Goal: Communication & Community: Answer question/provide support

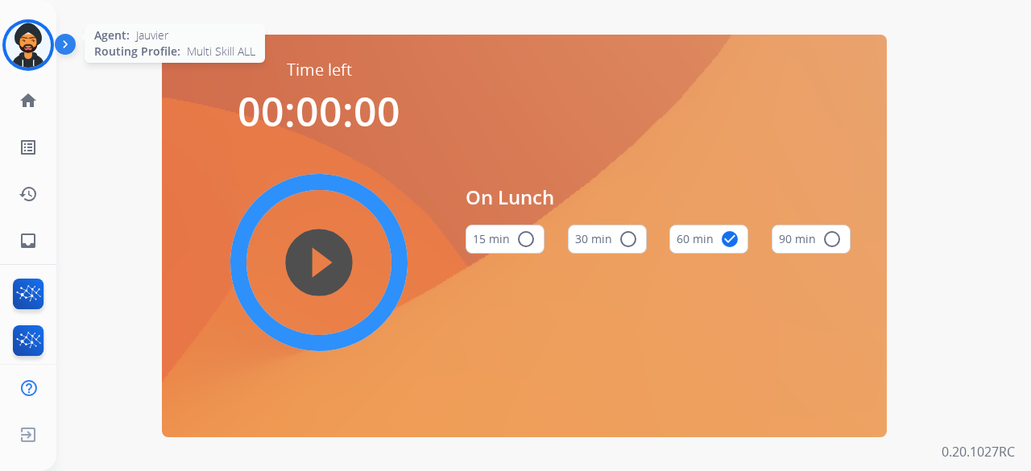
click at [19, 38] on img at bounding box center [28, 45] width 45 height 45
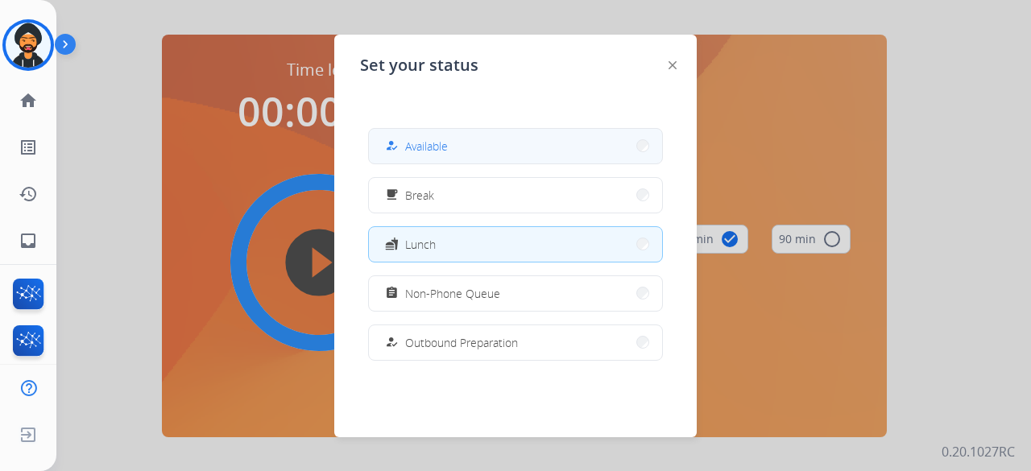
click at [405, 143] on div "how_to_reg Available" at bounding box center [415, 145] width 66 height 19
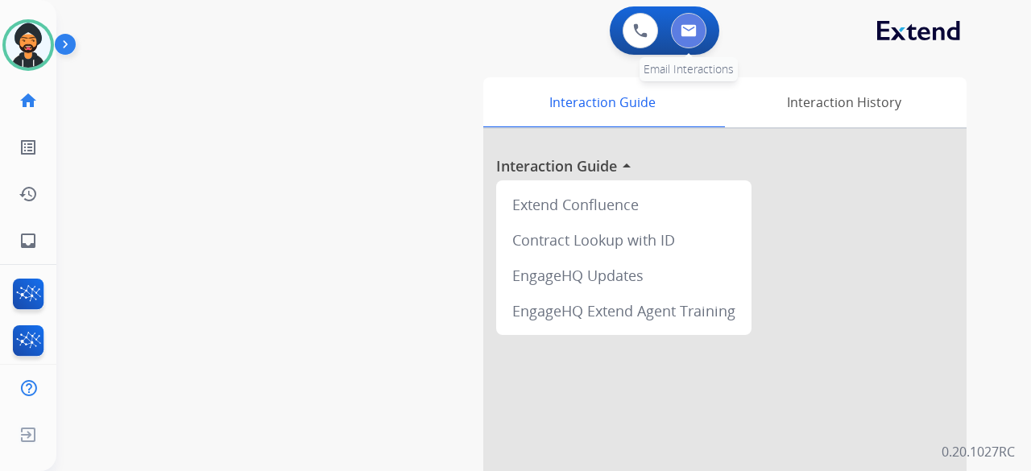
click at [692, 35] on img at bounding box center [689, 30] width 16 height 13
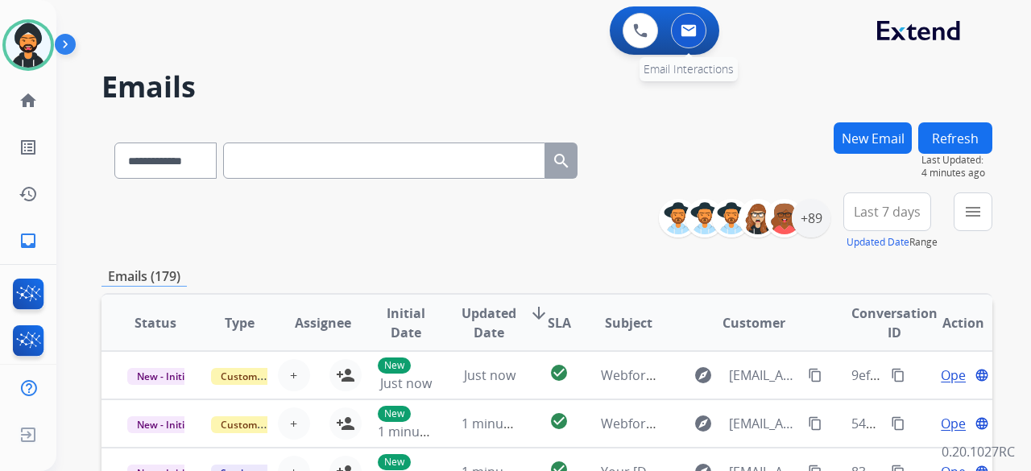
click at [694, 32] on img at bounding box center [689, 30] width 16 height 13
click at [205, 160] on select "**********" at bounding box center [164, 161] width 101 height 36
select select "**********"
click at [114, 143] on select "**********" at bounding box center [164, 161] width 101 height 36
paste input "**********"
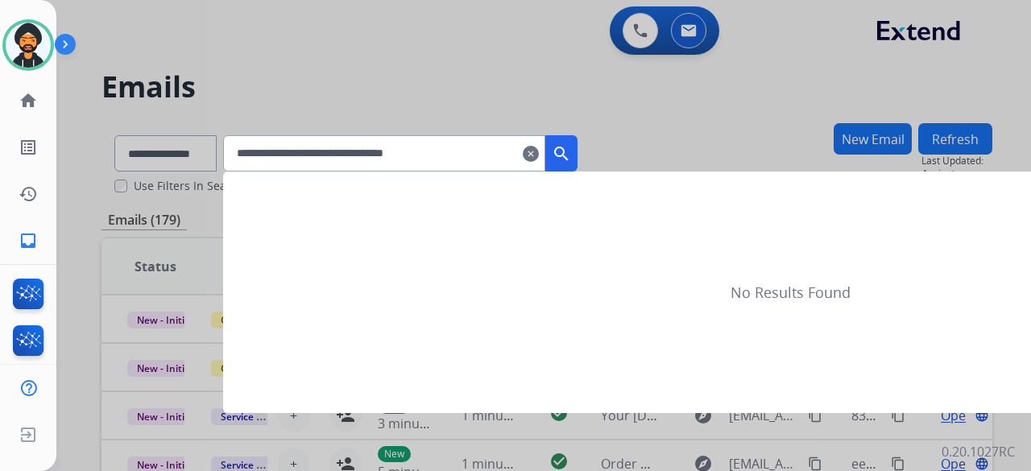
type input "**********"
click at [578, 143] on button "search" at bounding box center [561, 153] width 32 height 36
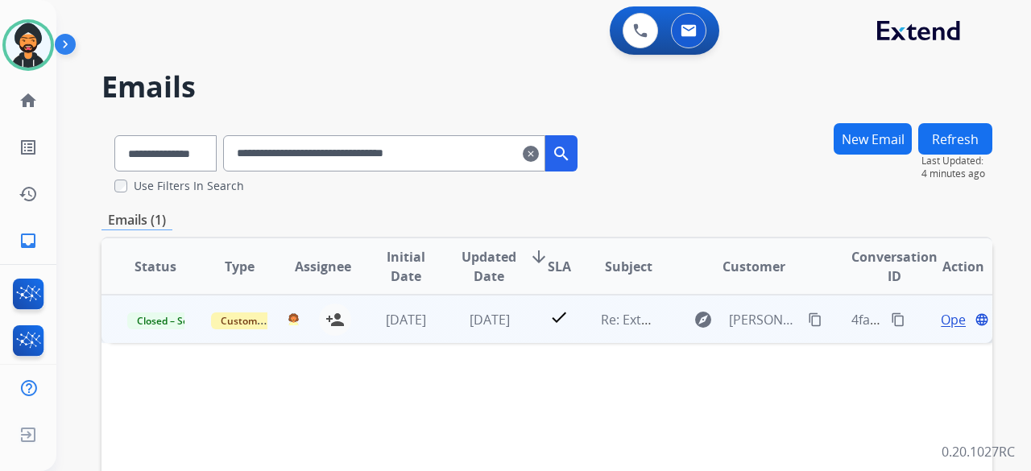
click at [941, 315] on span "Open" at bounding box center [957, 319] width 33 height 19
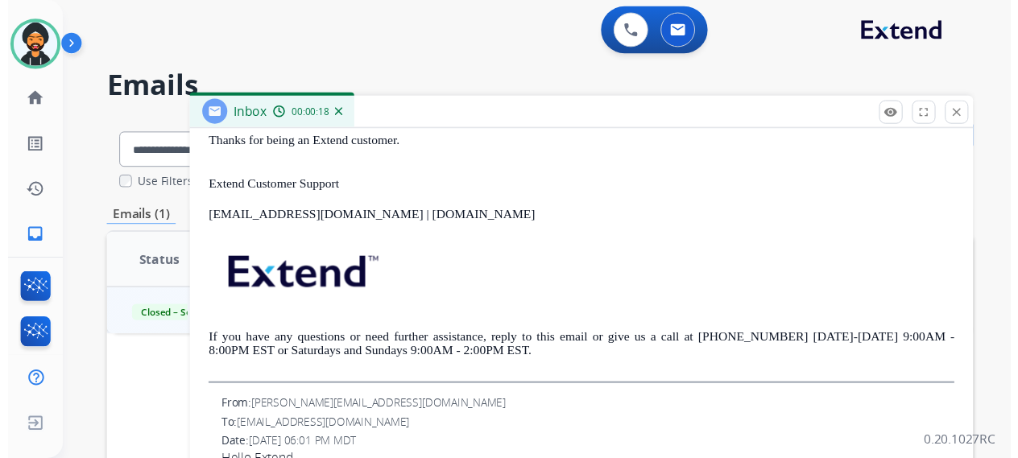
scroll to position [644, 0]
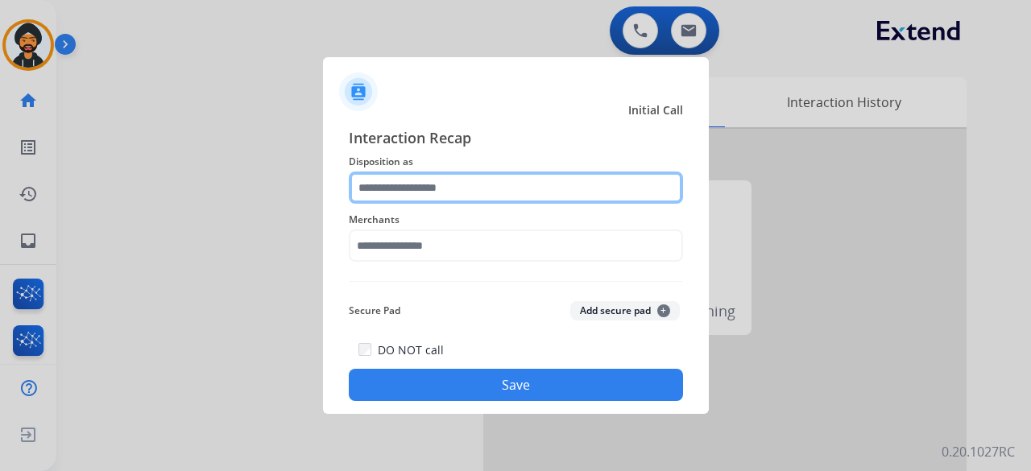
click at [375, 199] on input "text" at bounding box center [516, 188] width 334 height 32
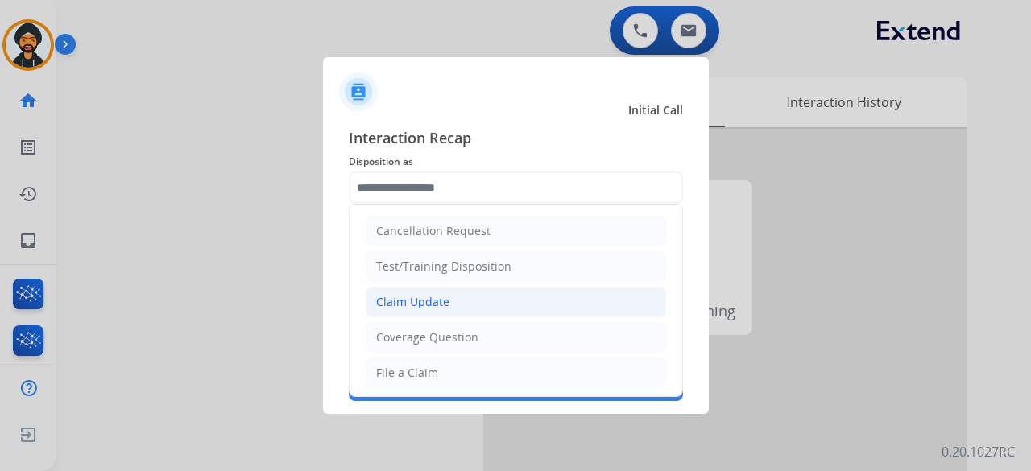
click at [426, 304] on div "Claim Update" at bounding box center [412, 302] width 73 height 16
type input "**********"
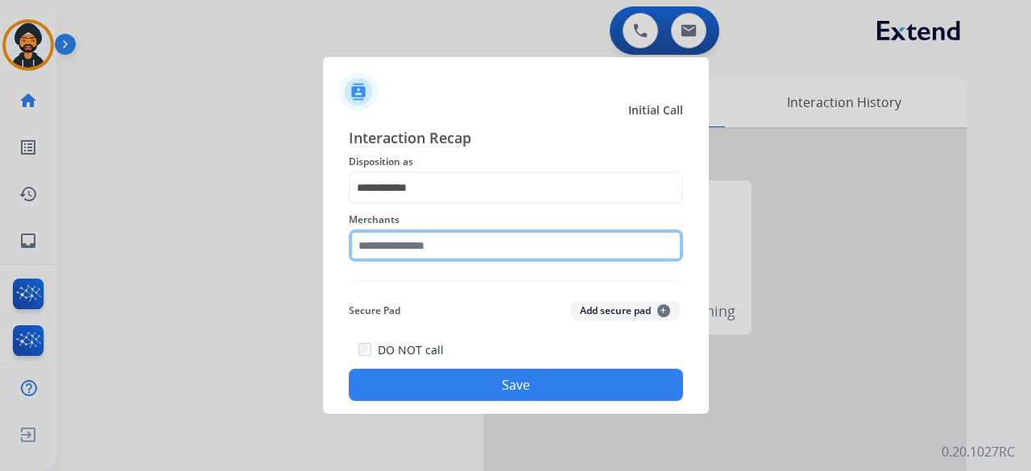
click at [401, 251] on input "text" at bounding box center [516, 246] width 334 height 32
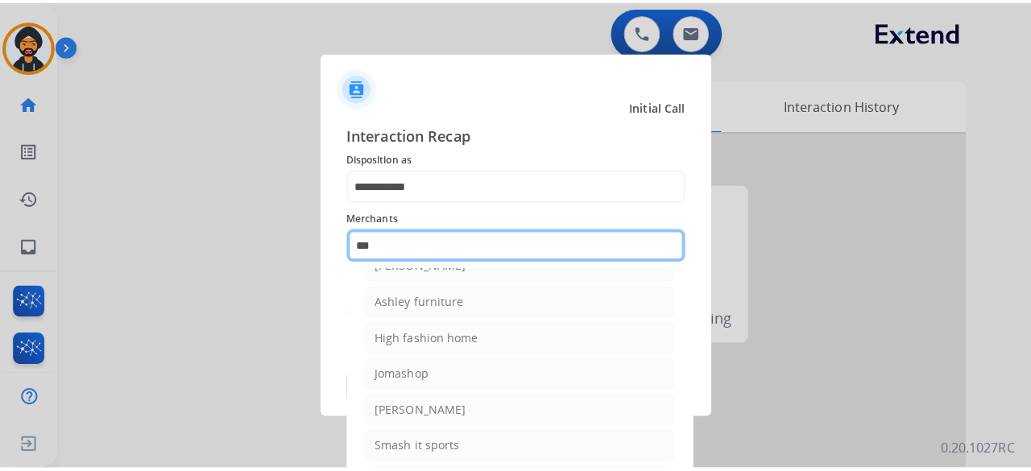
scroll to position [22, 0]
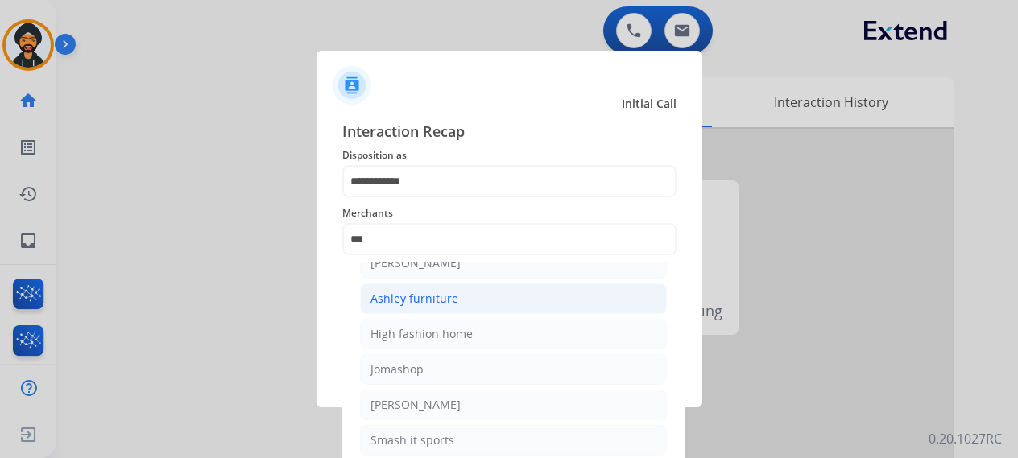
click at [412, 302] on div "Ashley furniture" at bounding box center [415, 299] width 88 height 16
type input "**********"
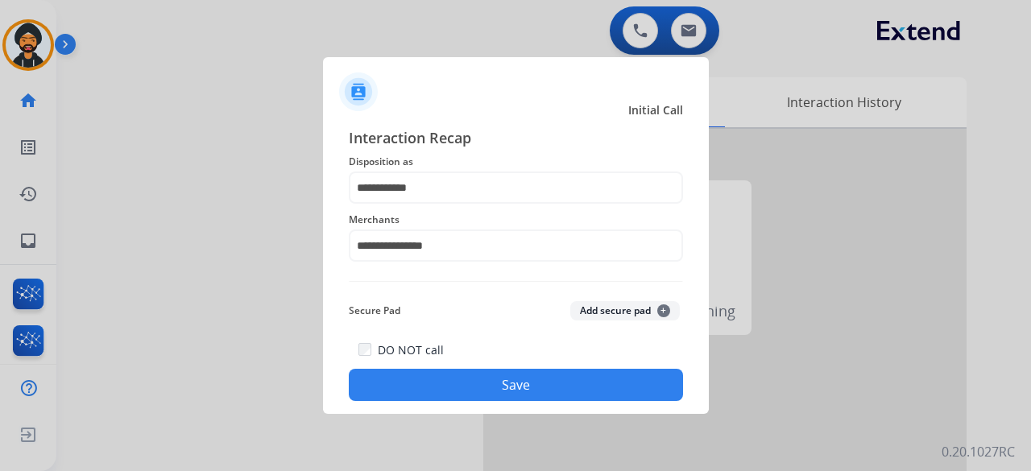
click at [432, 375] on button "Save" at bounding box center [516, 385] width 334 height 32
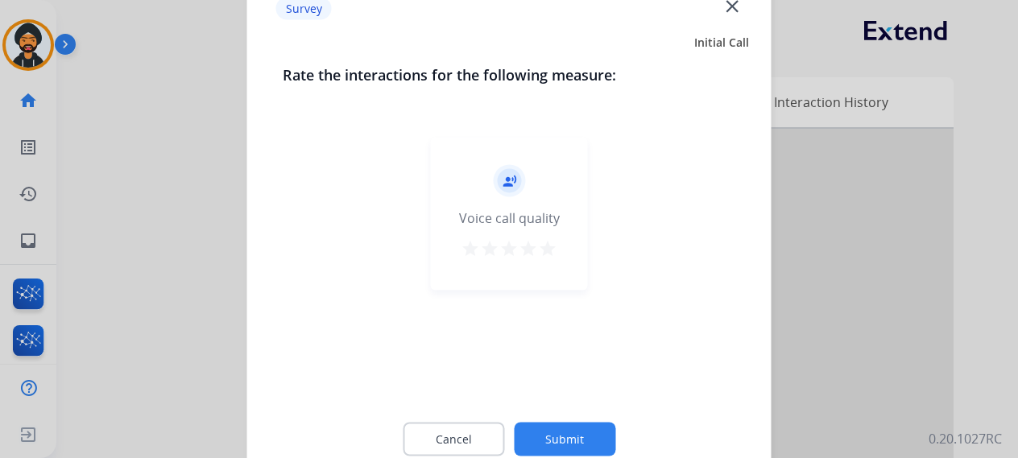
click at [574, 444] on button "Submit" at bounding box center [564, 439] width 101 height 34
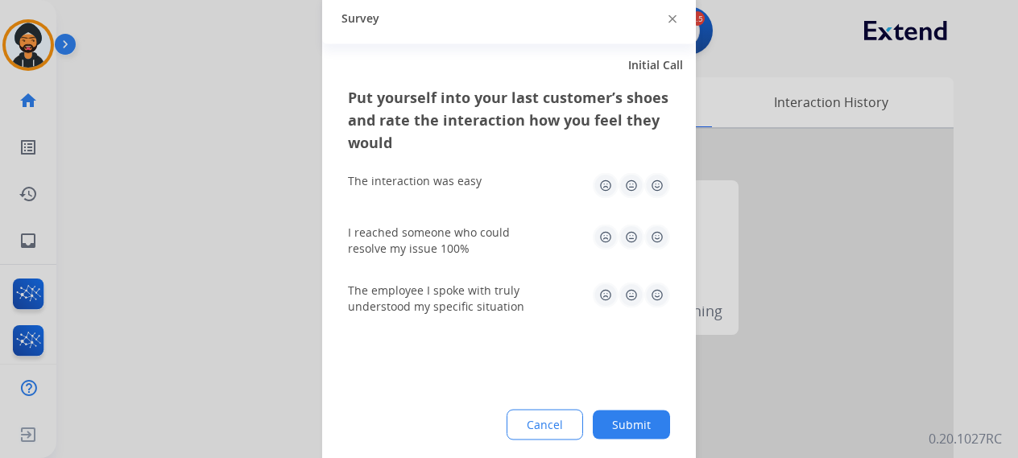
click at [610, 412] on button "Submit" at bounding box center [631, 424] width 77 height 29
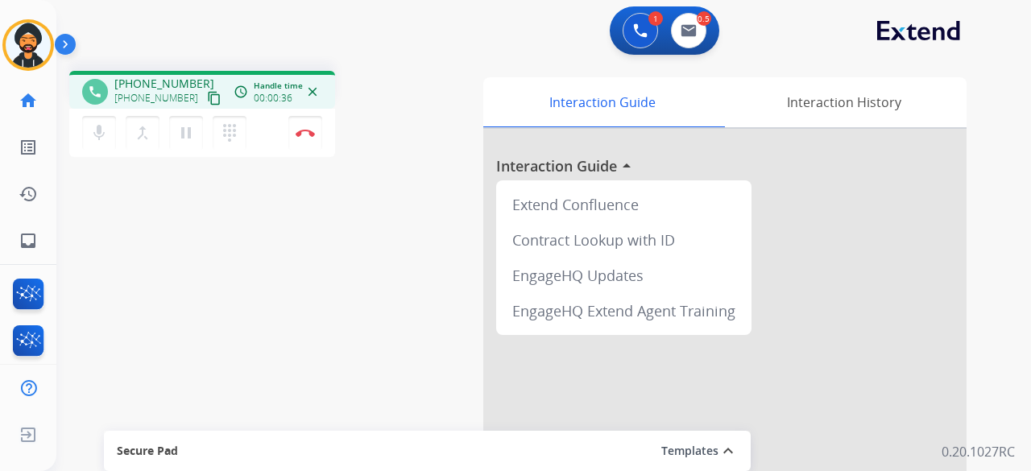
click at [207, 102] on mat-icon "content_copy" at bounding box center [214, 98] width 14 height 14
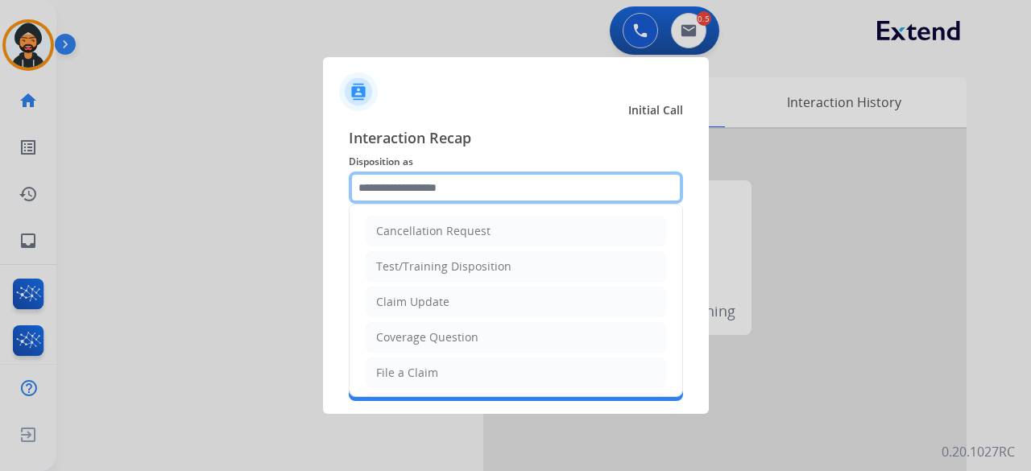
click at [445, 191] on input "text" at bounding box center [516, 188] width 334 height 32
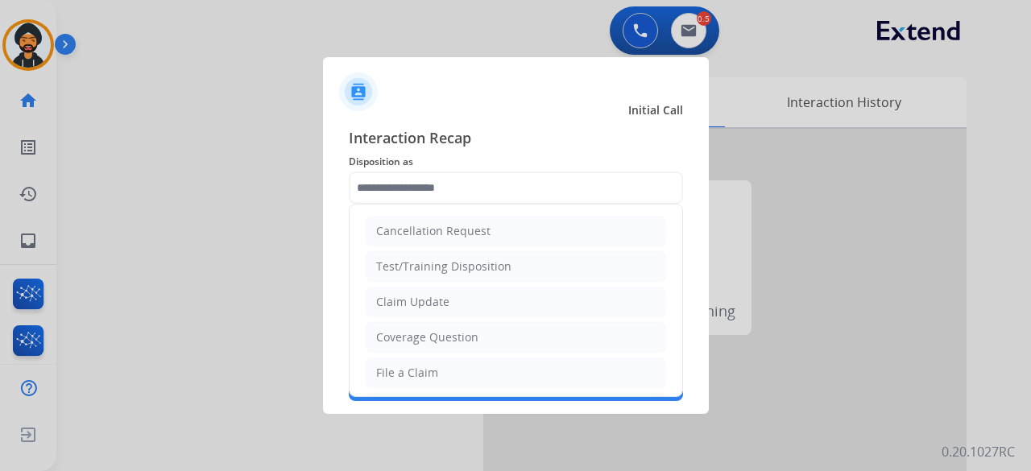
click at [423, 309] on li "Claim Update" at bounding box center [516, 302] width 300 height 31
type input "**********"
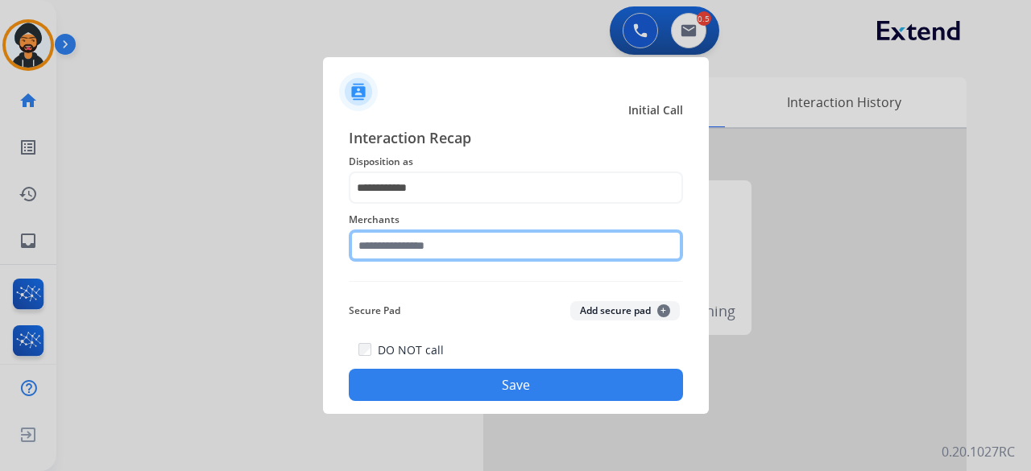
click at [427, 252] on input "text" at bounding box center [516, 246] width 334 height 32
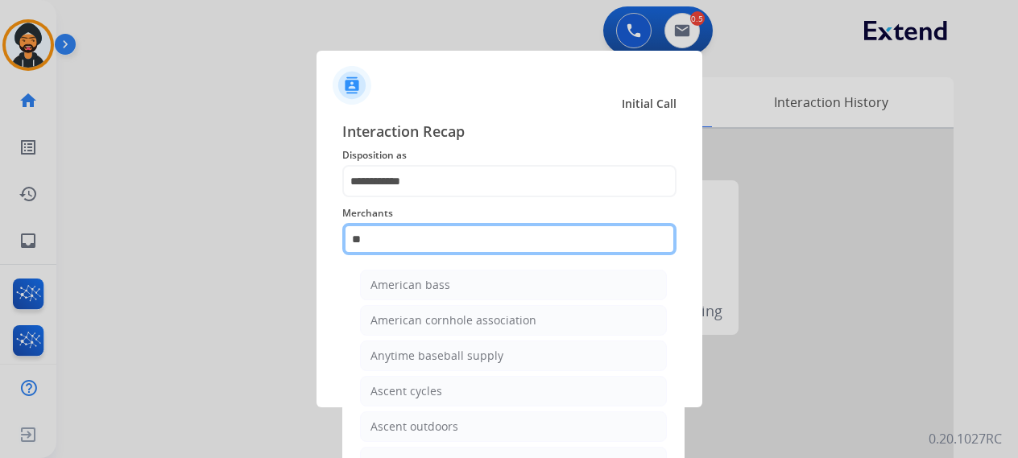
type input "*"
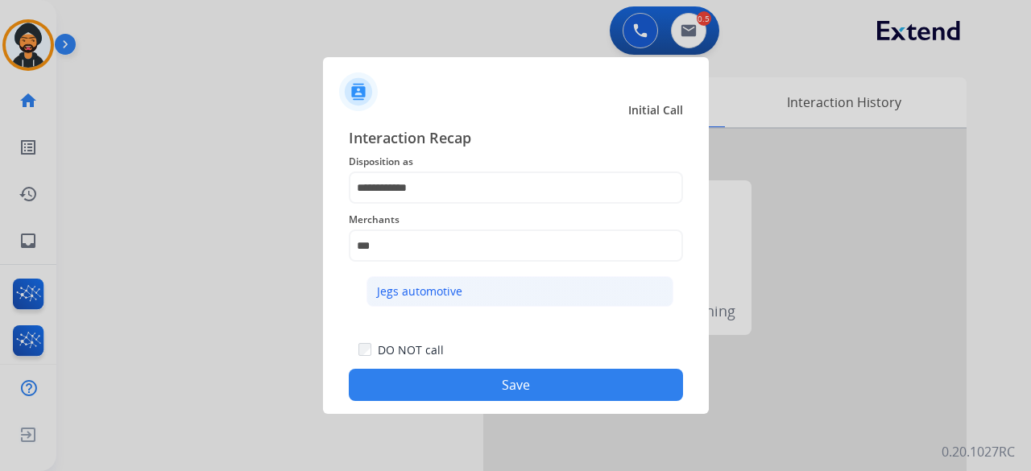
click at [466, 296] on li "Jegs automotive" at bounding box center [520, 291] width 307 height 31
type input "**********"
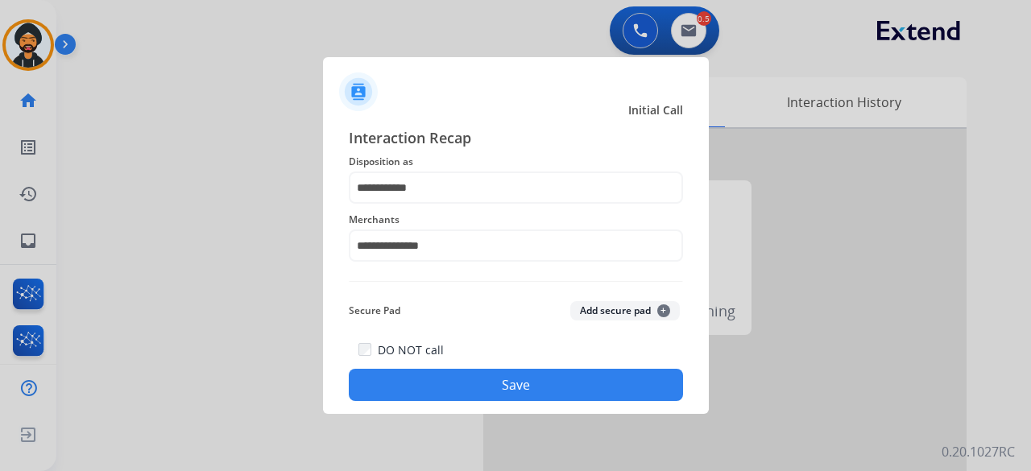
click at [487, 386] on button "Save" at bounding box center [516, 385] width 334 height 32
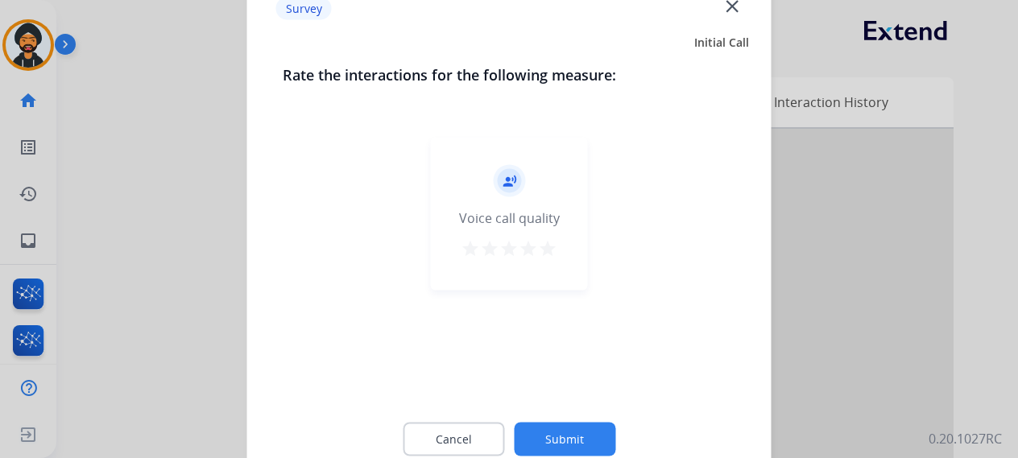
click at [557, 439] on button "Submit" at bounding box center [564, 439] width 101 height 34
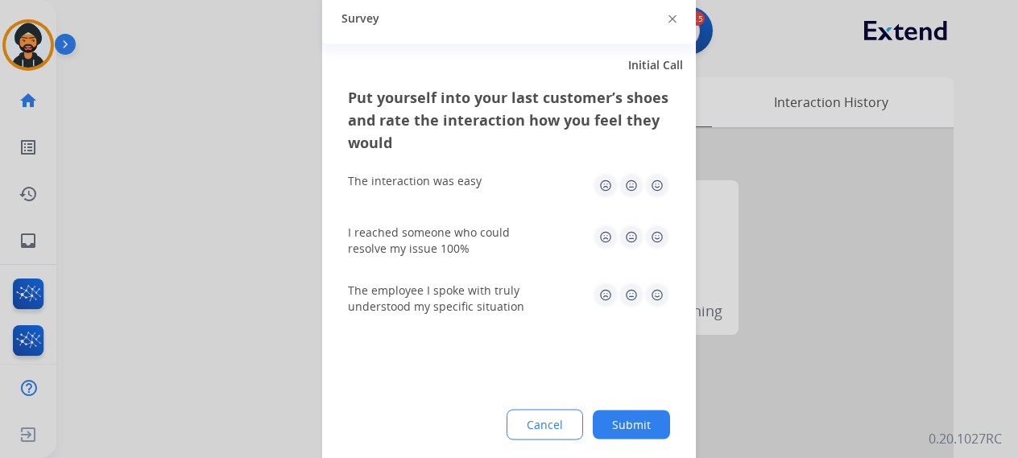
click at [628, 420] on button "Submit" at bounding box center [631, 424] width 77 height 29
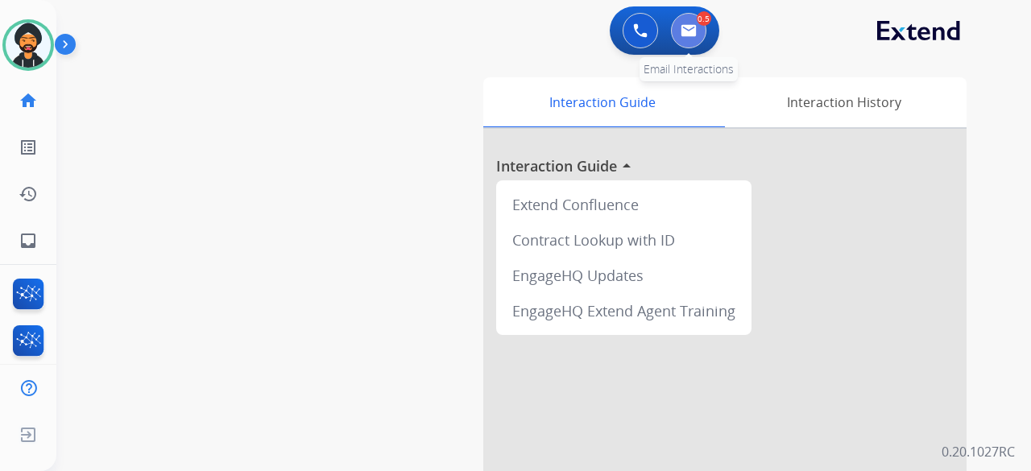
click at [686, 27] on img at bounding box center [689, 30] width 16 height 13
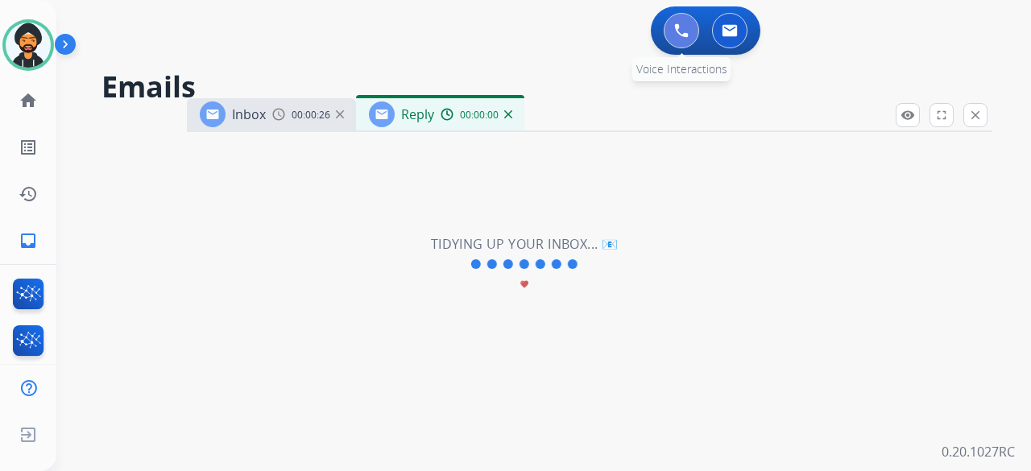
select select "**********"
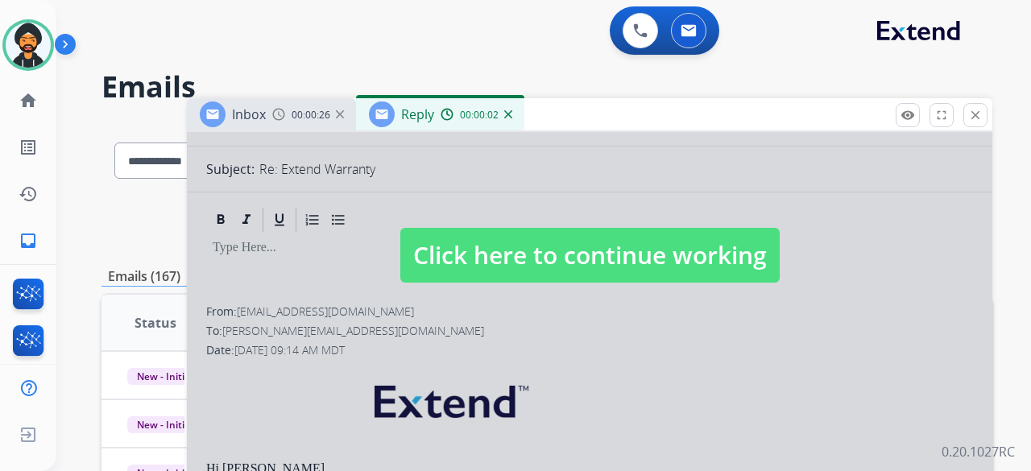
scroll to position [242, 0]
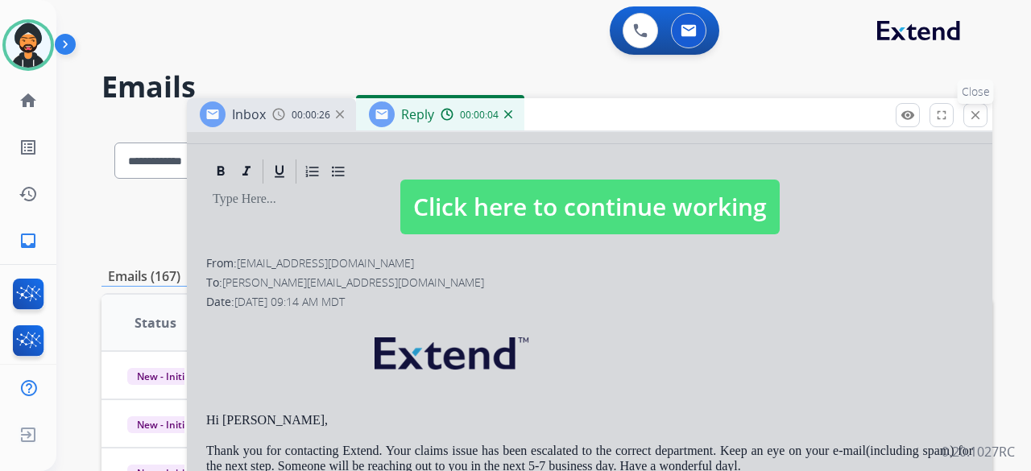
click at [983, 115] on button "close Close" at bounding box center [975, 115] width 24 height 24
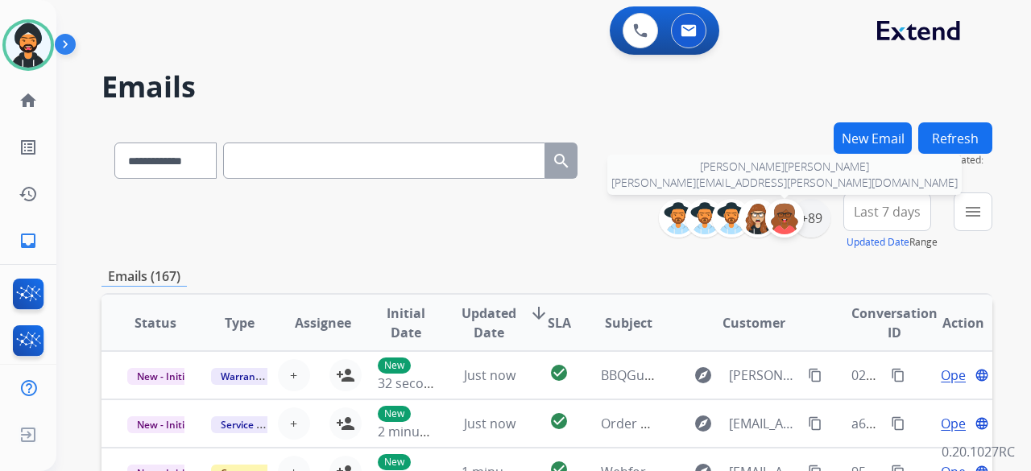
click at [799, 217] on div at bounding box center [784, 218] width 39 height 39
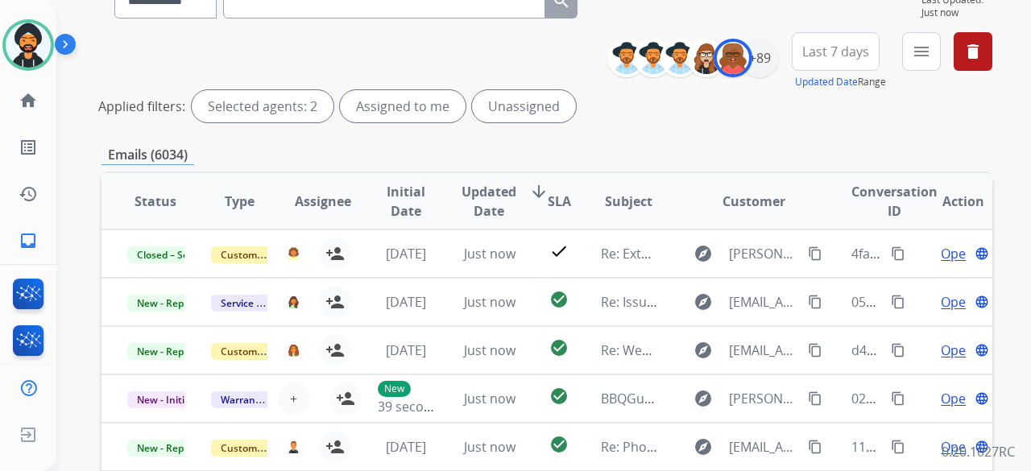
scroll to position [161, 0]
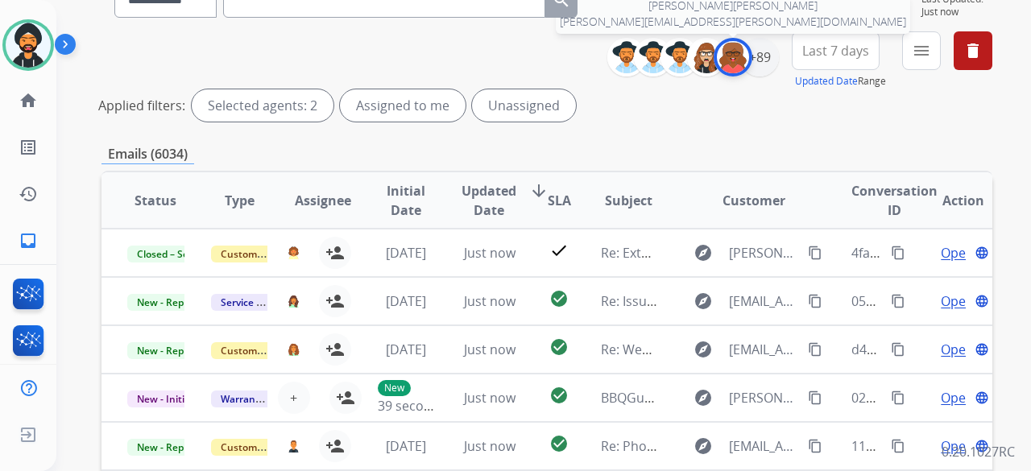
click at [732, 64] on img at bounding box center [733, 57] width 32 height 32
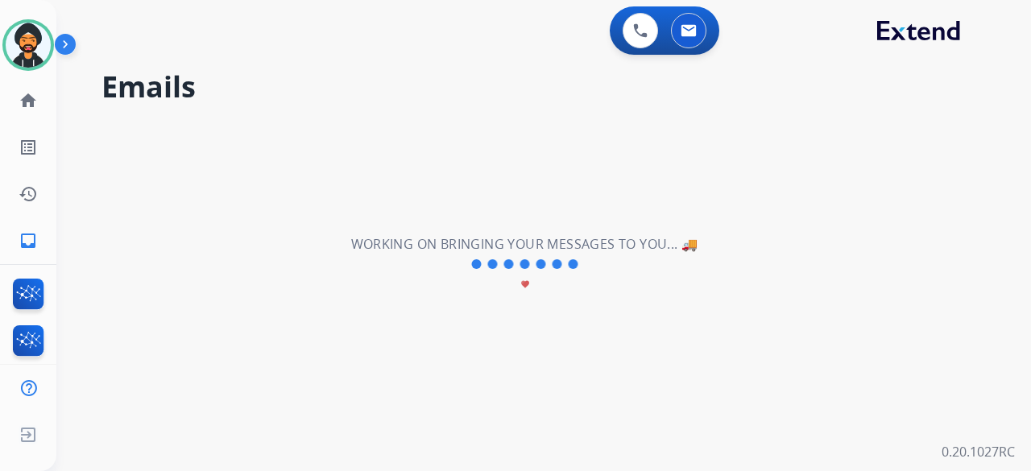
scroll to position [0, 0]
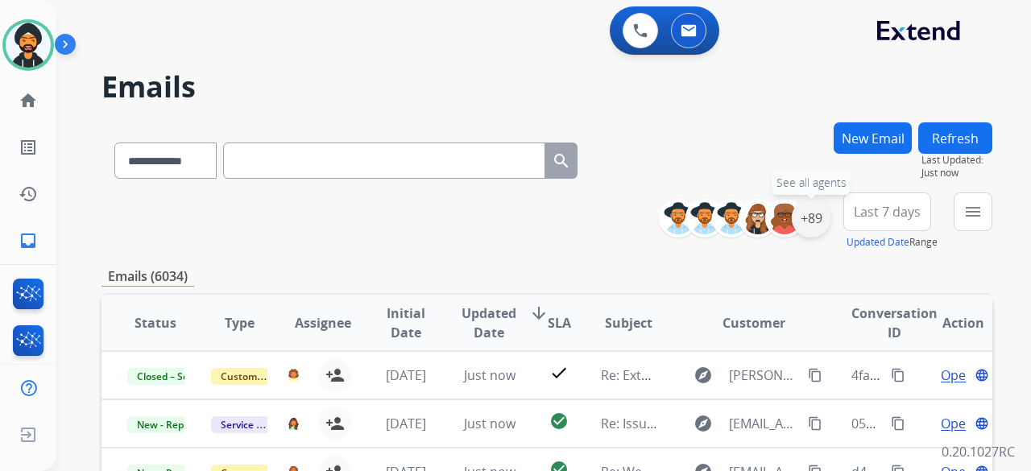
click at [807, 213] on div "+89" at bounding box center [811, 218] width 39 height 39
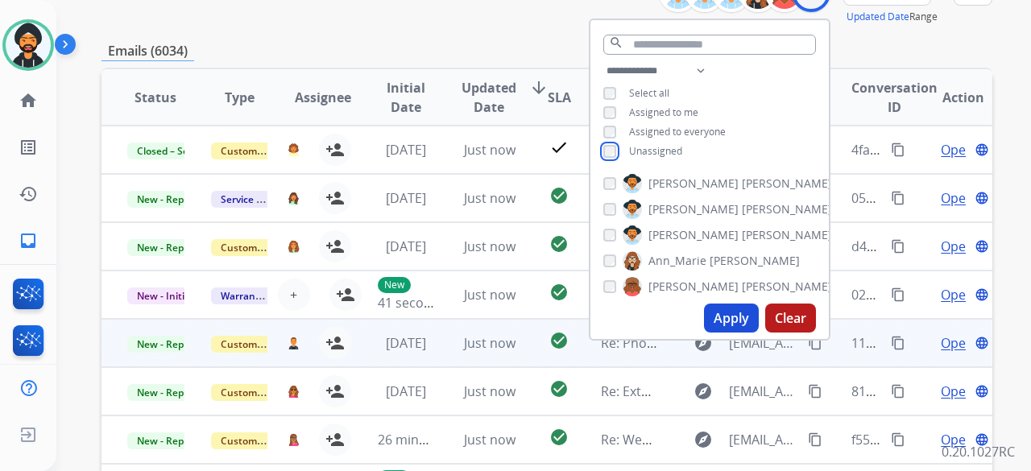
scroll to position [242, 0]
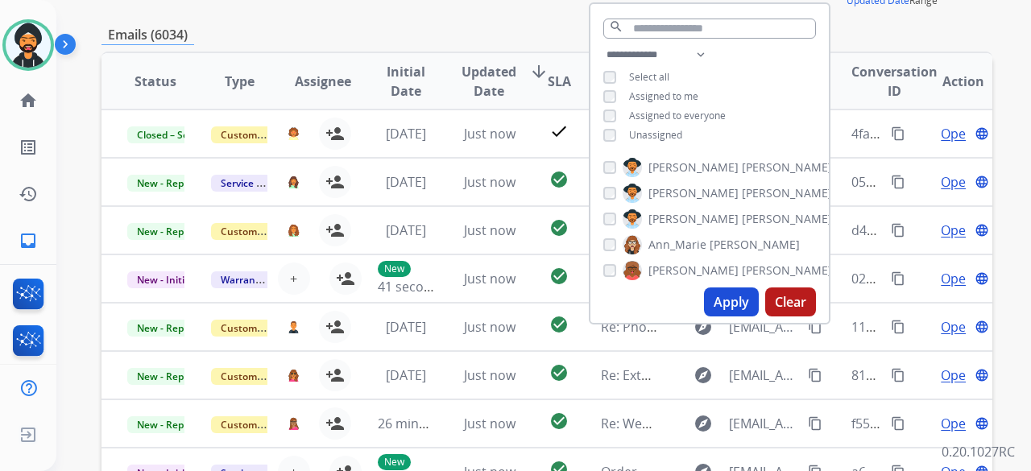
click at [719, 302] on button "Apply" at bounding box center [731, 302] width 55 height 29
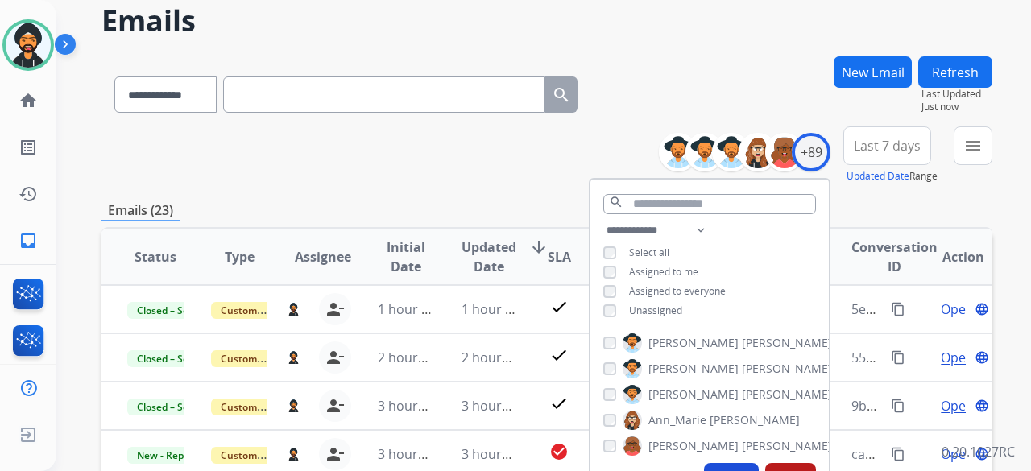
scroll to position [81, 0]
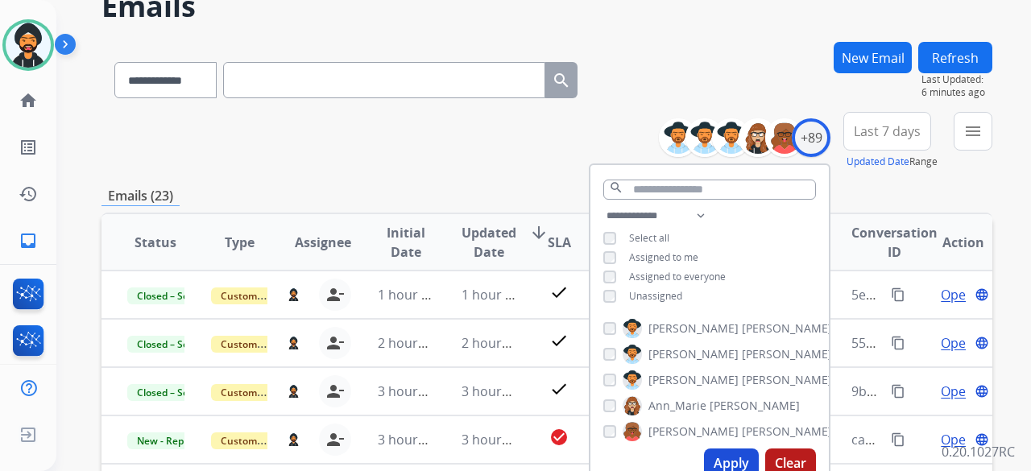
click at [744, 470] on button "Apply" at bounding box center [731, 463] width 55 height 29
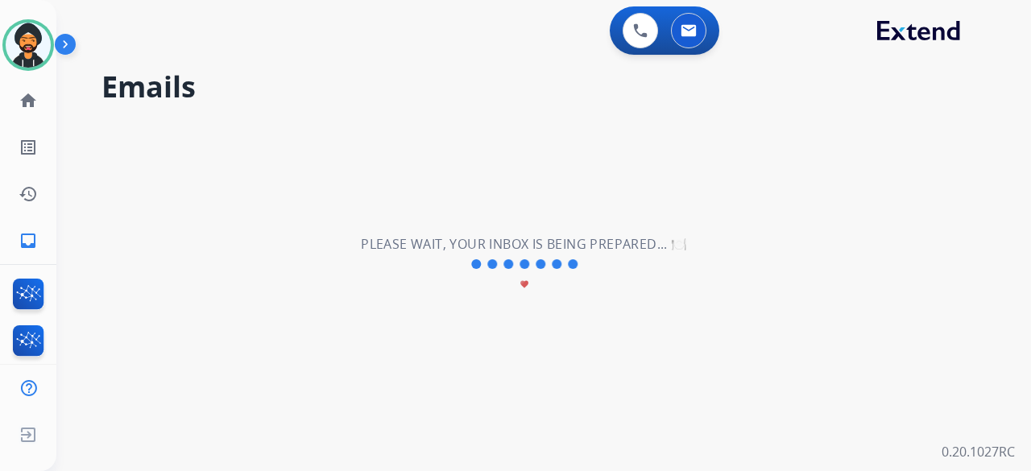
scroll to position [0, 0]
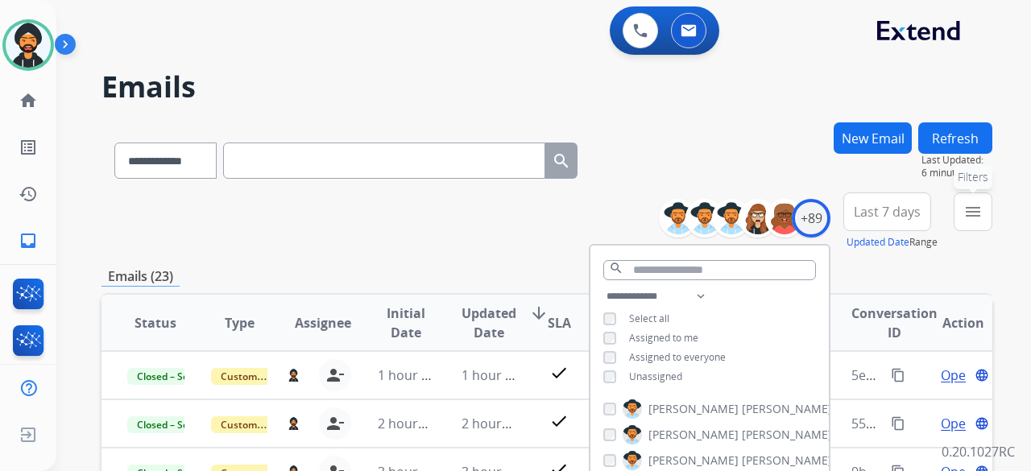
click at [975, 209] on mat-icon "menu" at bounding box center [972, 211] width 19 height 19
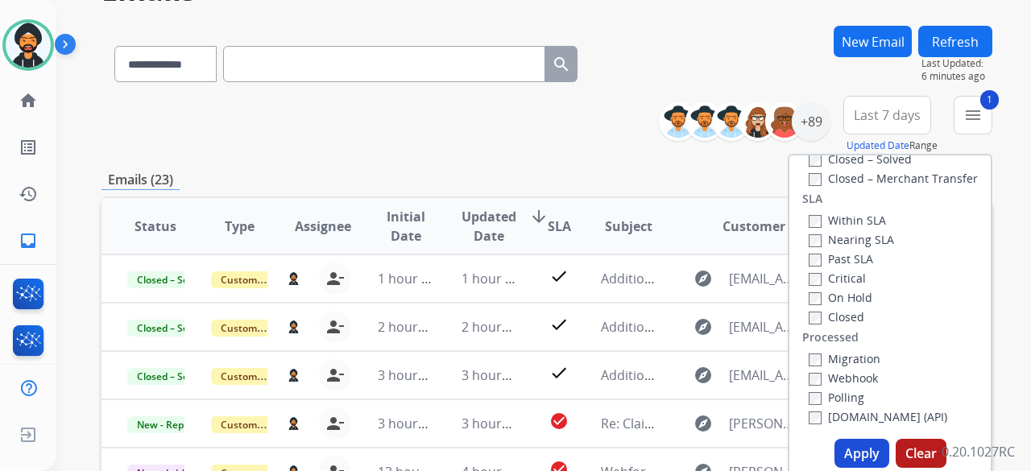
scroll to position [242, 0]
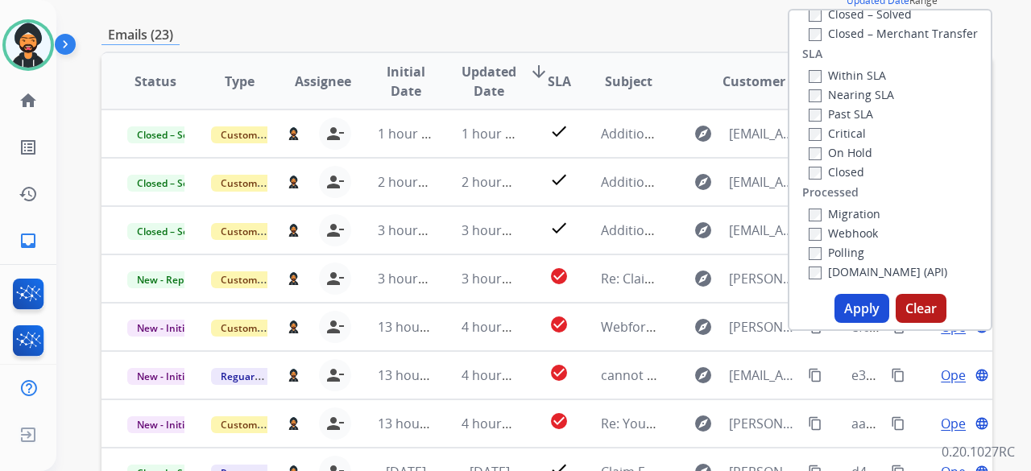
click at [851, 307] on button "Apply" at bounding box center [862, 308] width 55 height 29
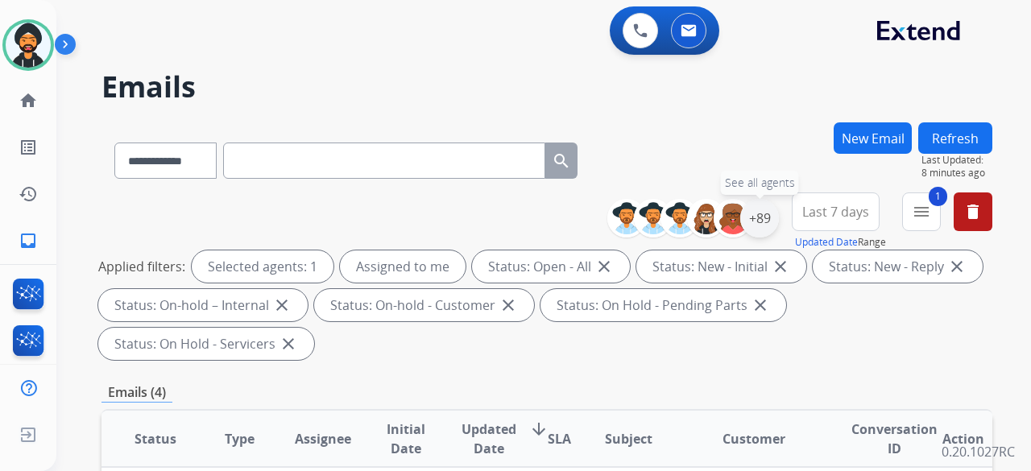
click at [757, 213] on div "+89" at bounding box center [759, 218] width 39 height 39
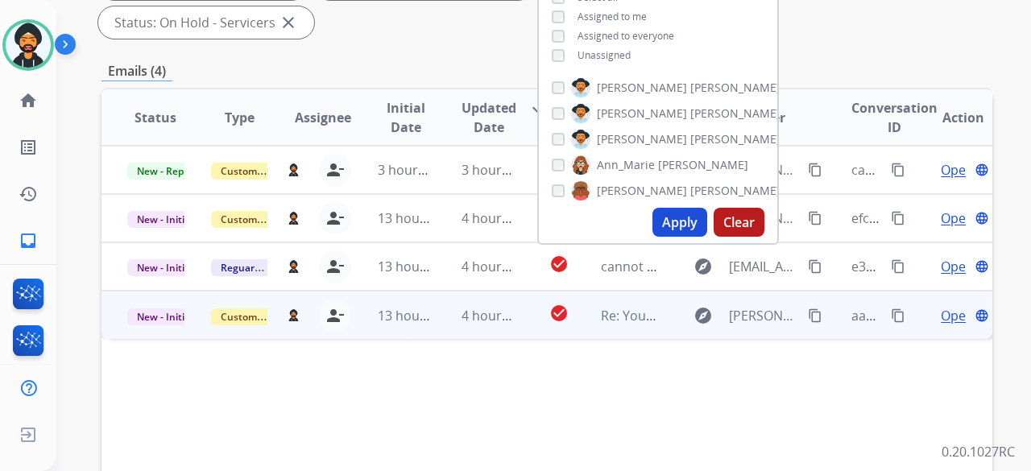
scroll to position [322, 0]
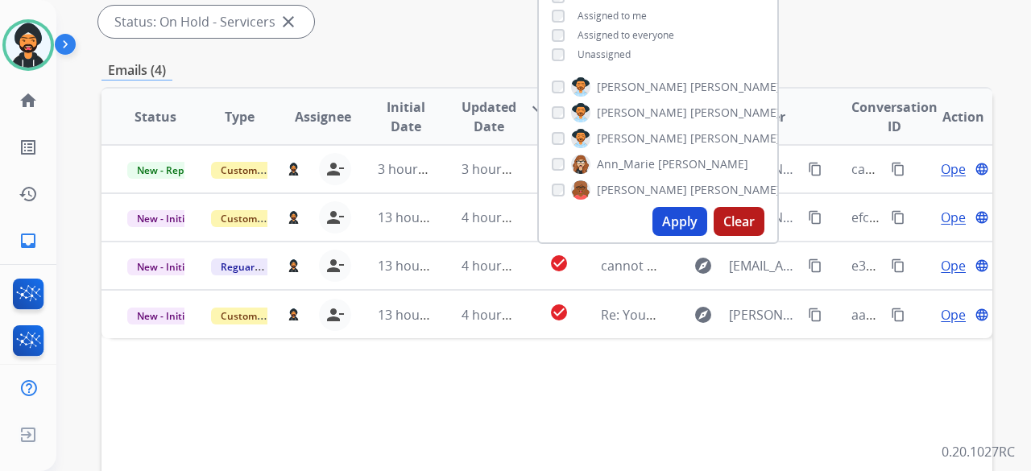
click at [669, 219] on button "Apply" at bounding box center [679, 221] width 55 height 29
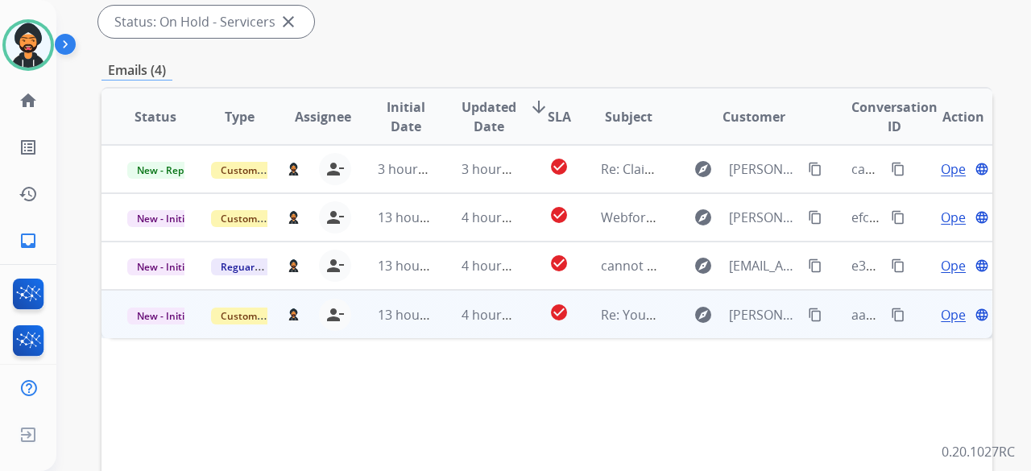
click at [941, 309] on span "Open" at bounding box center [957, 314] width 33 height 19
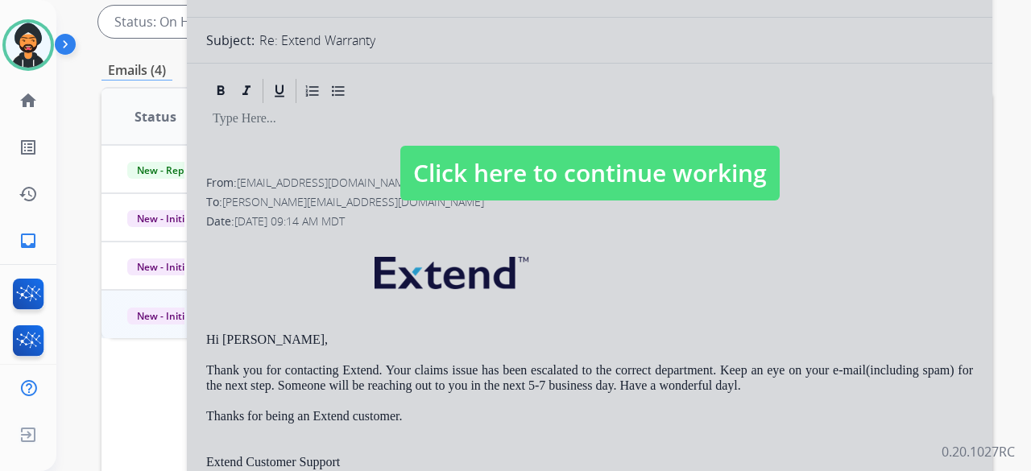
select select "**********"
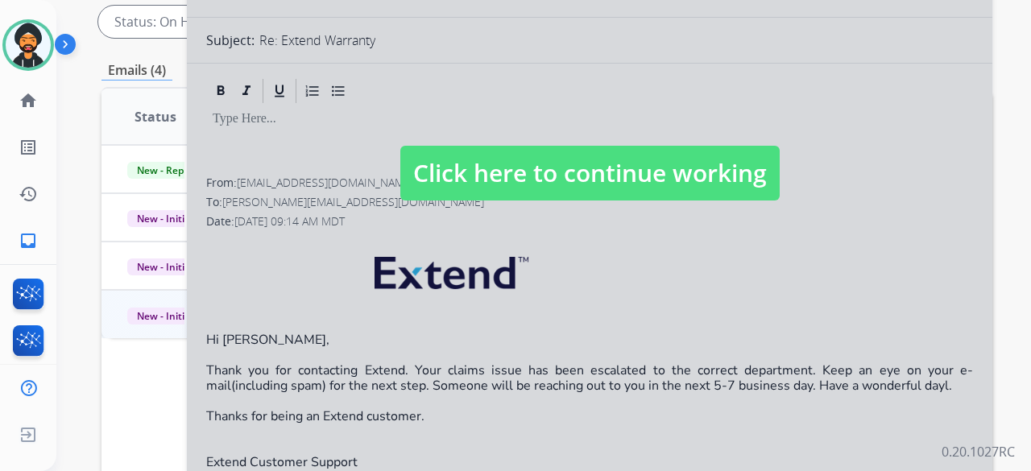
click at [659, 170] on span "Click here to continue working" at bounding box center [589, 173] width 379 height 55
select select
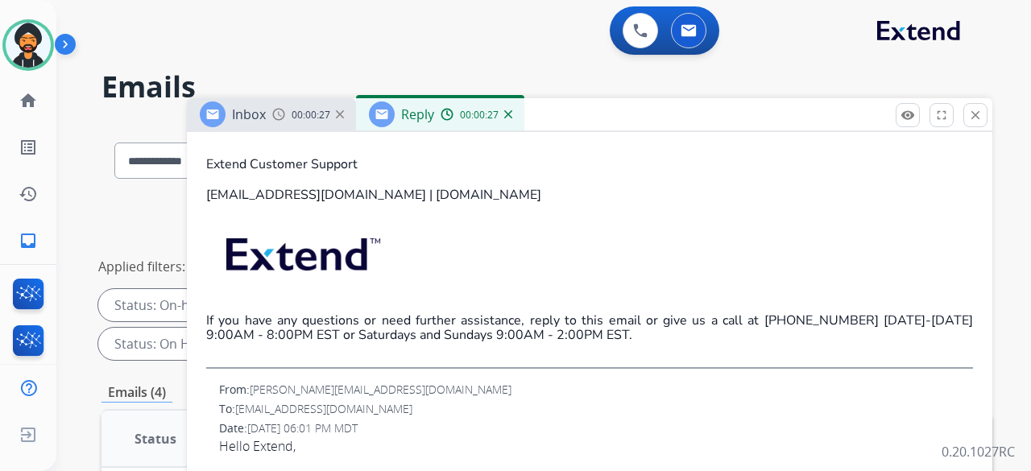
scroll to position [403, 0]
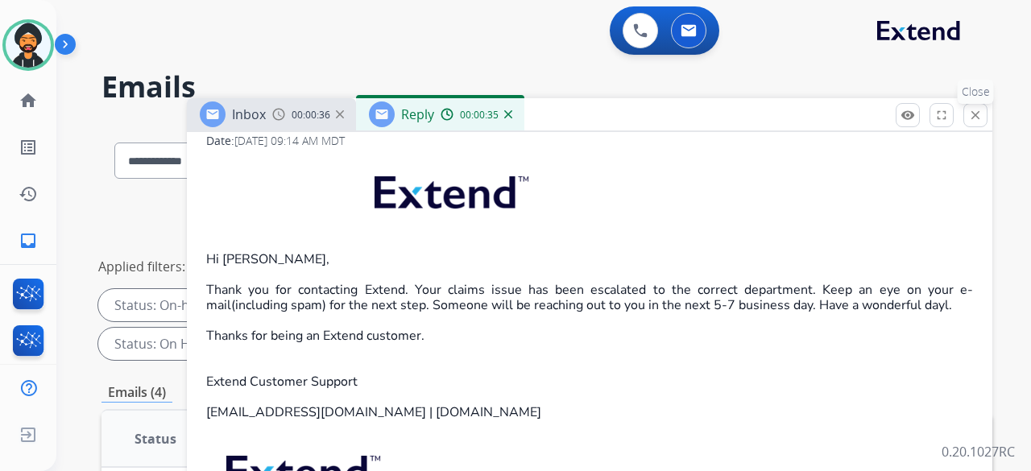
click at [969, 115] on mat-icon "close" at bounding box center [975, 115] width 14 height 14
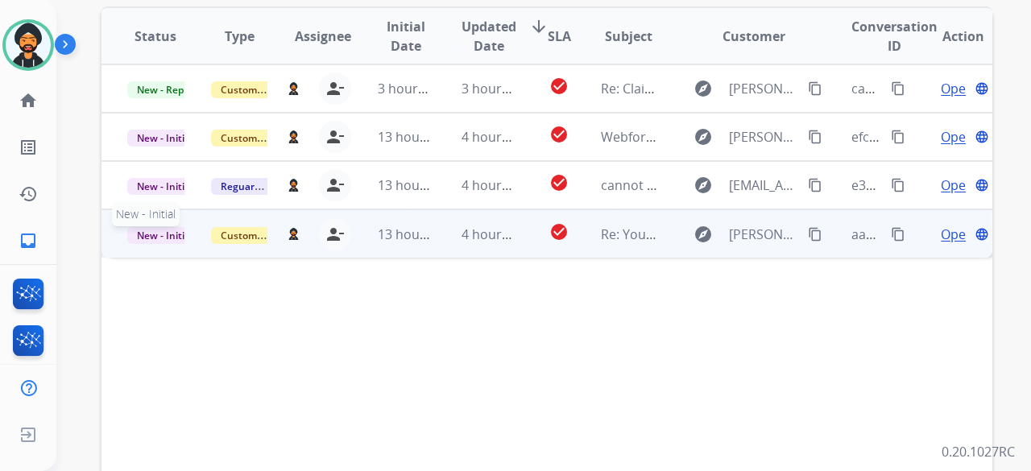
click at [159, 228] on span "New - Initial" at bounding box center [164, 235] width 75 height 17
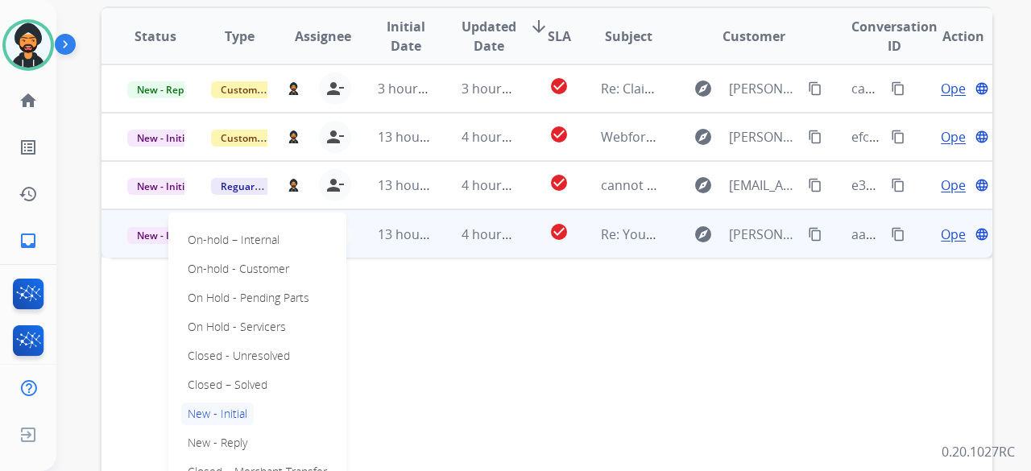
drag, startPoint x: 723, startPoint y: 342, endPoint x: 772, endPoint y: 299, distance: 65.6
click at [725, 340] on div "Status Type Assignee Initial Date Updated Date arrow_downward SLA Subject Custo…" at bounding box center [546, 276] width 891 height 540
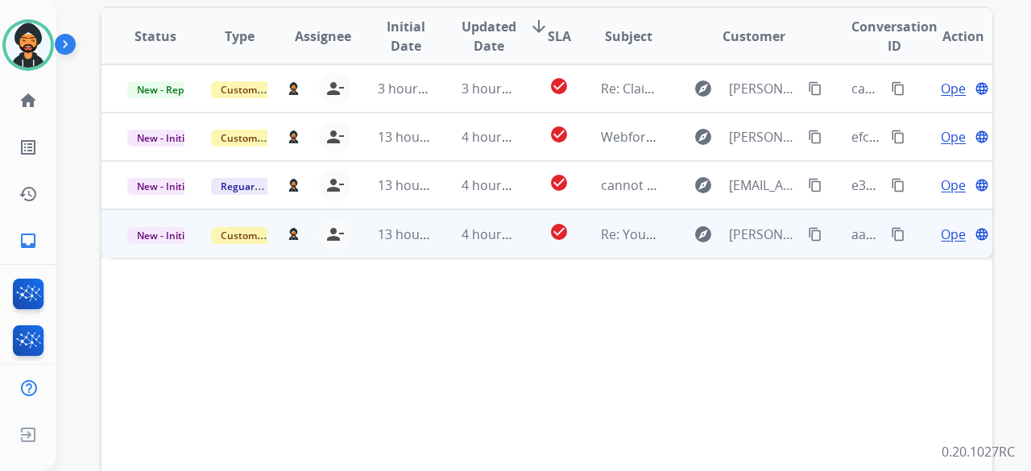
click at [941, 230] on span "Open" at bounding box center [957, 234] width 33 height 19
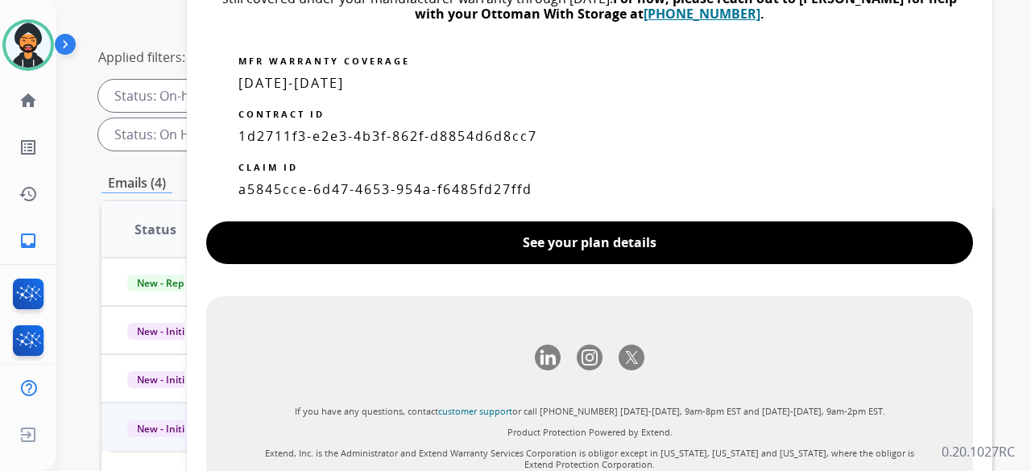
scroll to position [242, 0]
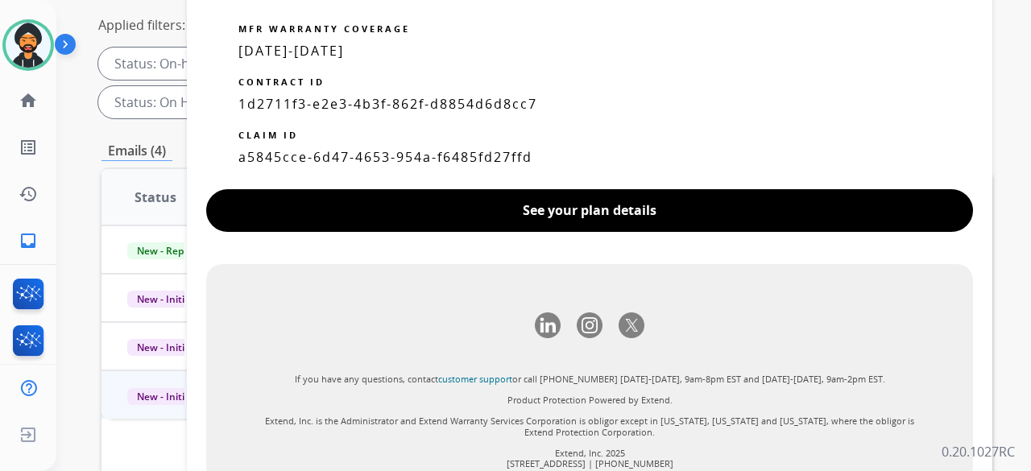
click at [402, 156] on span "a5845cce-6d47-4653-954a-f6485fd27ffd" at bounding box center [385, 157] width 294 height 18
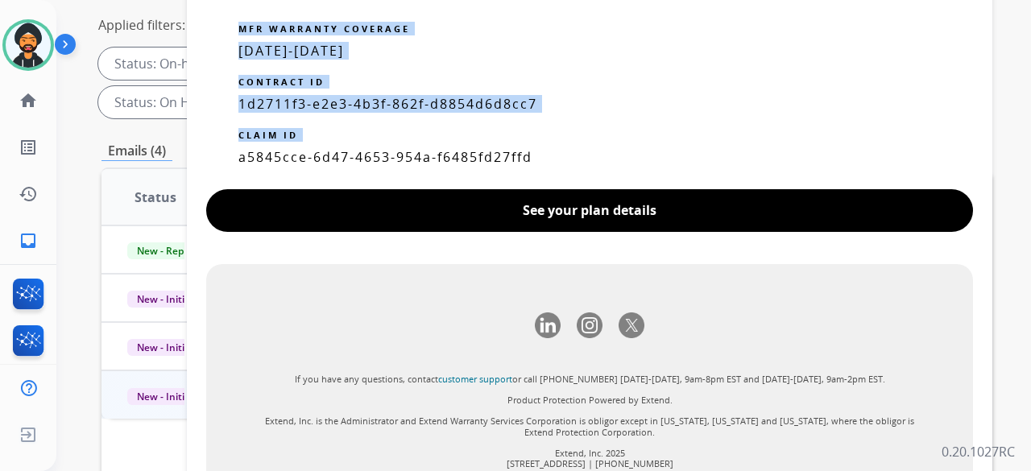
click at [402, 156] on span "a5845cce-6d47-4653-954a-f6485fd27ffd" at bounding box center [385, 157] width 294 height 18
copy table "MFR WARRANTY COVERAGE [DATE]-[DATE] CONTRACT ID 1d2711f3-e2e3-4b3f-862f-d8854d6…"
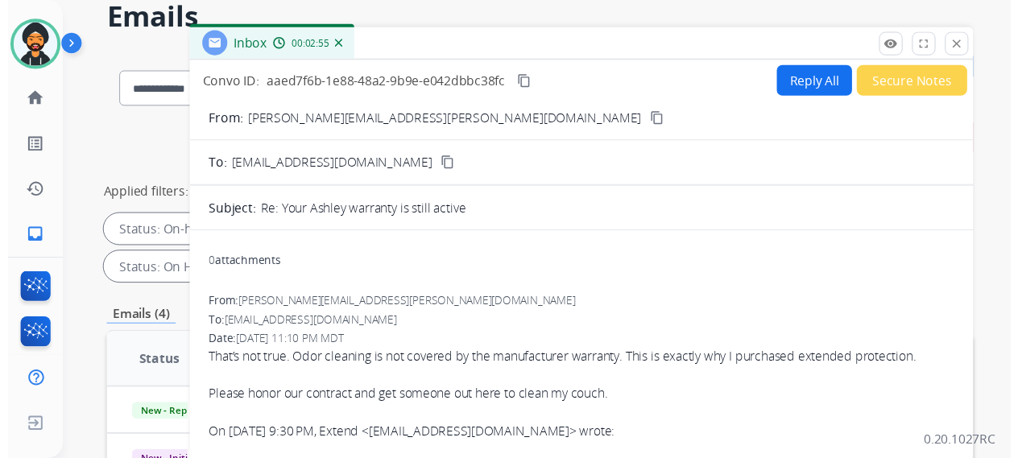
scroll to position [0, 0]
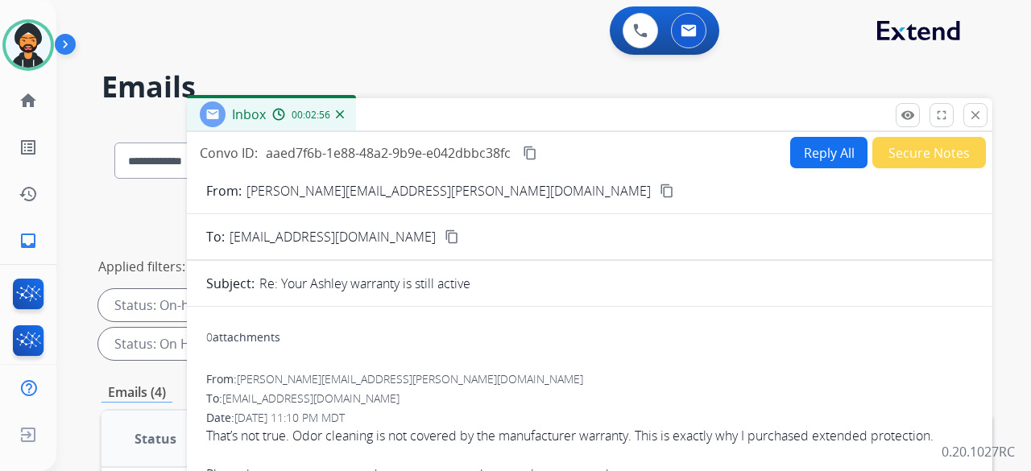
click at [822, 146] on button "Reply All" at bounding box center [828, 152] width 77 height 31
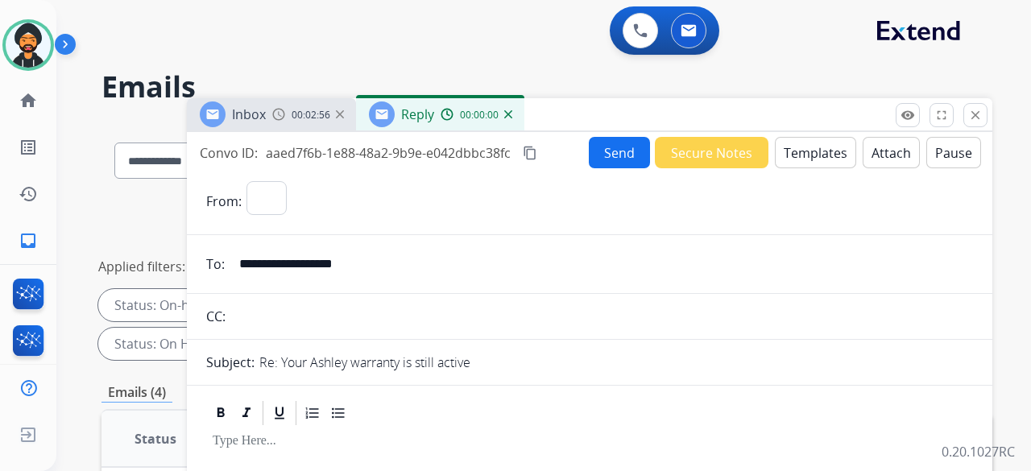
select select "**********"
click at [783, 146] on button "Templates" at bounding box center [815, 152] width 81 height 31
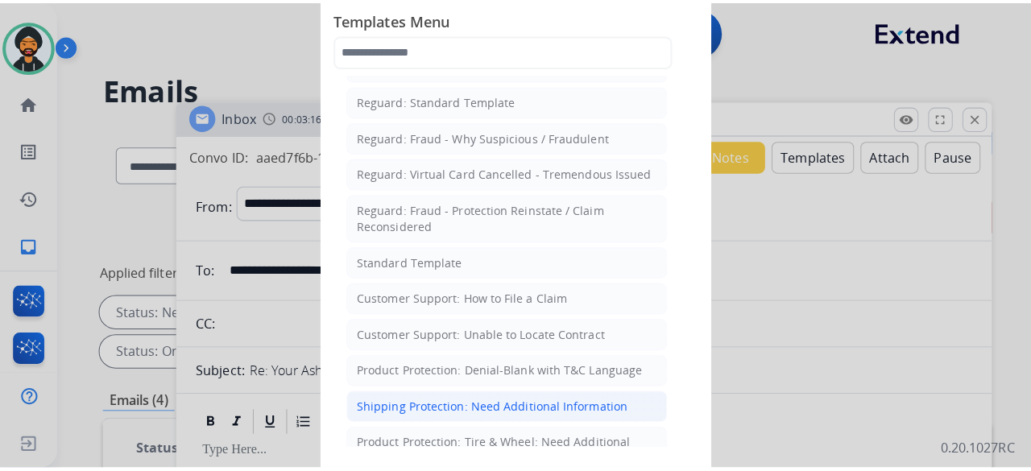
scroll to position [161, 0]
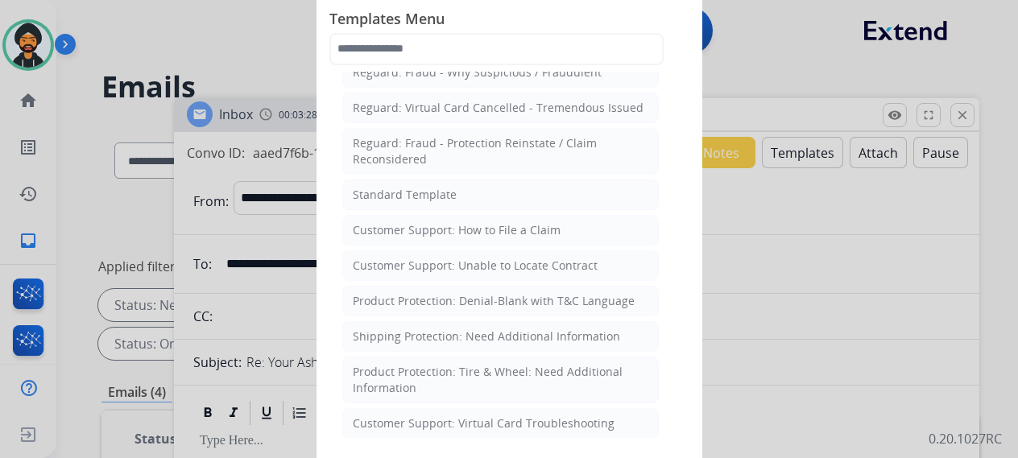
click at [591, 300] on div "Product Protection: Denial-Blank with T&C Language" at bounding box center [494, 301] width 282 height 16
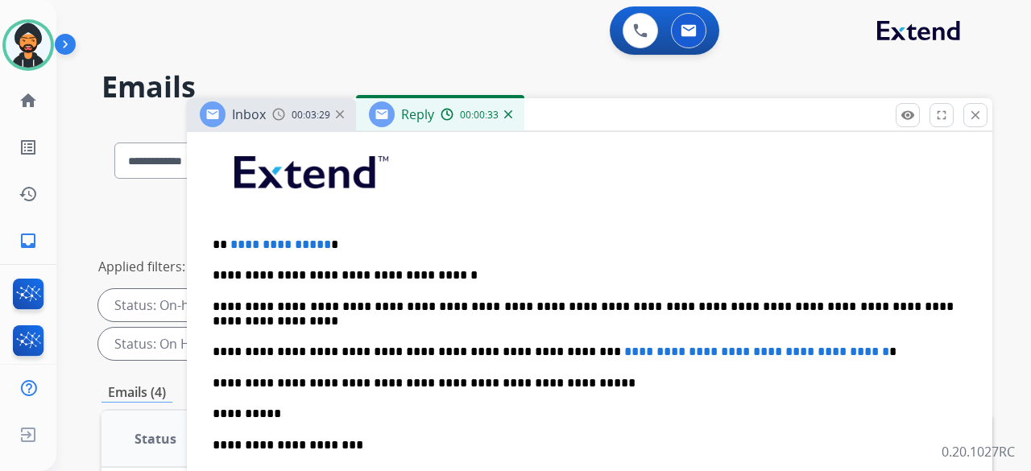
scroll to position [403, 0]
drag, startPoint x: 327, startPoint y: 233, endPoint x: 233, endPoint y: 240, distance: 94.5
click at [235, 242] on span "**********" at bounding box center [280, 244] width 101 height 12
drag, startPoint x: 275, startPoint y: 239, endPoint x: 231, endPoint y: 236, distance: 43.6
click at [233, 237] on p "** * *" at bounding box center [583, 244] width 741 height 14
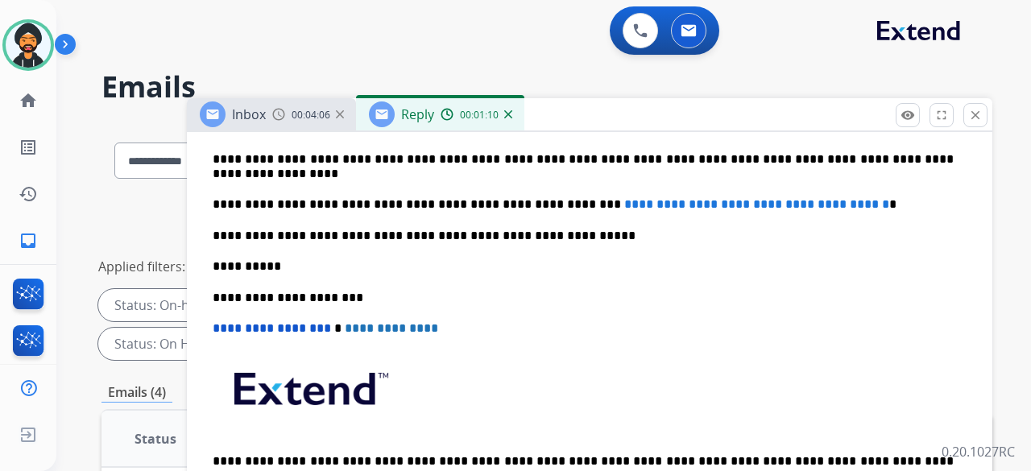
scroll to position [564, 0]
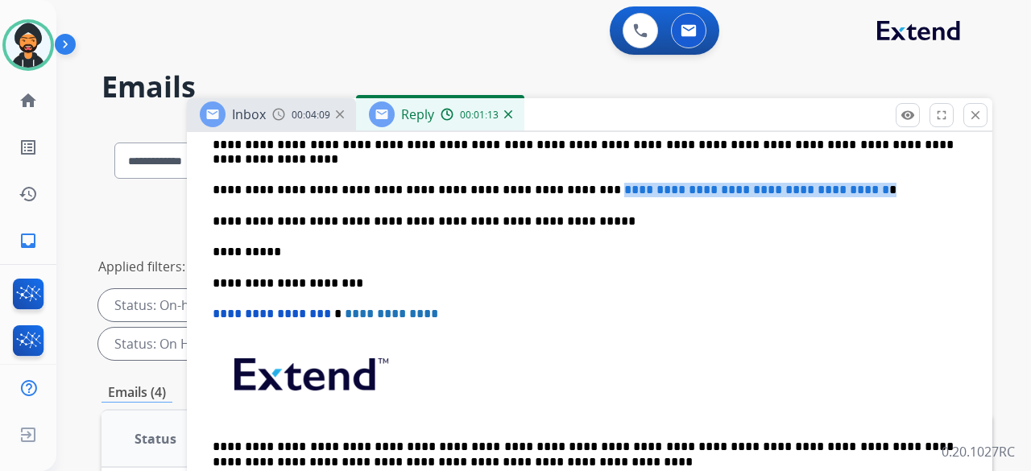
drag, startPoint x: 901, startPoint y: 188, endPoint x: 586, endPoint y: 183, distance: 315.0
click at [580, 188] on p "**********" at bounding box center [583, 190] width 741 height 14
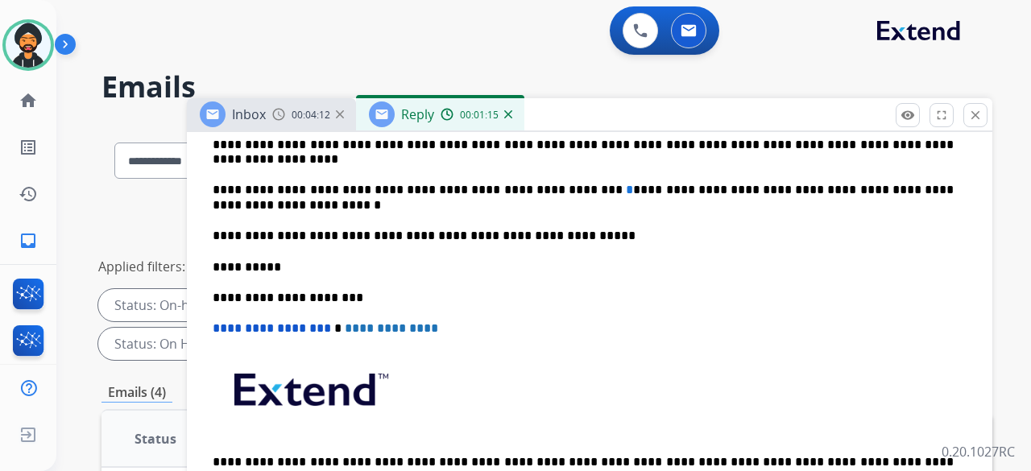
click at [626, 187] on span "*" at bounding box center [629, 190] width 7 height 12
click at [586, 187] on p "**********" at bounding box center [583, 198] width 741 height 30
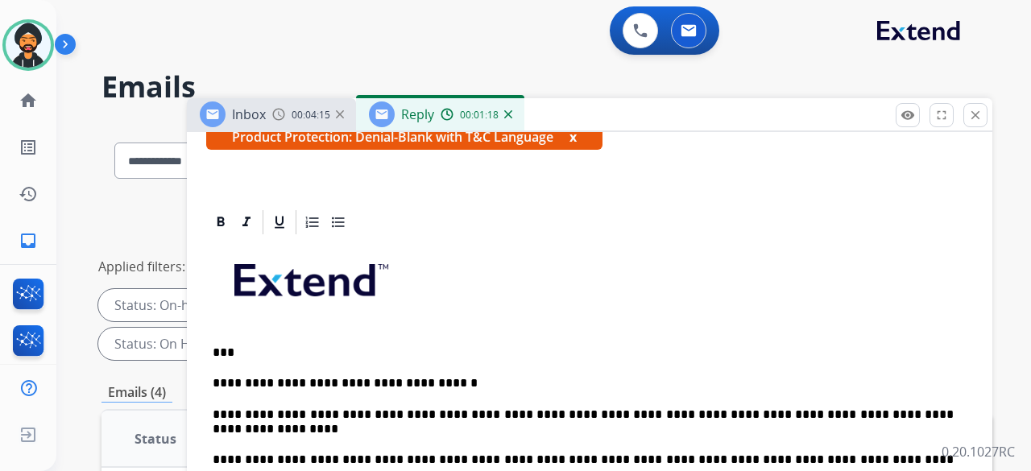
scroll to position [483, 0]
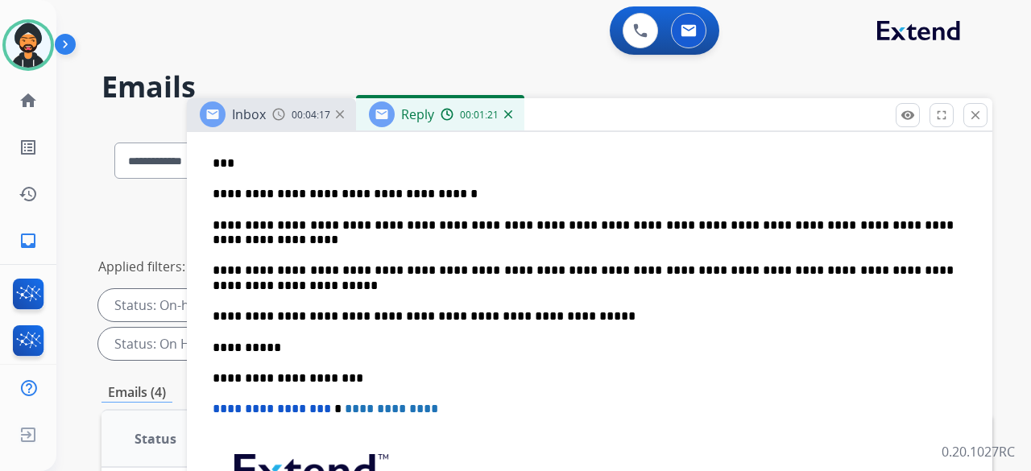
click at [445, 196] on p "**********" at bounding box center [583, 194] width 741 height 14
click at [448, 195] on p "**********" at bounding box center [583, 194] width 741 height 14
click at [458, 198] on p "**********" at bounding box center [583, 194] width 741 height 14
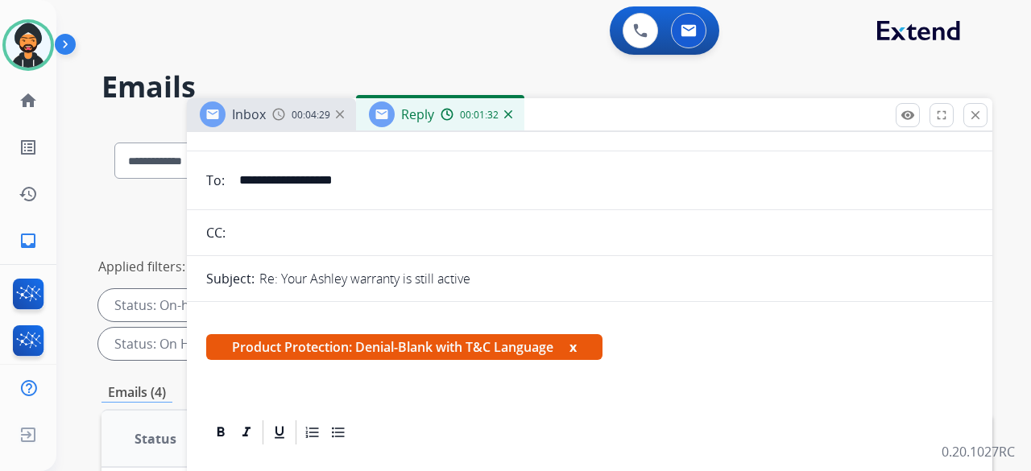
scroll to position [0, 0]
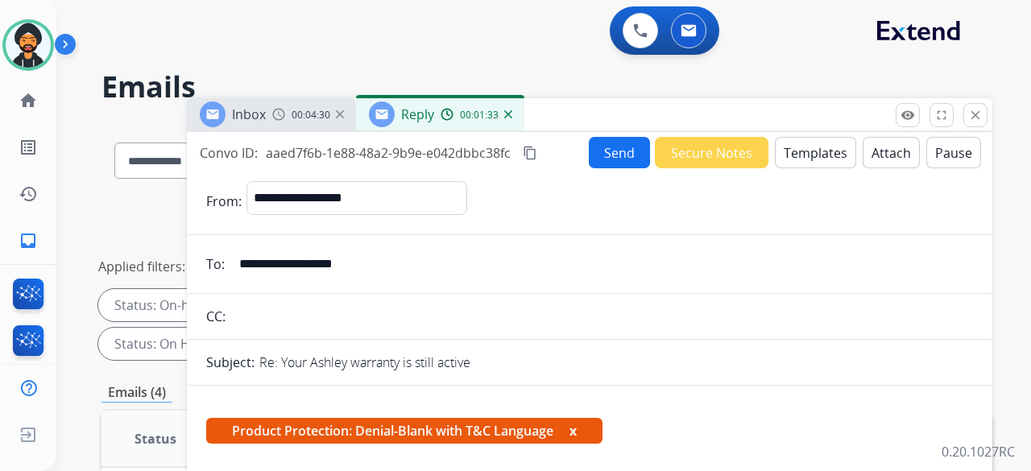
click at [818, 157] on button "Templates" at bounding box center [815, 152] width 81 height 31
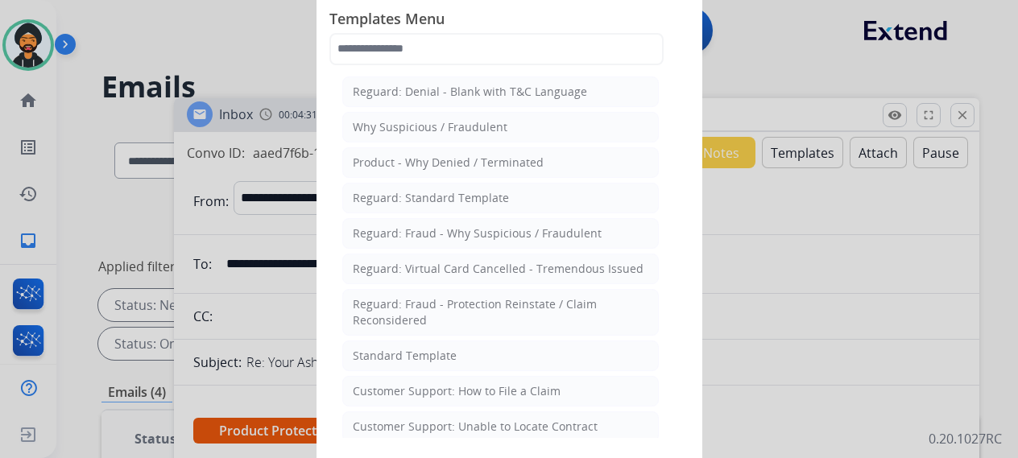
click at [770, 30] on div at bounding box center [509, 229] width 1018 height 458
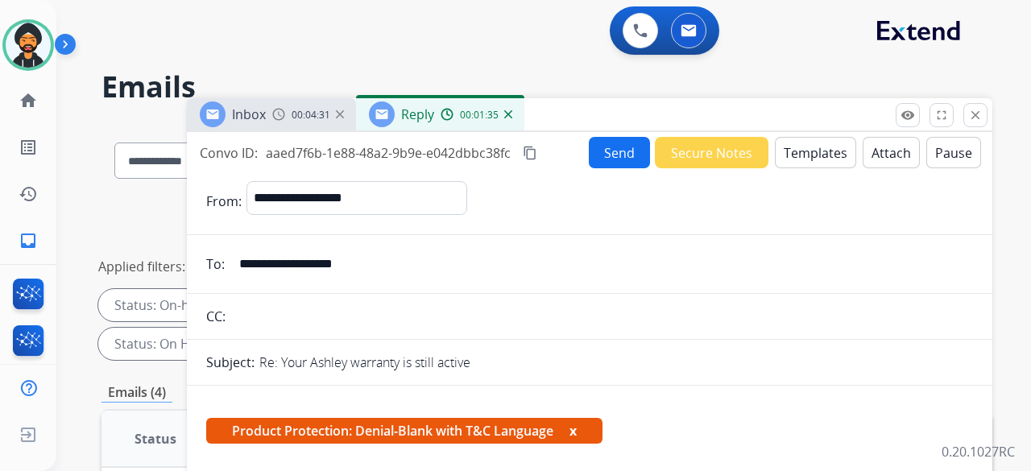
click at [876, 154] on button "Attach" at bounding box center [891, 152] width 57 height 31
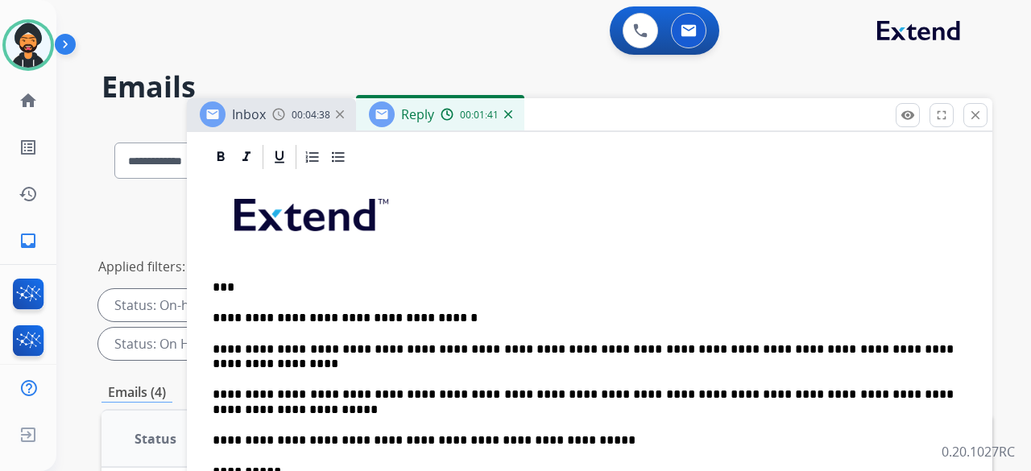
scroll to position [564, 0]
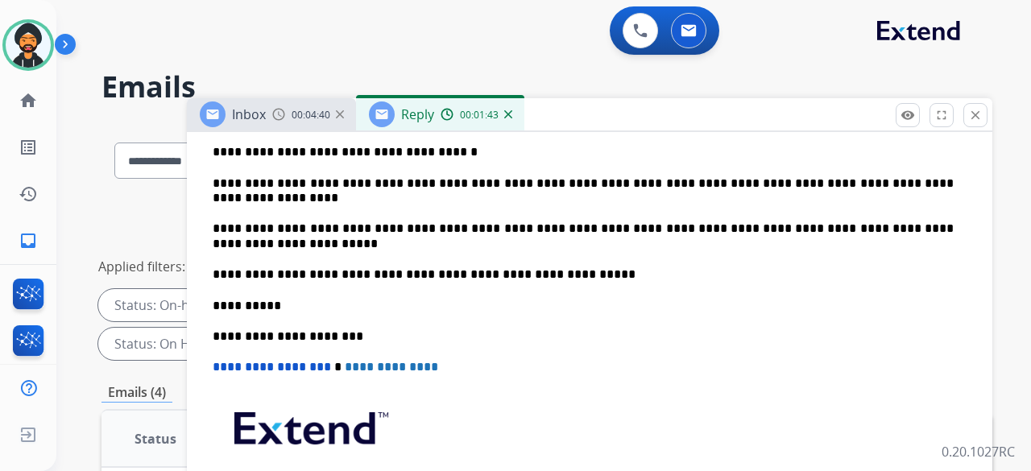
click at [448, 153] on p "**********" at bounding box center [583, 152] width 741 height 14
click at [296, 194] on p "**********" at bounding box center [583, 191] width 741 height 30
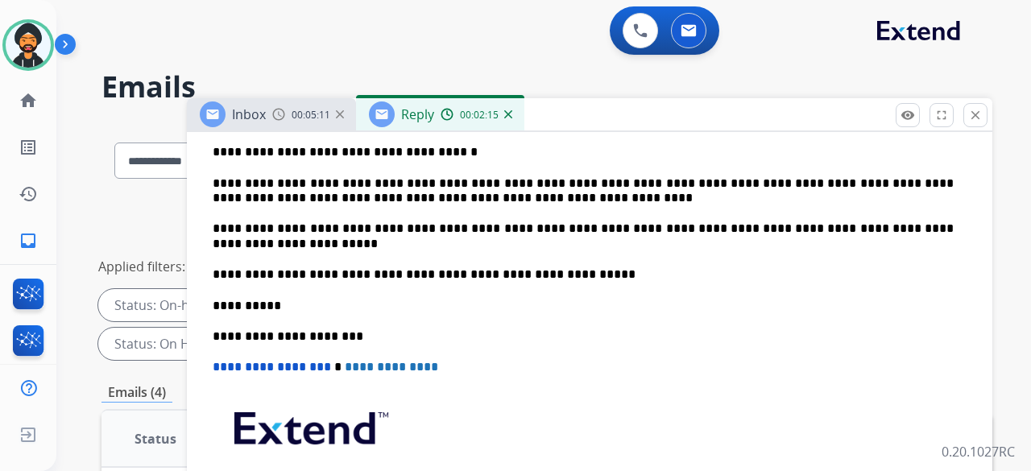
click at [654, 189] on p "**********" at bounding box center [583, 191] width 741 height 30
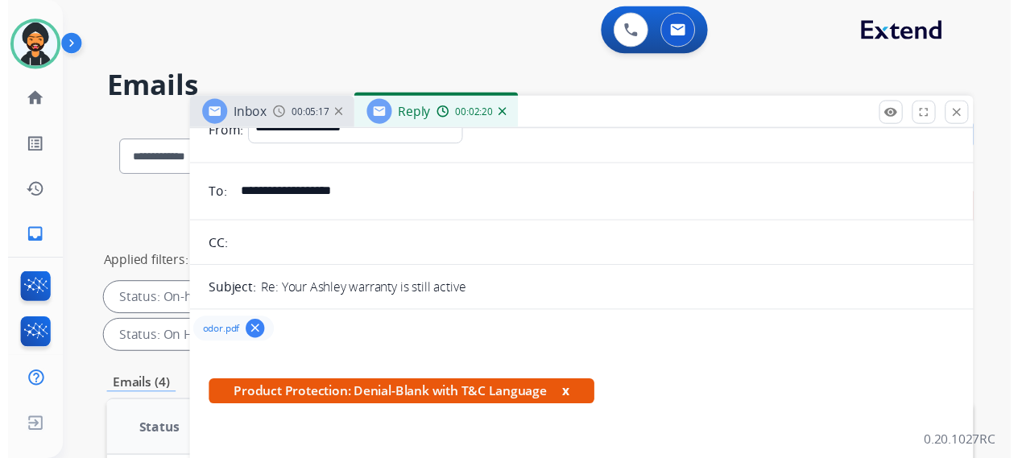
scroll to position [0, 0]
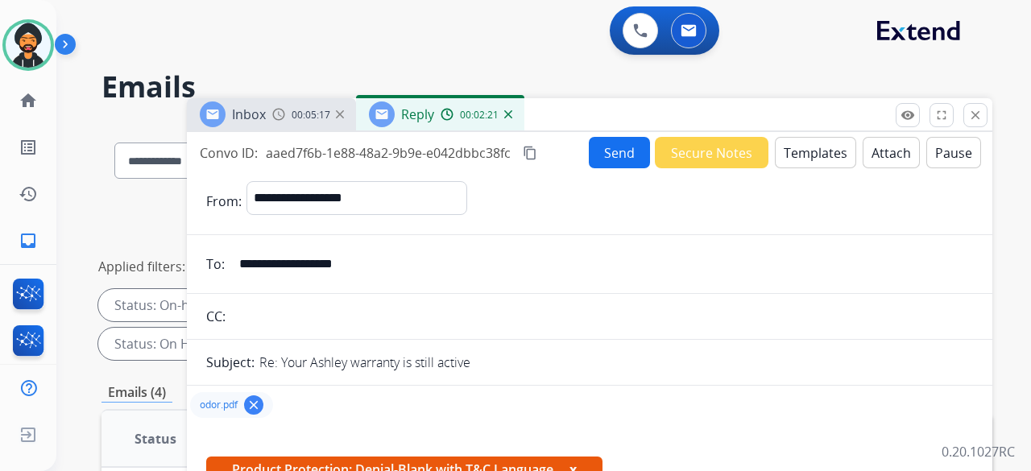
click at [614, 147] on button "Send" at bounding box center [619, 152] width 61 height 31
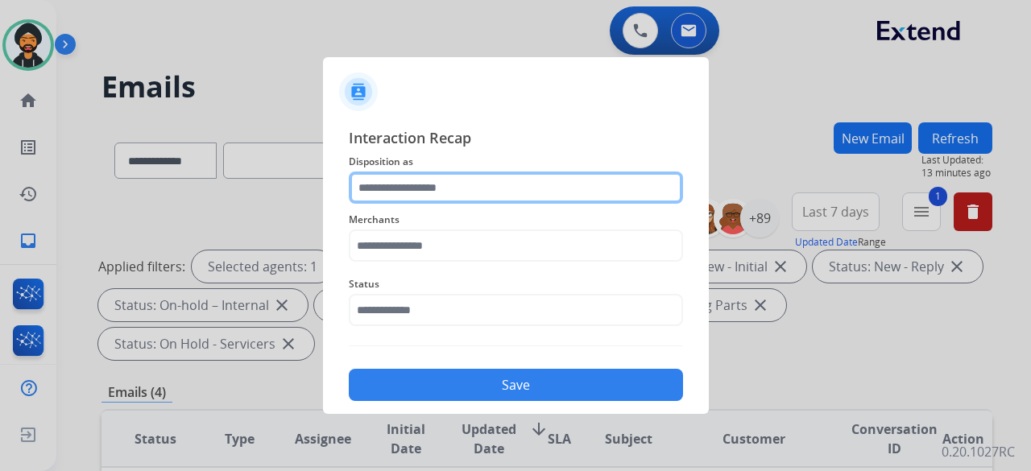
click at [445, 176] on input "text" at bounding box center [516, 188] width 334 height 32
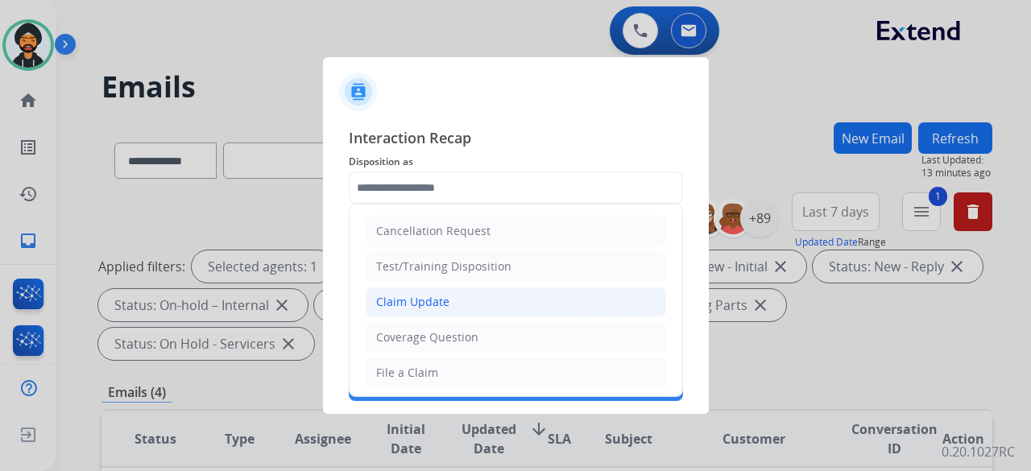
click at [446, 301] on div "Claim Update" at bounding box center [412, 302] width 73 height 16
type input "**********"
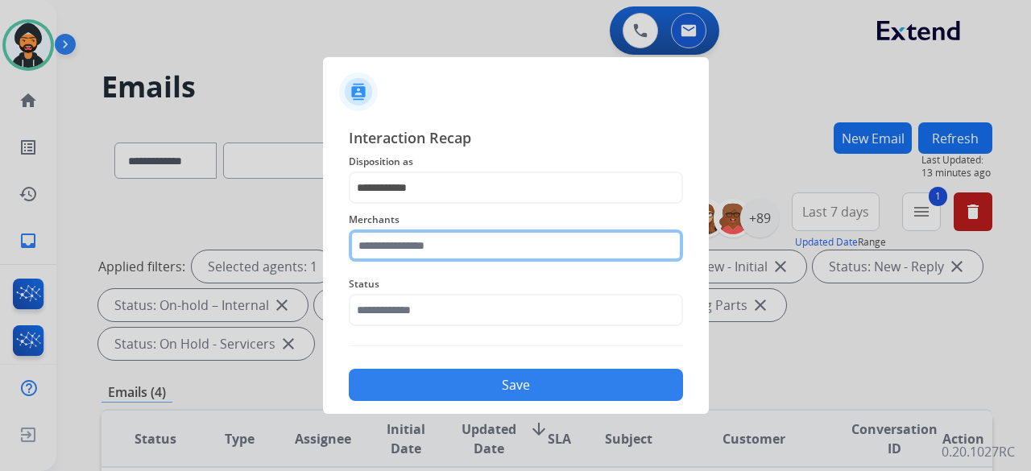
click at [433, 244] on input "text" at bounding box center [516, 246] width 334 height 32
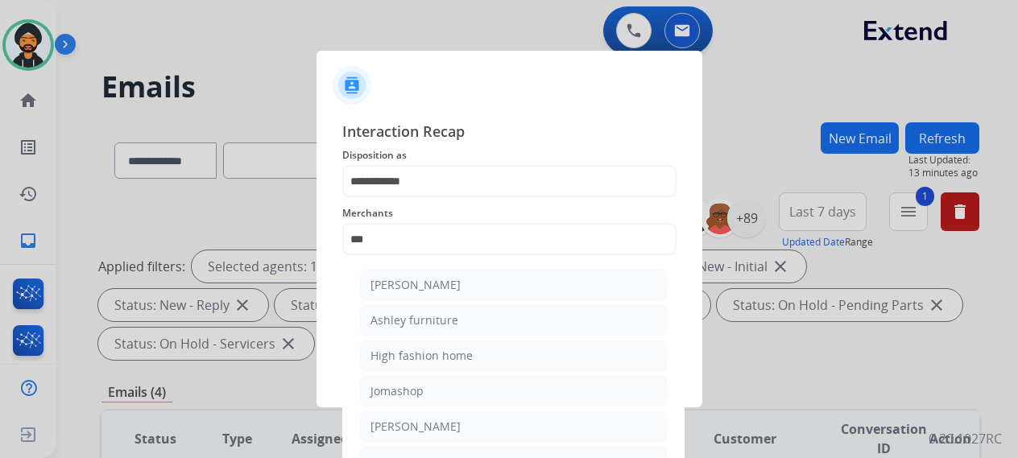
click at [424, 321] on div "Ashley furniture" at bounding box center [415, 321] width 88 height 16
type input "**********"
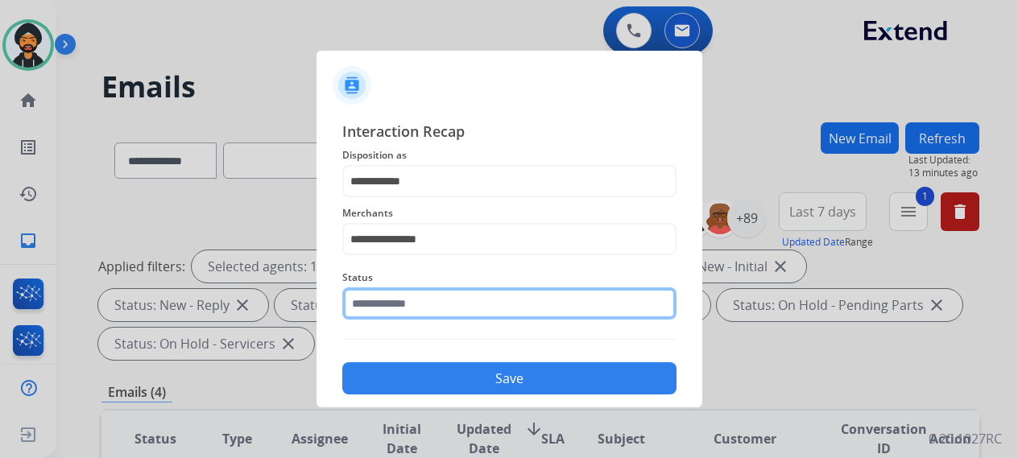
click at [442, 318] on input "text" at bounding box center [509, 304] width 334 height 32
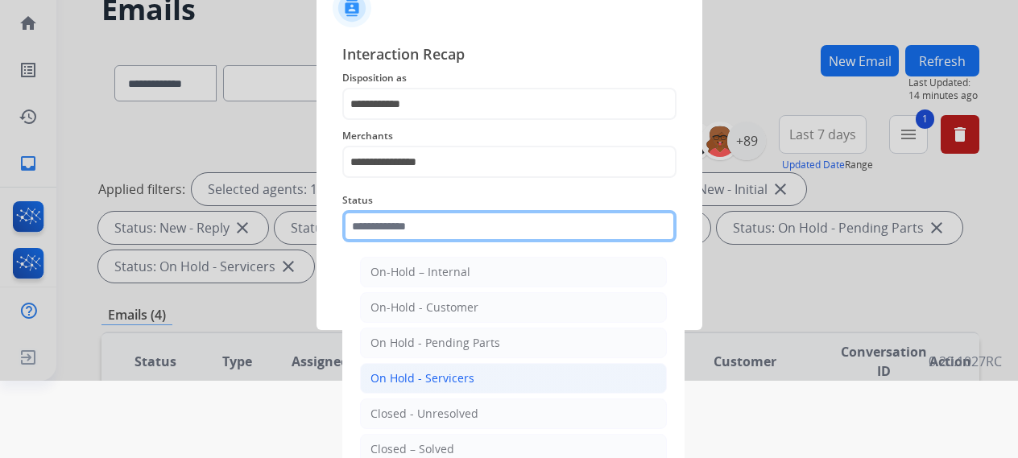
scroll to position [110, 0]
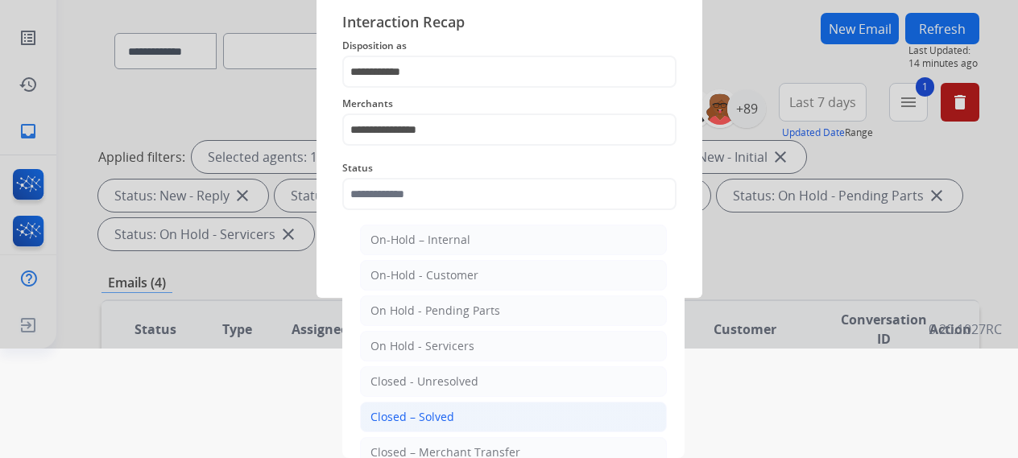
click at [415, 413] on div "Closed – Solved" at bounding box center [413, 417] width 84 height 16
type input "**********"
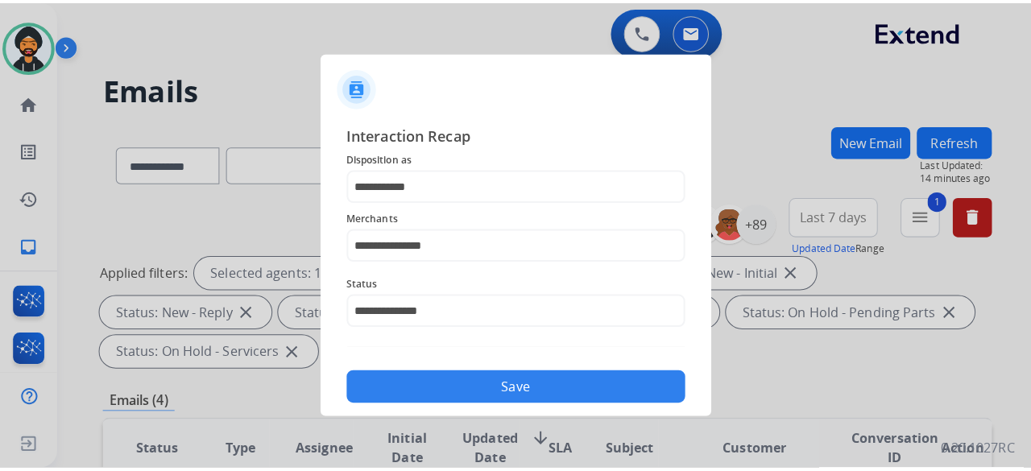
scroll to position [0, 0]
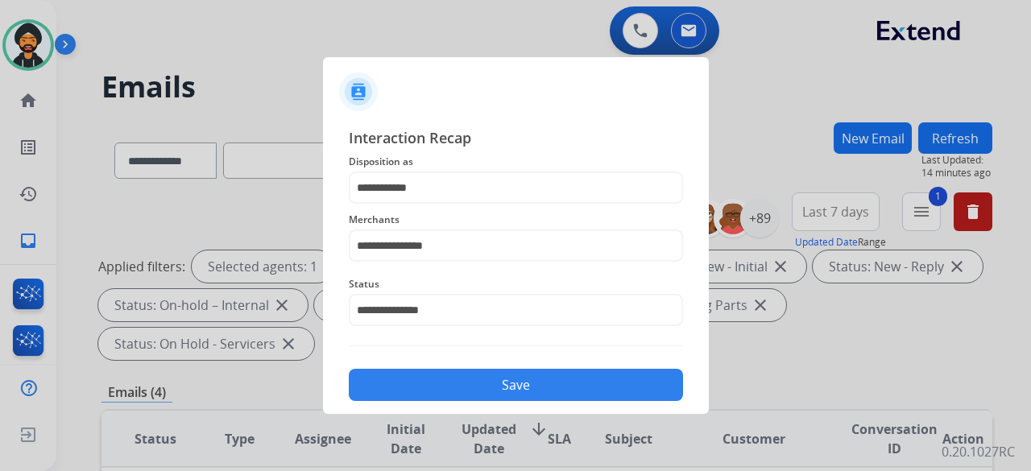
click at [498, 379] on button "Save" at bounding box center [516, 385] width 334 height 32
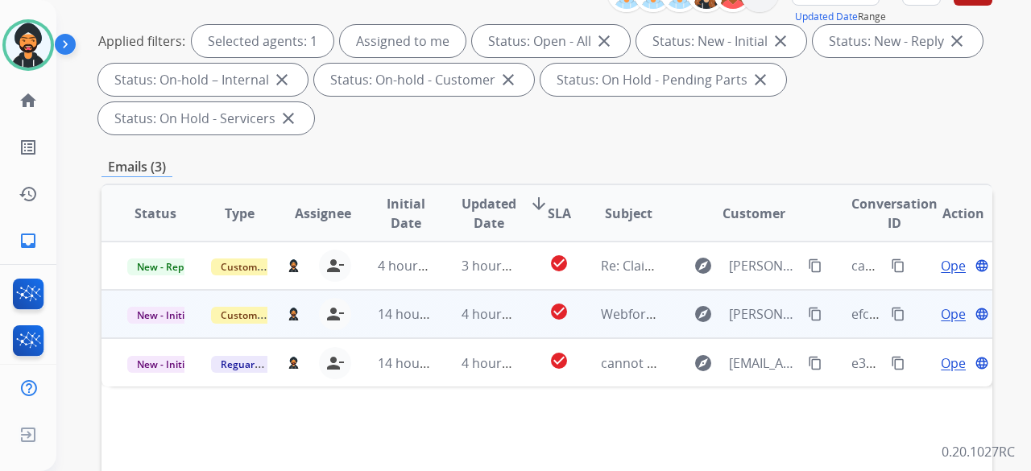
scroll to position [322, 0]
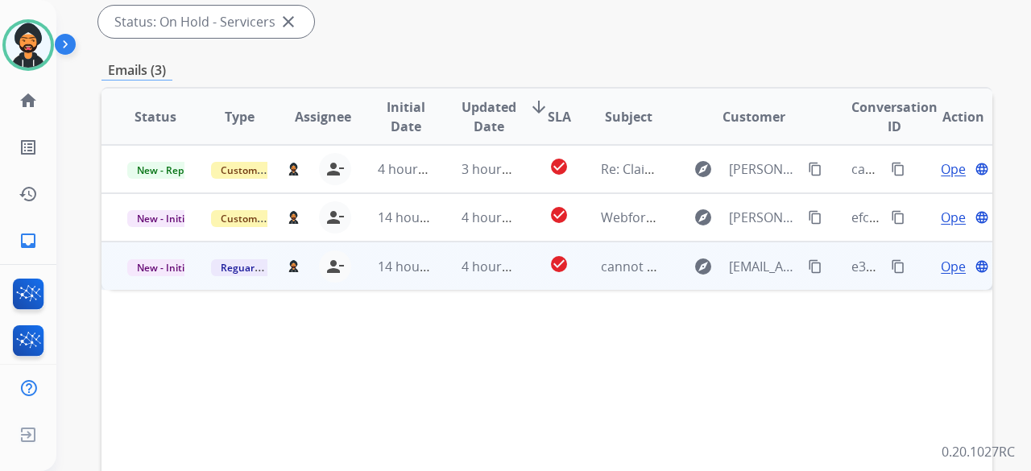
click at [943, 267] on span "Open" at bounding box center [957, 266] width 33 height 19
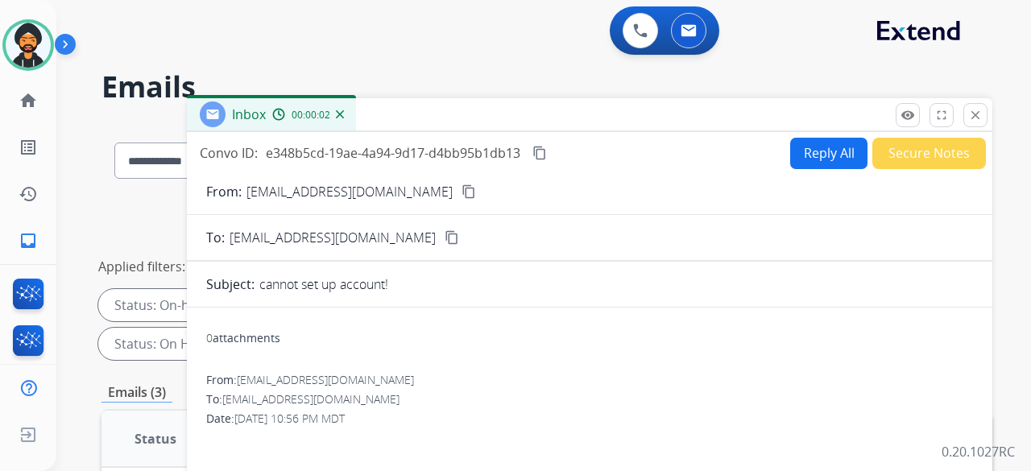
scroll to position [0, 0]
click at [817, 148] on button "Reply All" at bounding box center [828, 153] width 77 height 31
select select "**********"
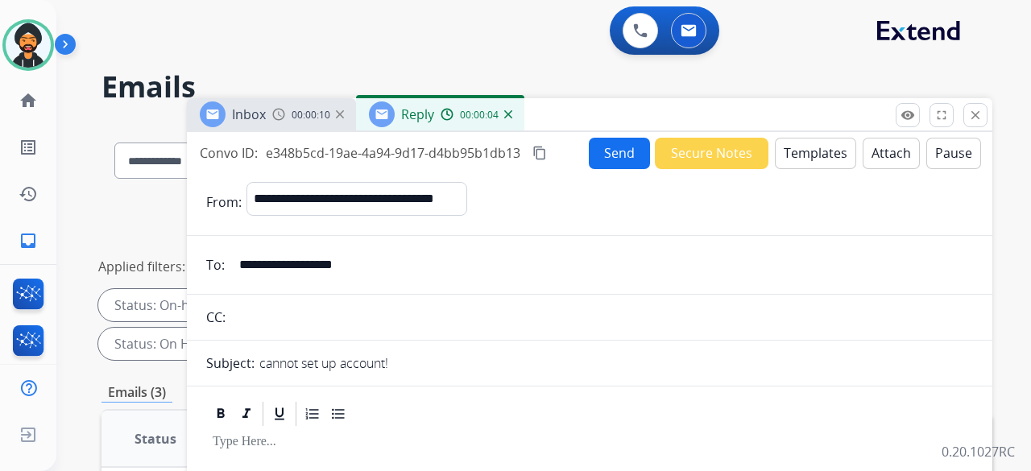
click at [362, 268] on input "**********" at bounding box center [602, 265] width 744 height 32
click at [780, 144] on button "Templates" at bounding box center [815, 153] width 81 height 31
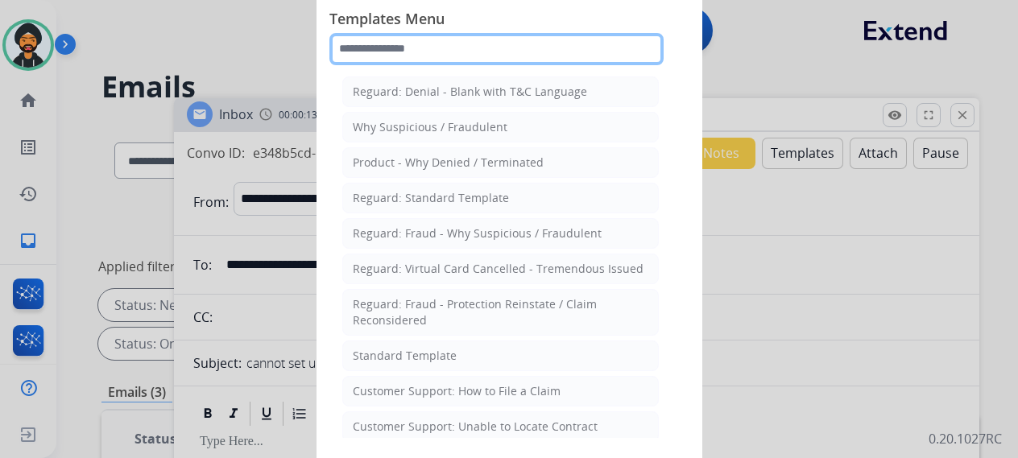
click at [443, 49] on input "text" at bounding box center [496, 49] width 334 height 32
type input "*"
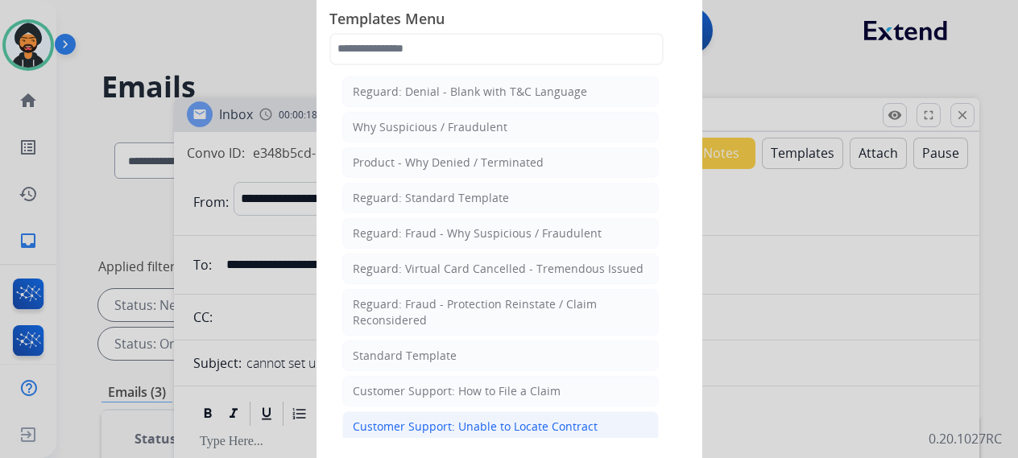
click at [552, 419] on div "Customer Support: Unable to Locate Contract" at bounding box center [475, 427] width 245 height 16
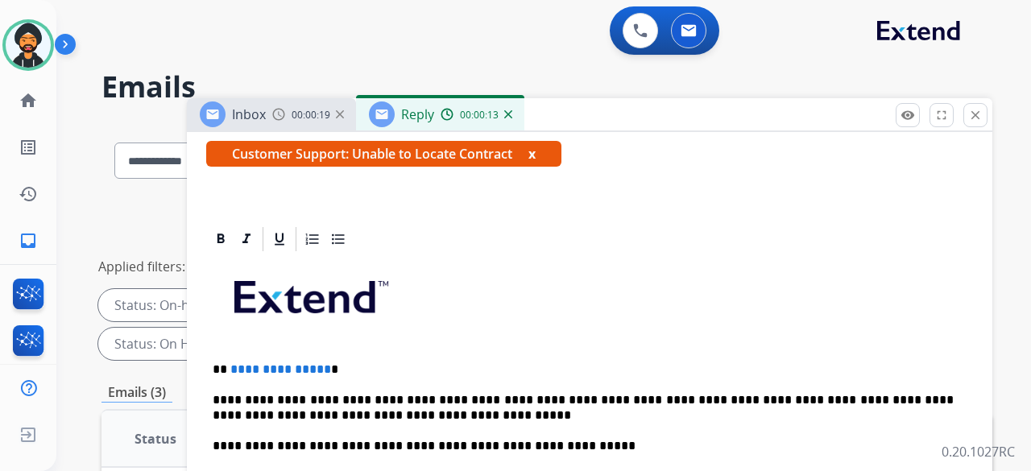
scroll to position [322, 0]
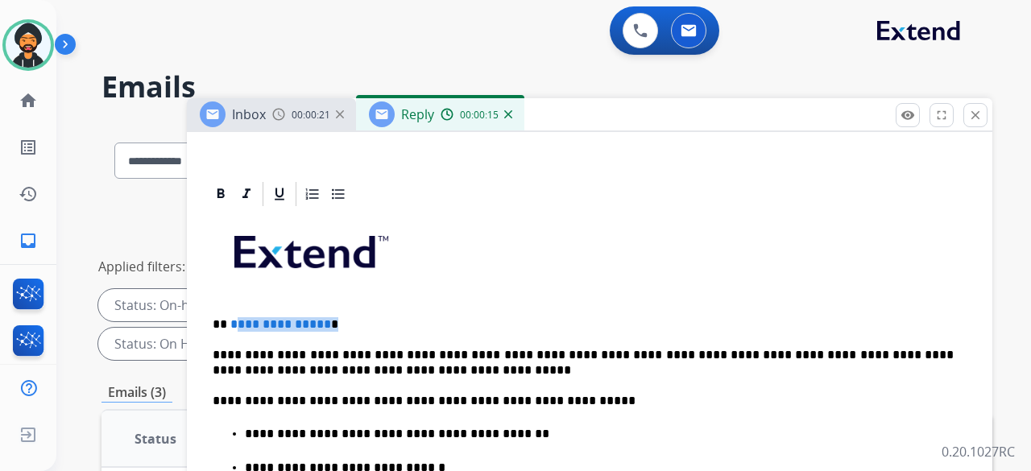
drag, startPoint x: 340, startPoint y: 321, endPoint x: 235, endPoint y: 319, distance: 104.7
click at [237, 318] on p "**********" at bounding box center [583, 324] width 741 height 14
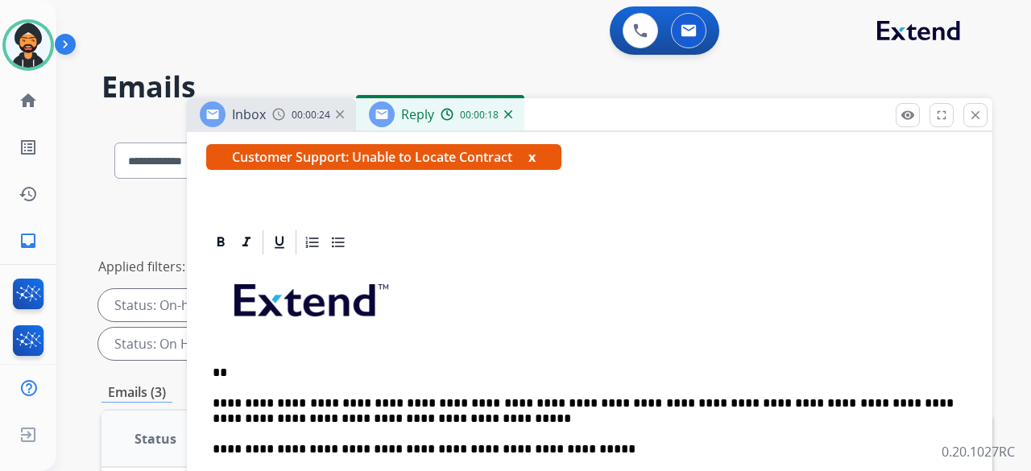
scroll to position [0, 0]
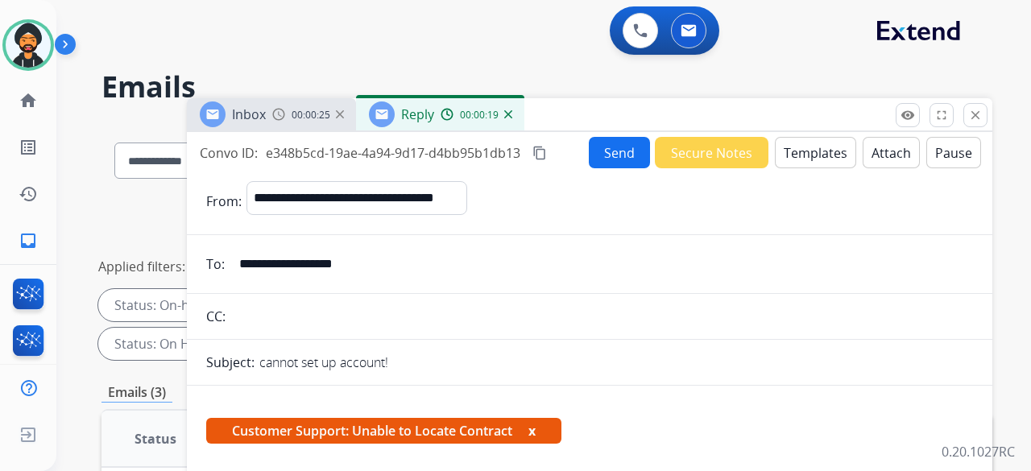
click at [622, 154] on button "Send" at bounding box center [619, 152] width 61 height 31
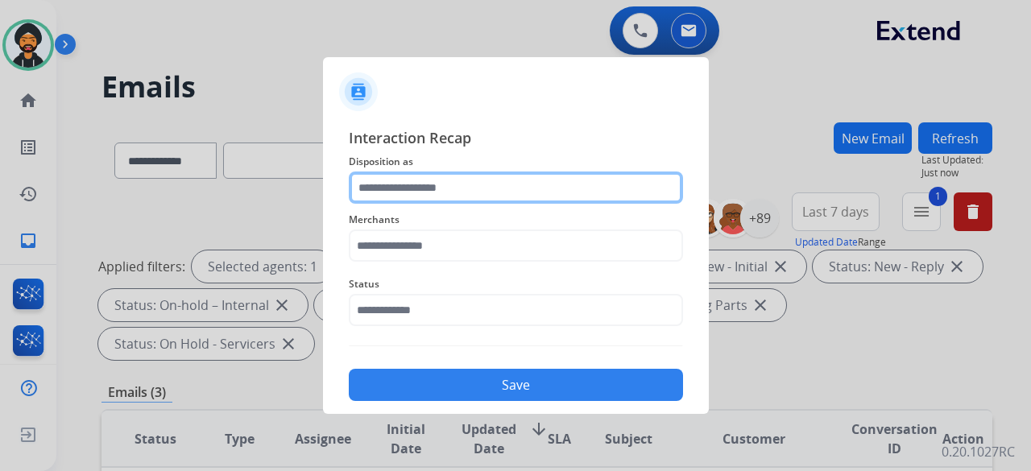
click at [437, 191] on input "text" at bounding box center [516, 188] width 334 height 32
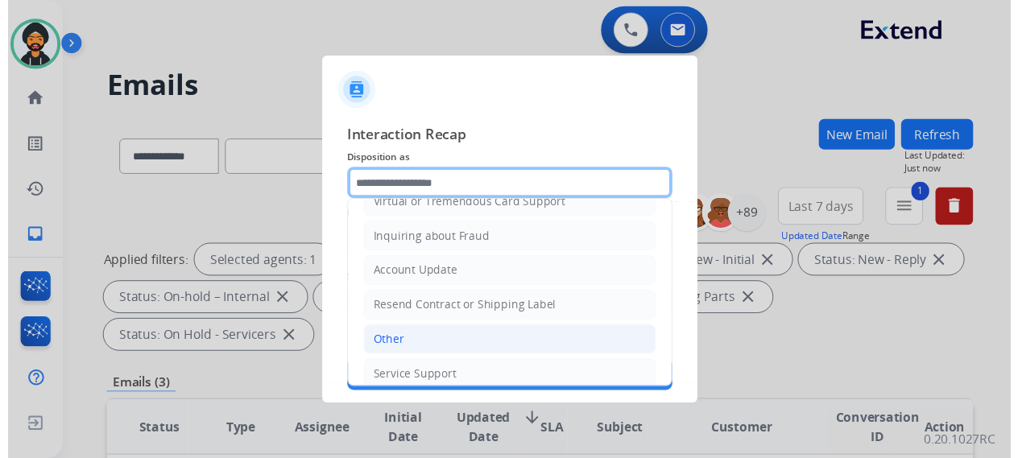
scroll to position [242, 0]
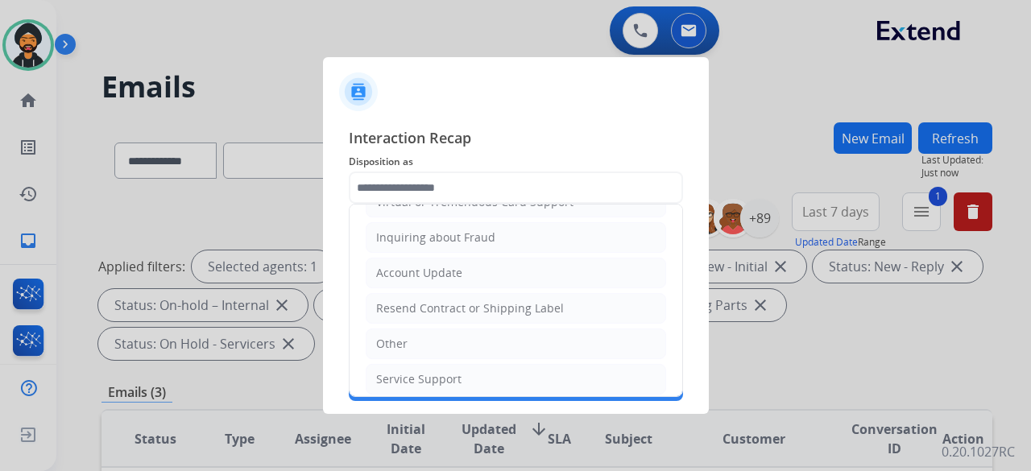
click at [408, 335] on li "Other" at bounding box center [516, 344] width 300 height 31
type input "*****"
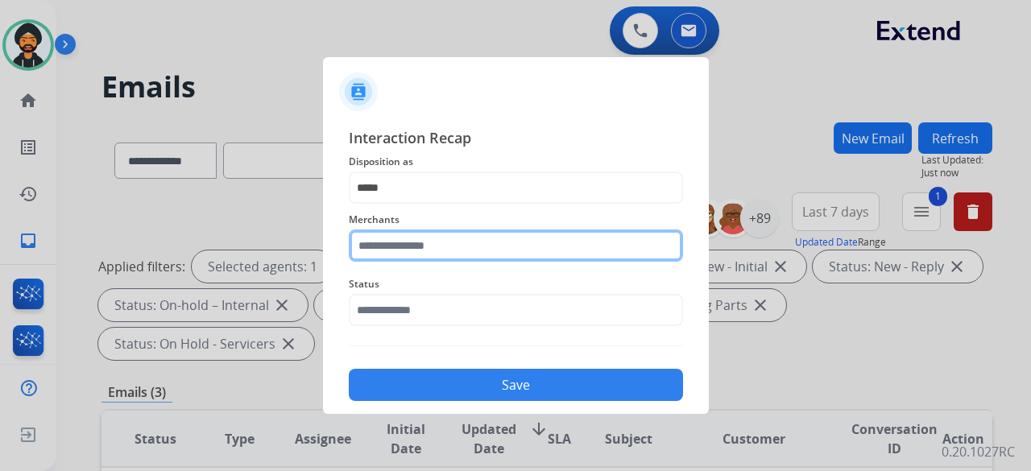
click at [400, 234] on input "text" at bounding box center [516, 246] width 334 height 32
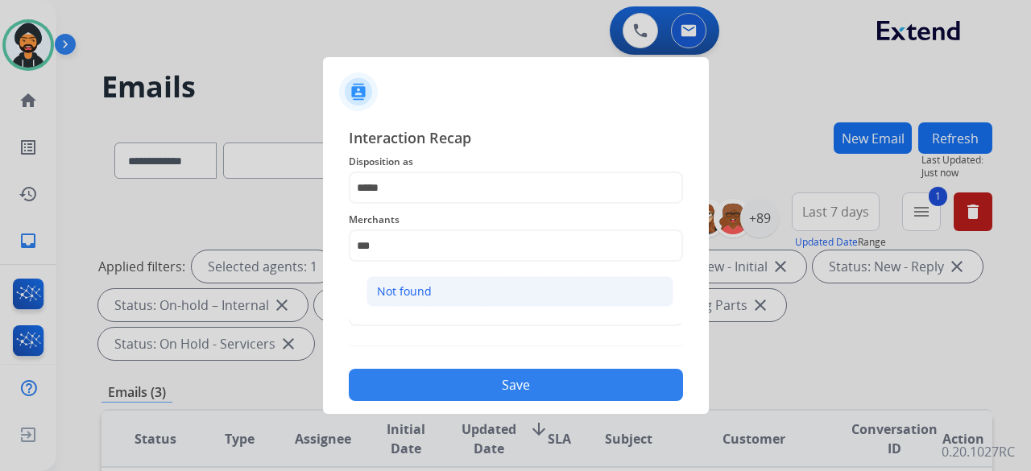
click at [437, 293] on li "Not found" at bounding box center [520, 291] width 307 height 31
type input "*********"
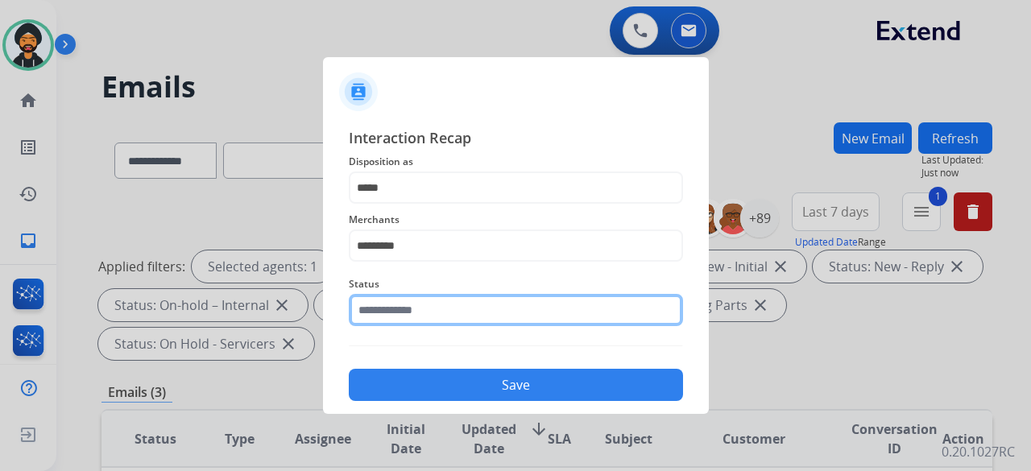
click at [421, 314] on input "text" at bounding box center [516, 310] width 334 height 32
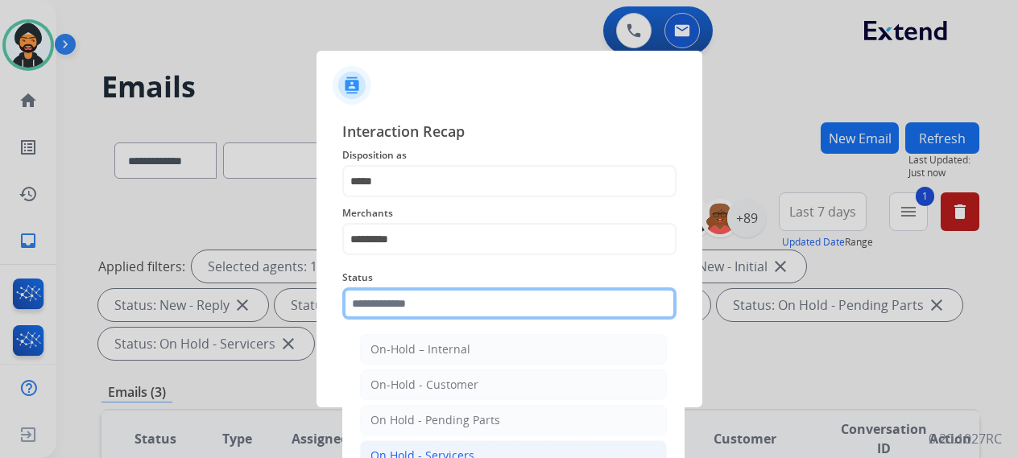
scroll to position [110, 0]
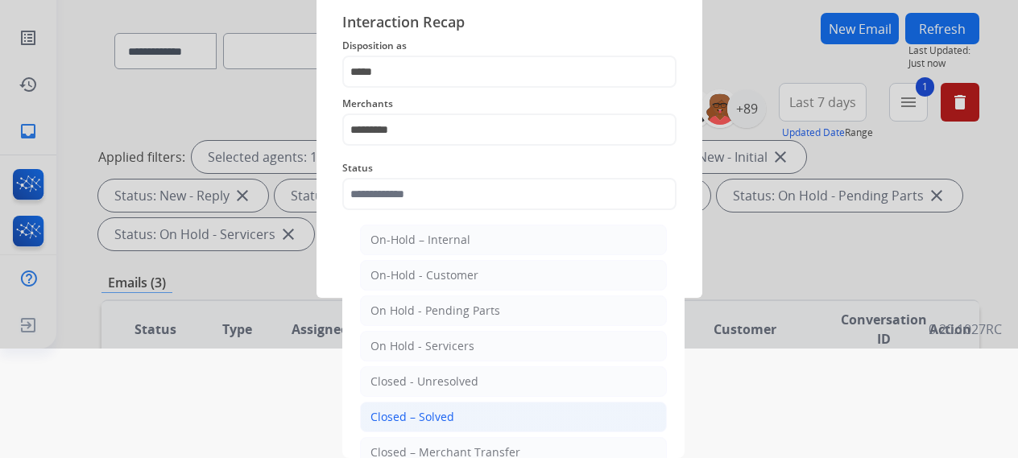
click at [419, 410] on div "Closed – Solved" at bounding box center [413, 417] width 84 height 16
type input "**********"
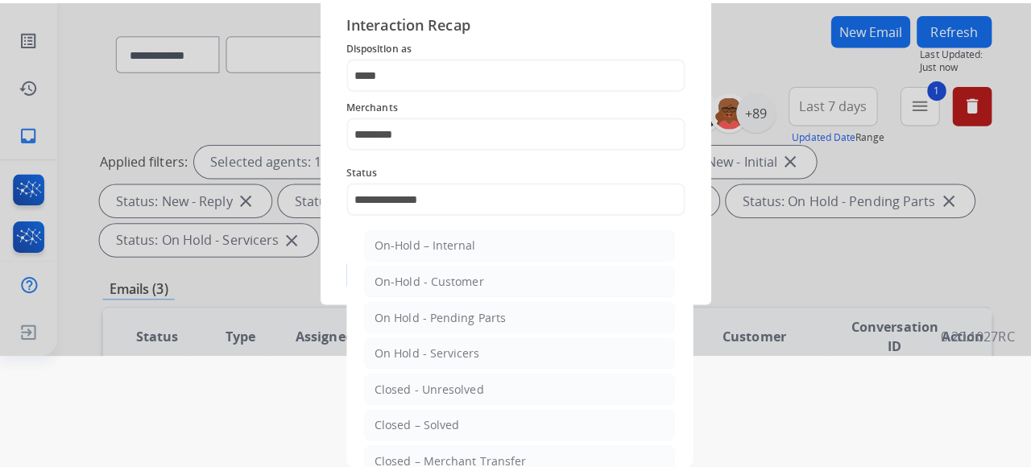
scroll to position [0, 0]
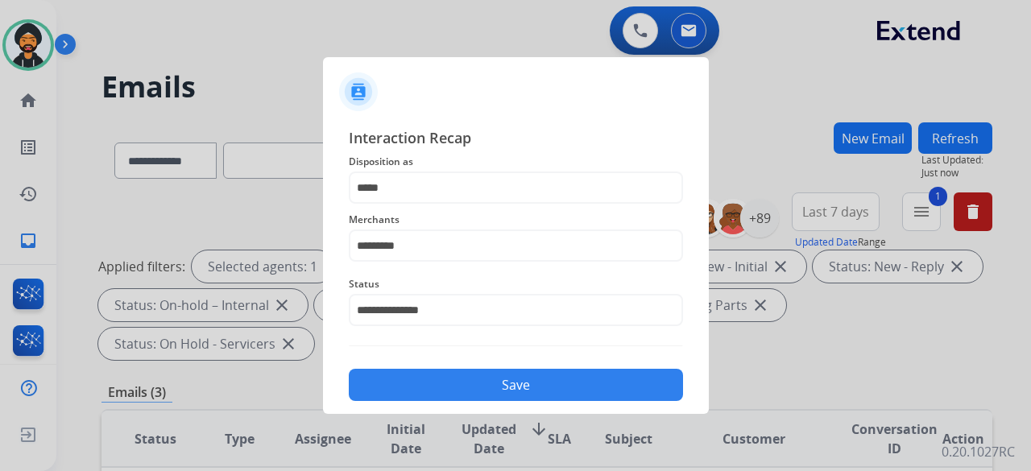
click at [479, 373] on button "Save" at bounding box center [516, 385] width 334 height 32
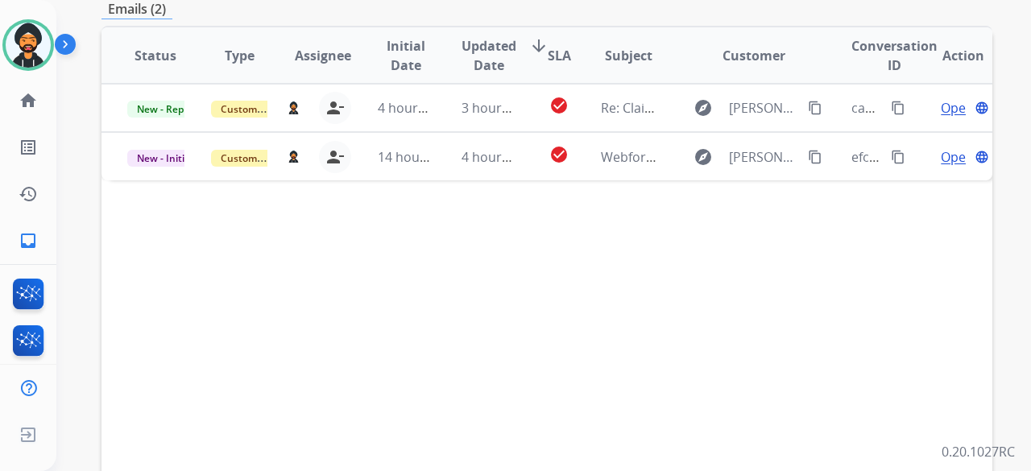
scroll to position [403, 0]
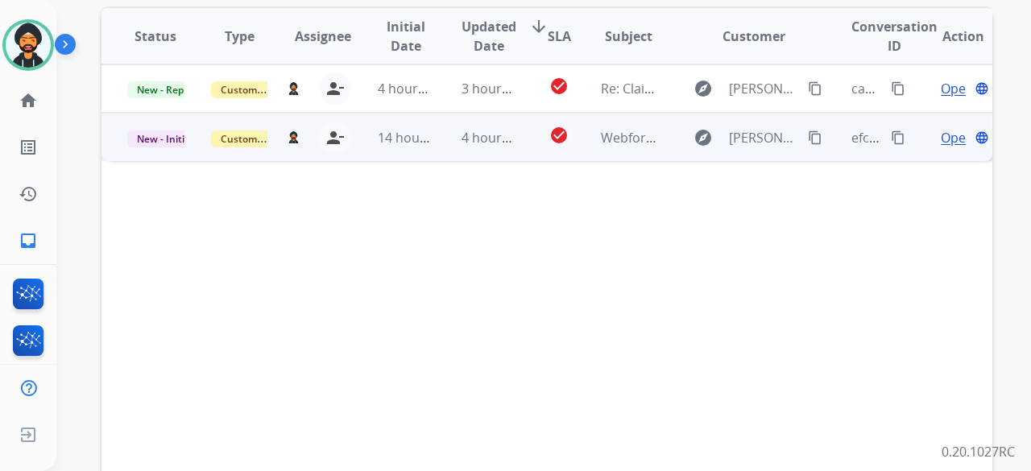
click at [941, 135] on span "Open" at bounding box center [957, 137] width 33 height 19
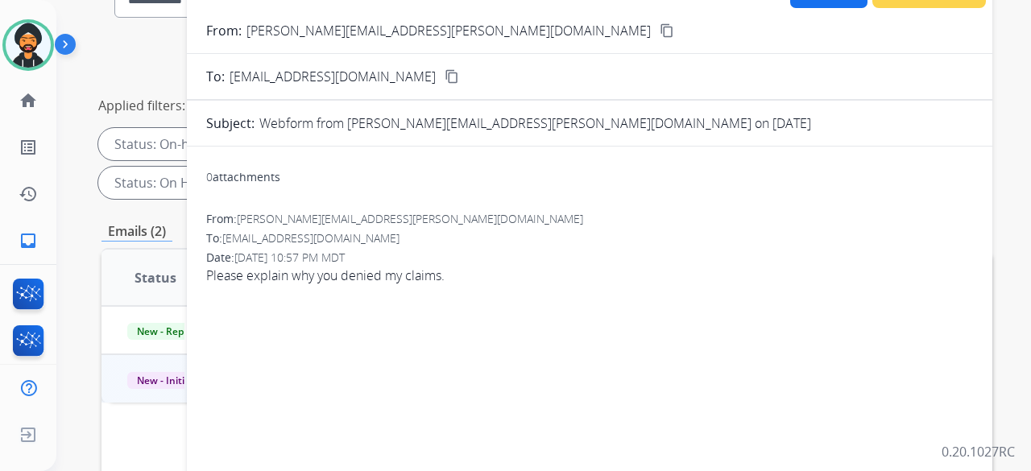
scroll to position [81, 0]
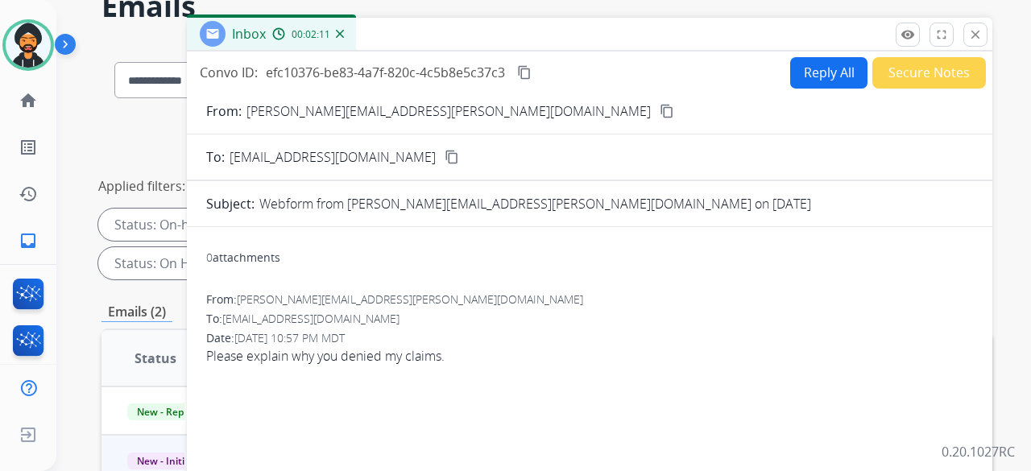
click at [660, 108] on mat-icon "content_copy" at bounding box center [667, 111] width 14 height 14
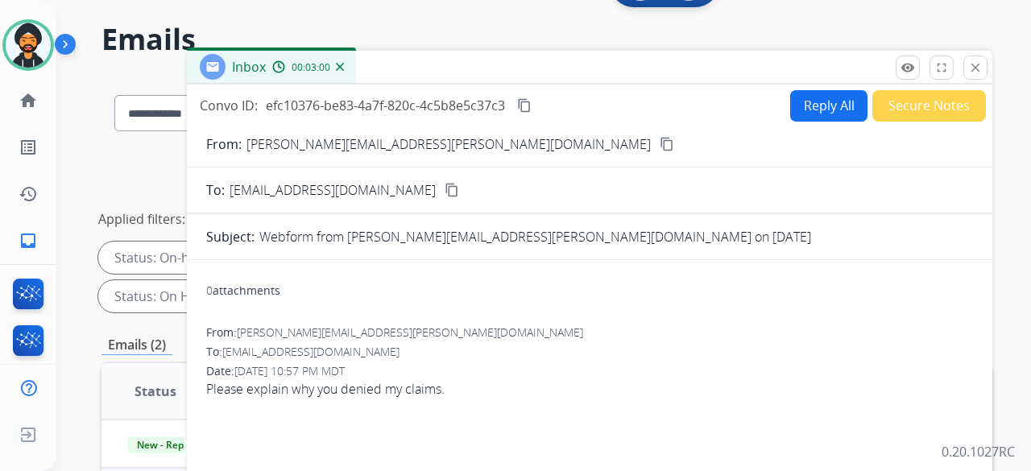
scroll to position [0, 0]
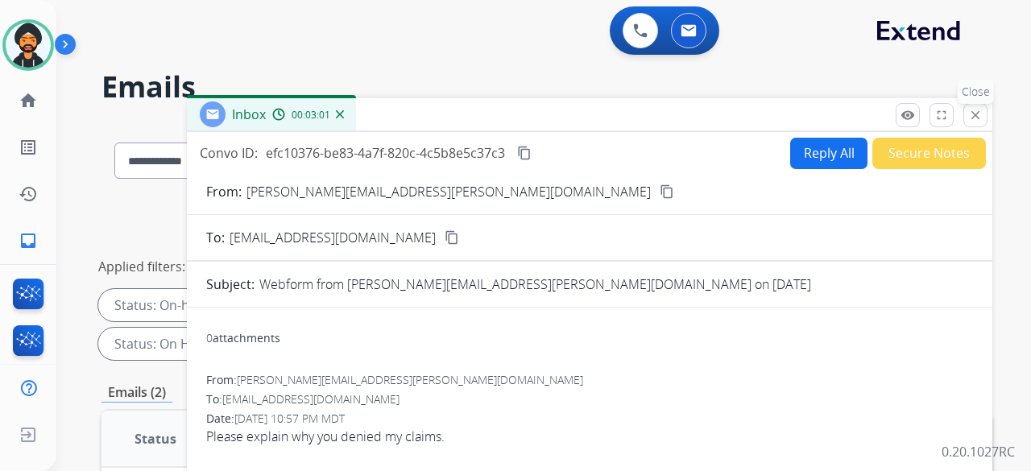
click at [976, 114] on mat-icon "close" at bounding box center [975, 115] width 14 height 14
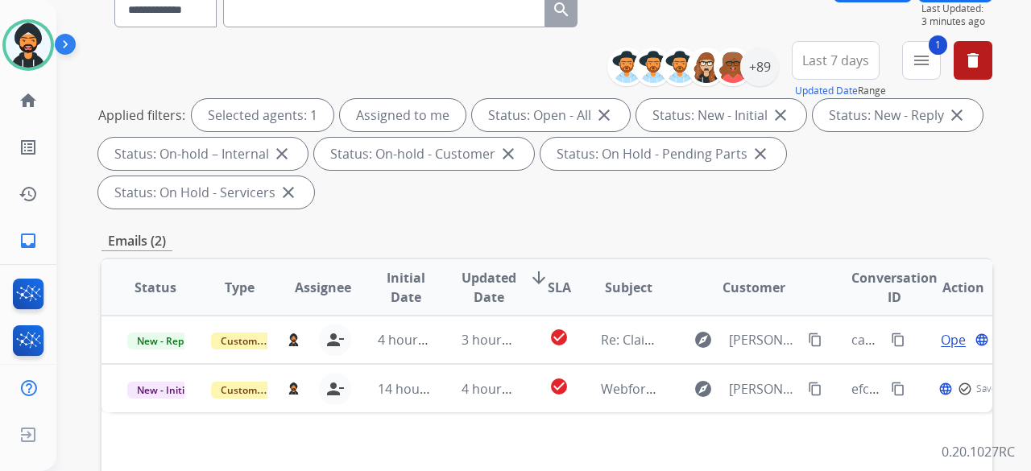
scroll to position [322, 0]
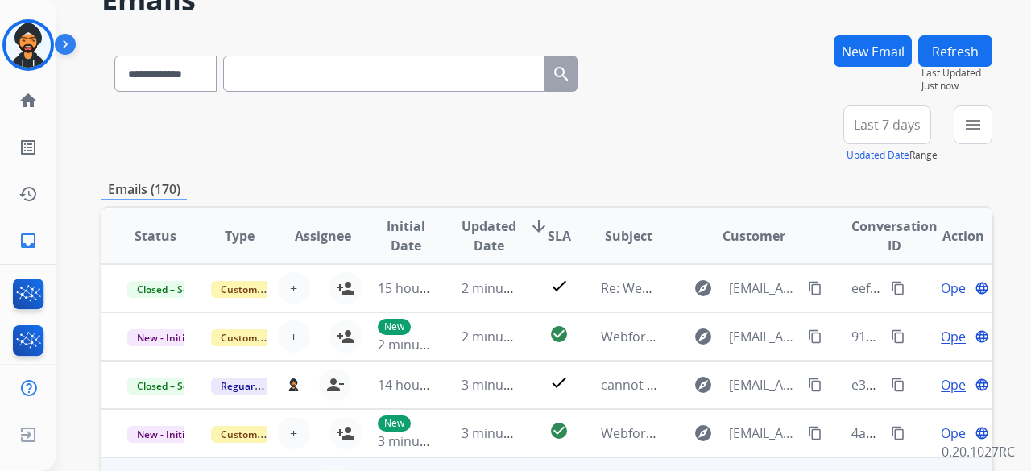
scroll to position [322, 0]
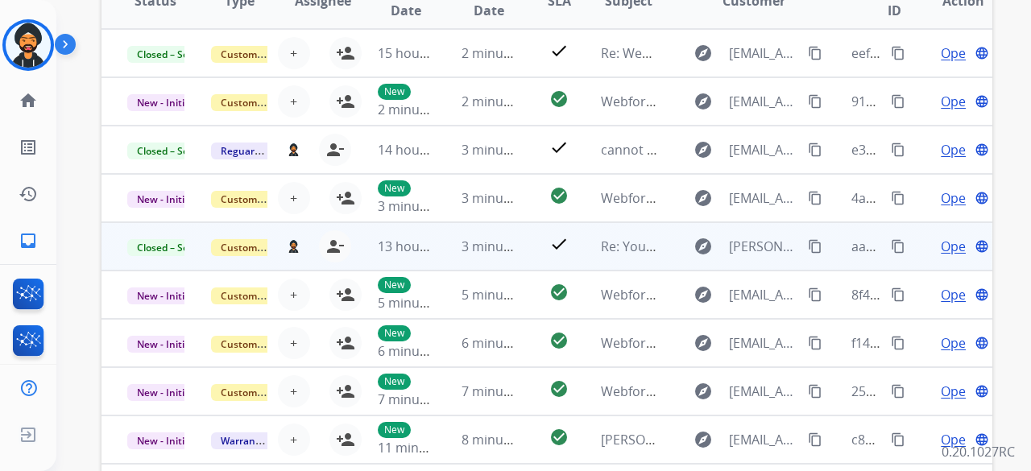
click at [941, 246] on span "Open" at bounding box center [957, 246] width 33 height 19
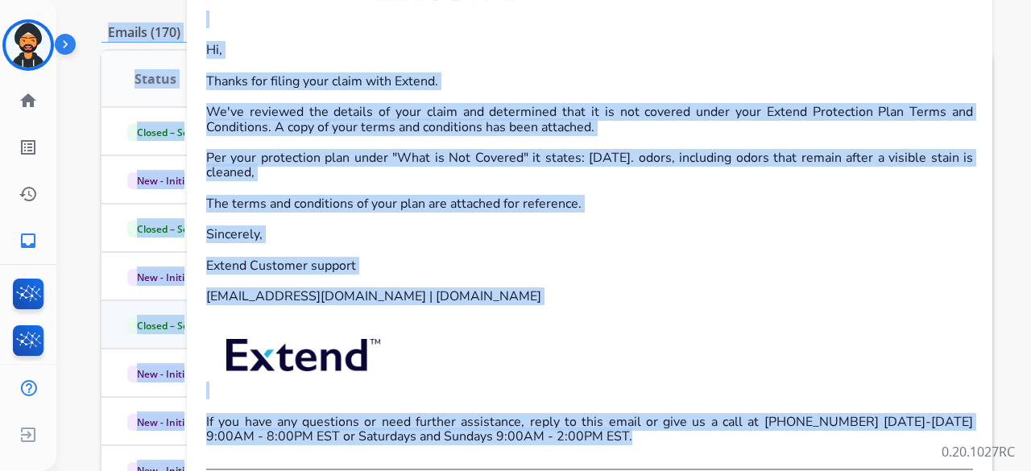
scroll to position [222, 0]
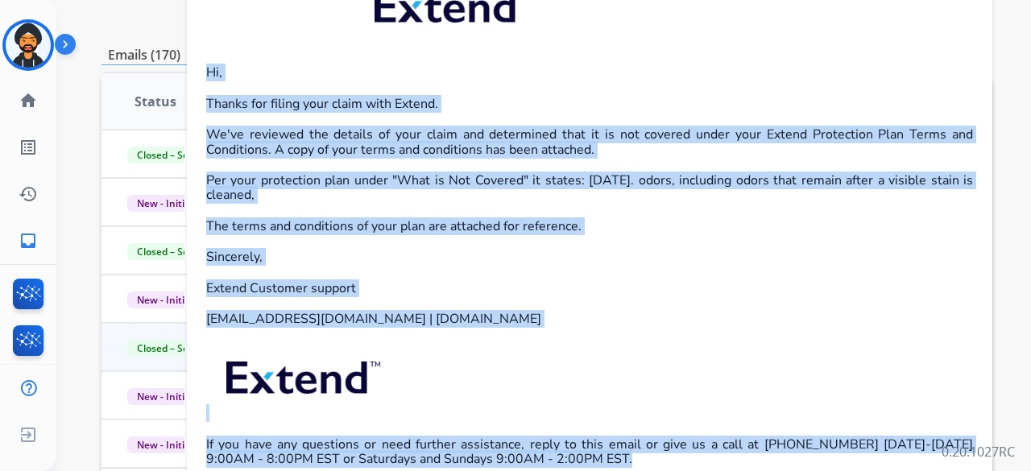
drag, startPoint x: 597, startPoint y: 357, endPoint x: 217, endPoint y: 61, distance: 481.0
click at [209, 67] on div "Hi, Thanks for filing your claim with Extend. We've reviewed the details of you…" at bounding box center [589, 232] width 767 height 522
copy div "Hi, Thanks for filing your claim with Extend. We've reviewed the details of you…"
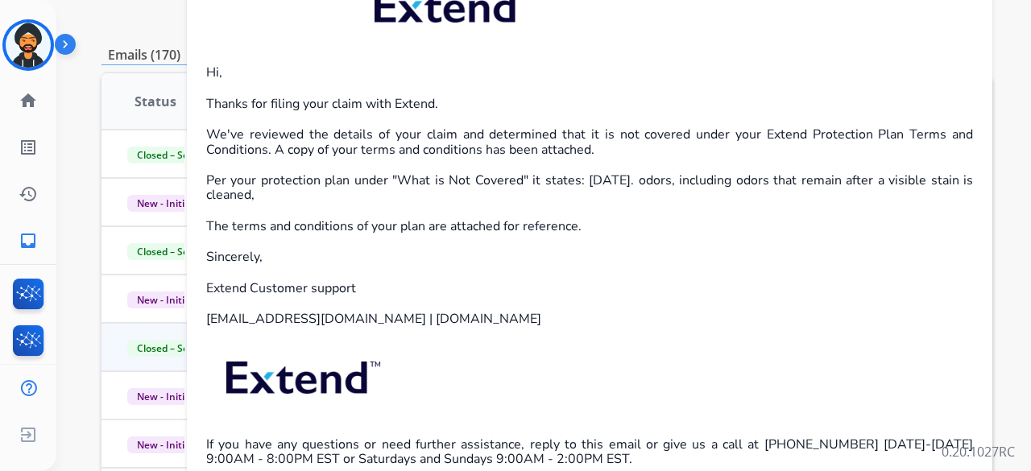
click at [116, 48] on p "Emails (170)" at bounding box center [143, 55] width 85 height 20
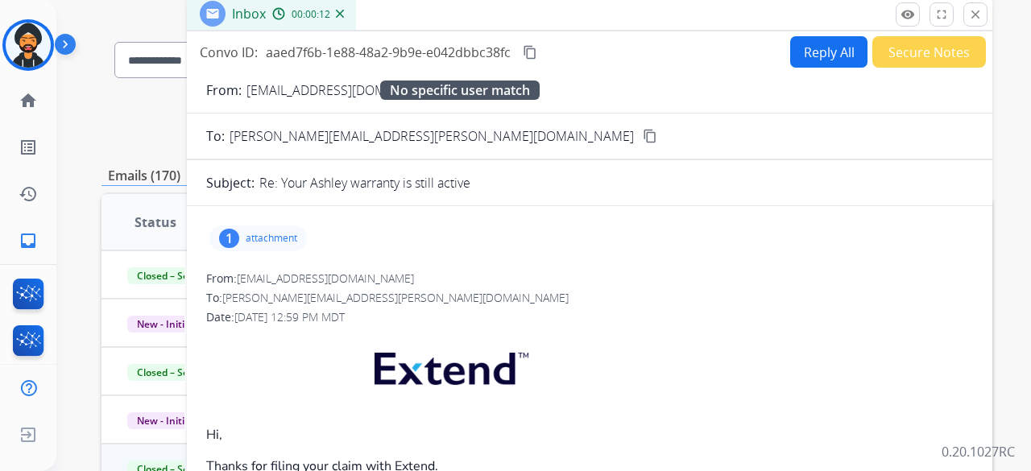
scroll to position [0, 0]
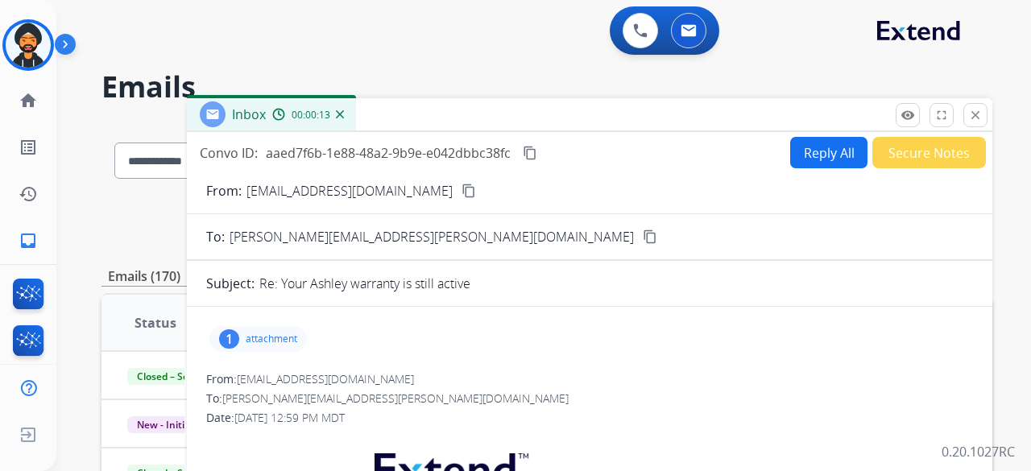
drag, startPoint x: 971, startPoint y: 114, endPoint x: 963, endPoint y: 121, distance: 10.3
click at [971, 113] on mat-icon "close" at bounding box center [975, 115] width 14 height 14
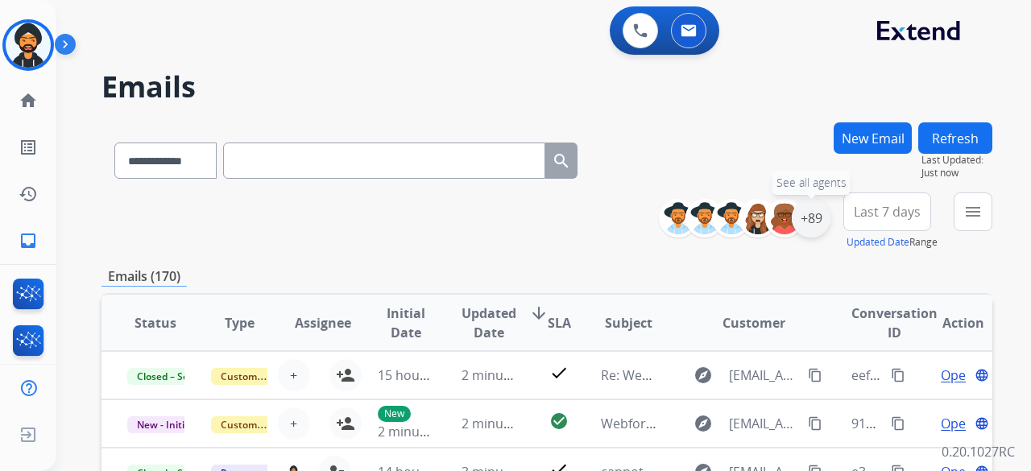
click at [818, 224] on div "+89" at bounding box center [811, 218] width 39 height 39
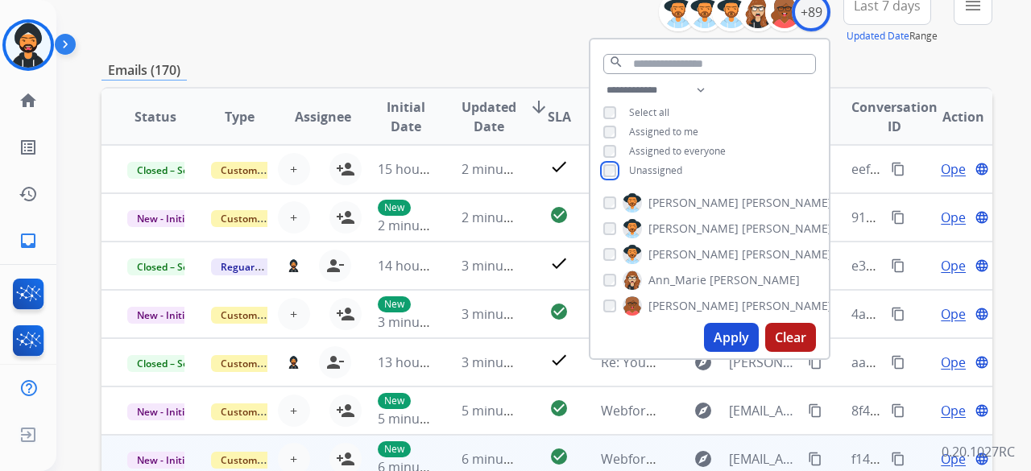
scroll to position [322, 0]
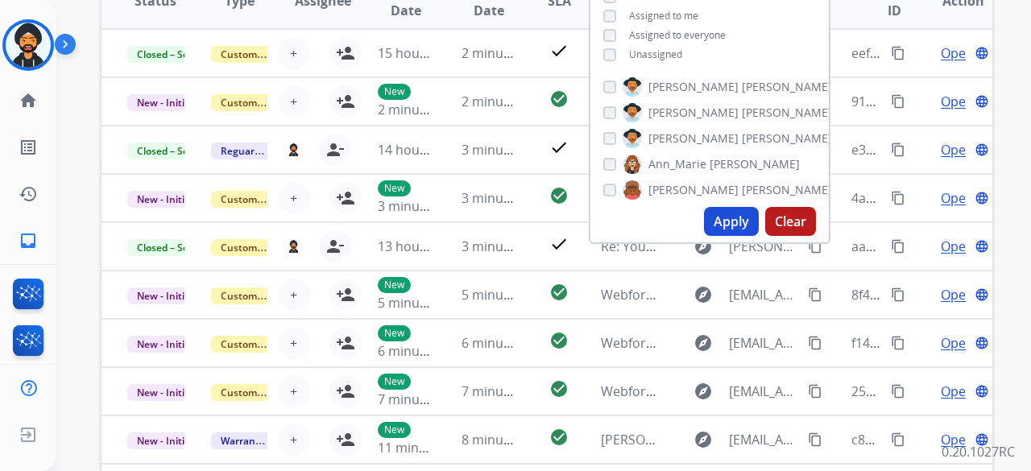
click at [695, 223] on div "Apply Clear" at bounding box center [709, 222] width 238 height 42
click at [719, 230] on button "Apply" at bounding box center [731, 221] width 55 height 29
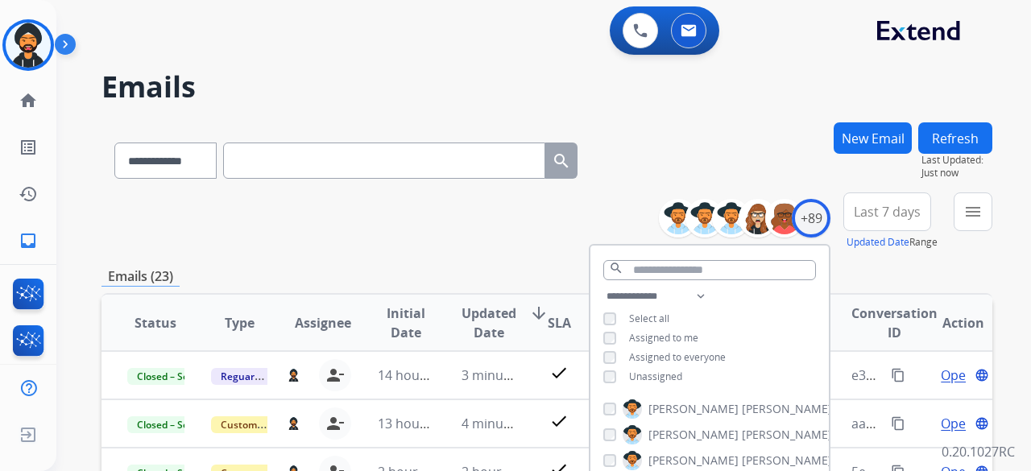
click at [514, 217] on div "**********" at bounding box center [546, 222] width 891 height 58
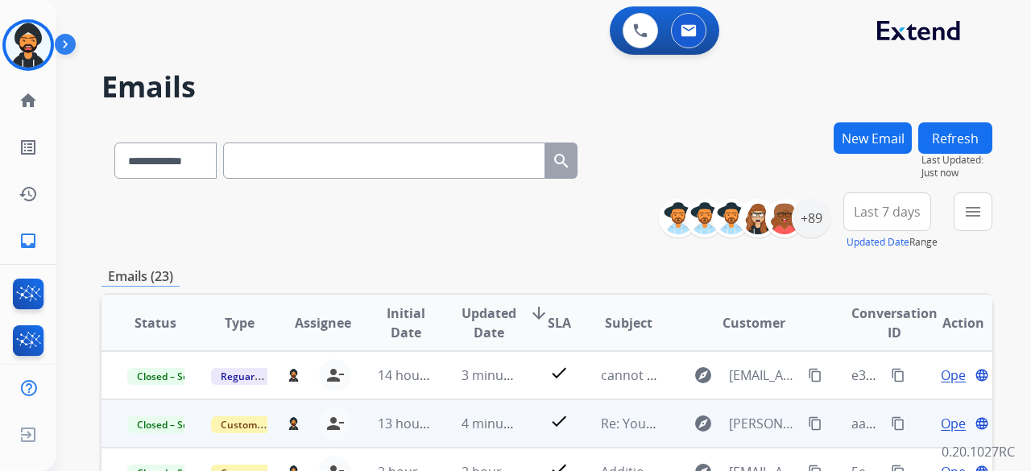
click at [944, 427] on span "Open" at bounding box center [957, 423] width 33 height 19
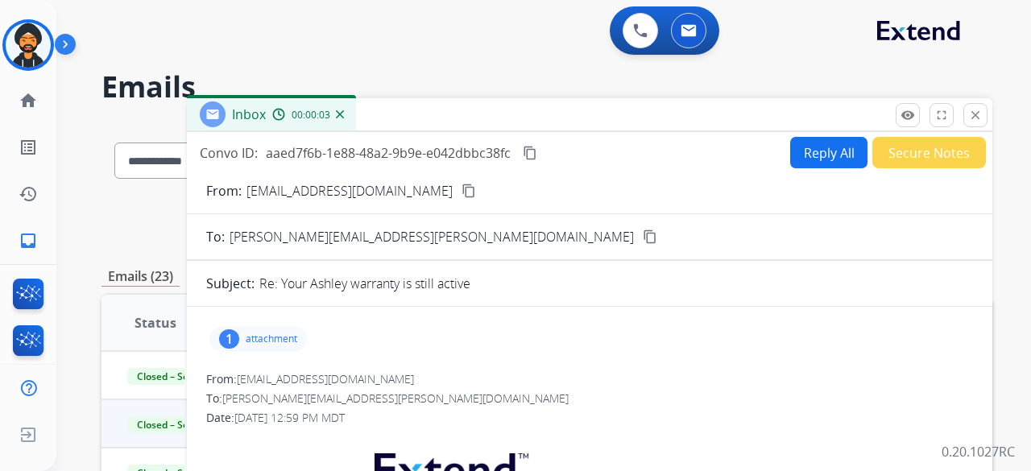
click at [975, 105] on button "close Close" at bounding box center [975, 115] width 24 height 24
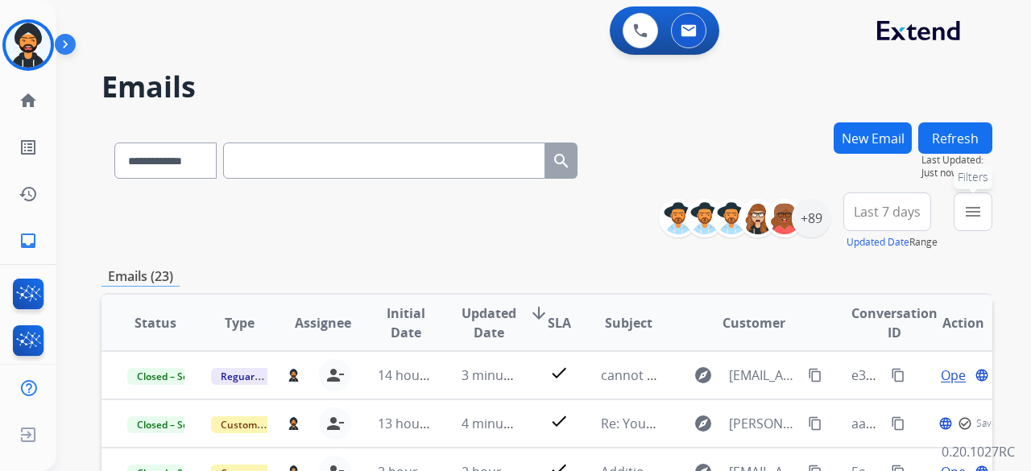
click at [970, 213] on mat-icon "menu" at bounding box center [972, 211] width 19 height 19
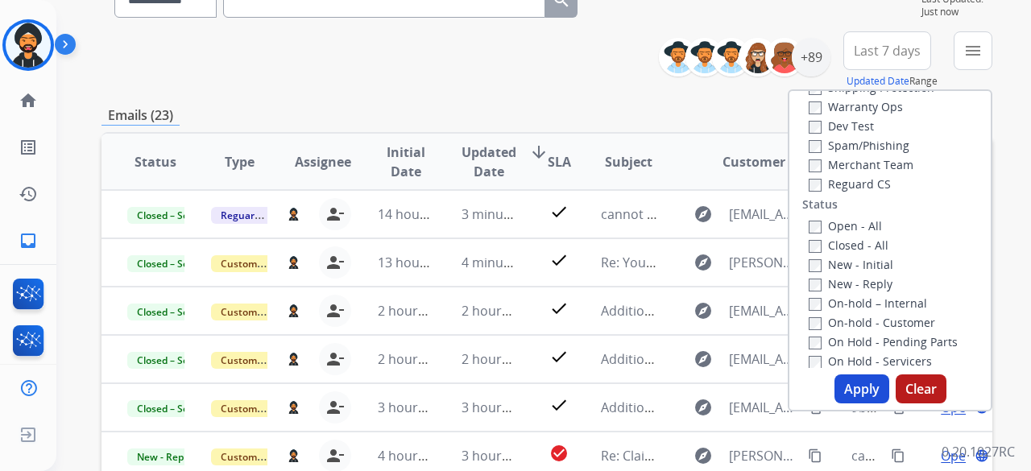
scroll to position [103, 0]
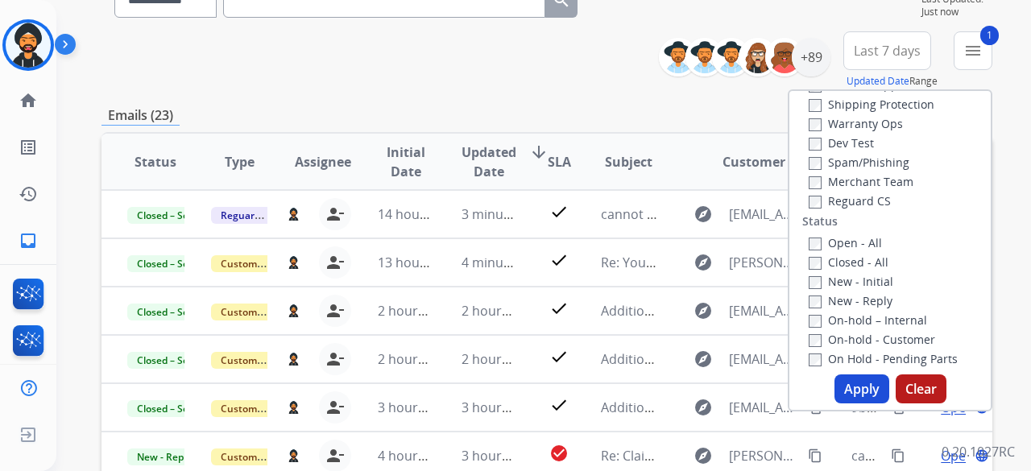
click at [856, 389] on button "Apply" at bounding box center [862, 389] width 55 height 29
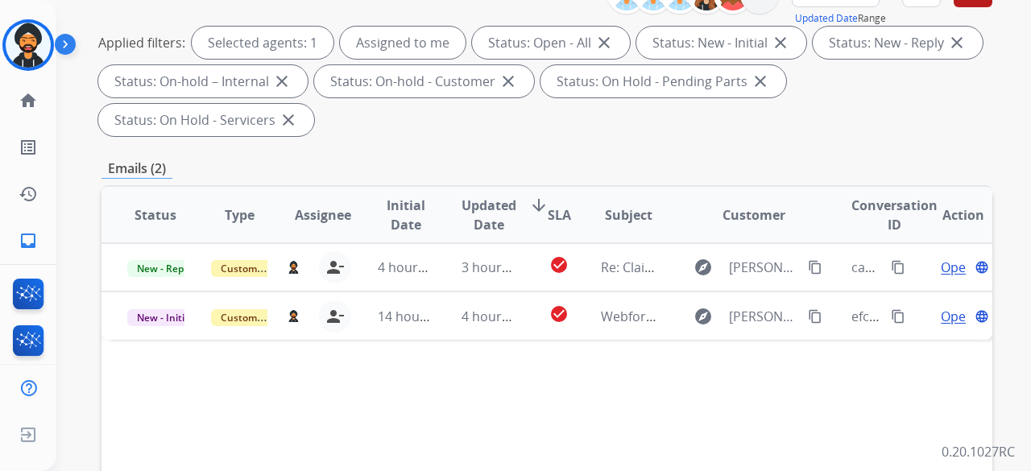
scroll to position [242, 0]
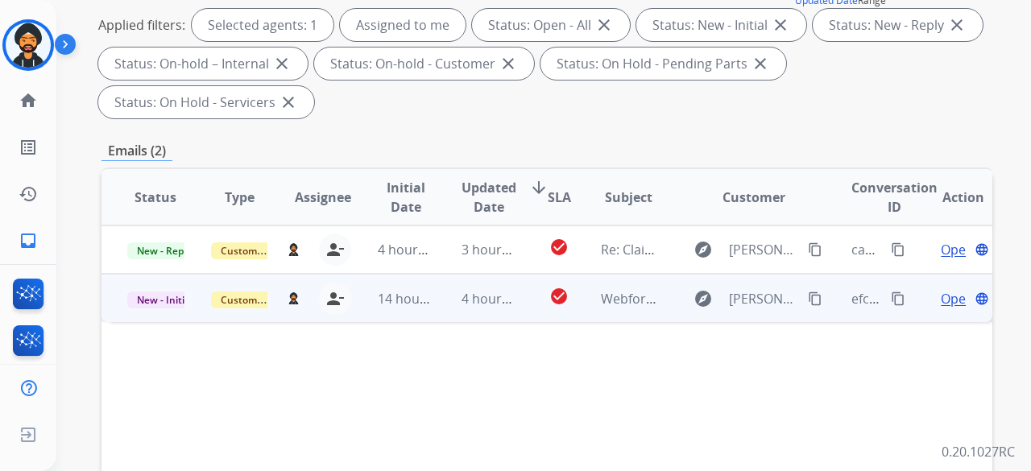
click at [941, 296] on span "Open" at bounding box center [957, 298] width 33 height 19
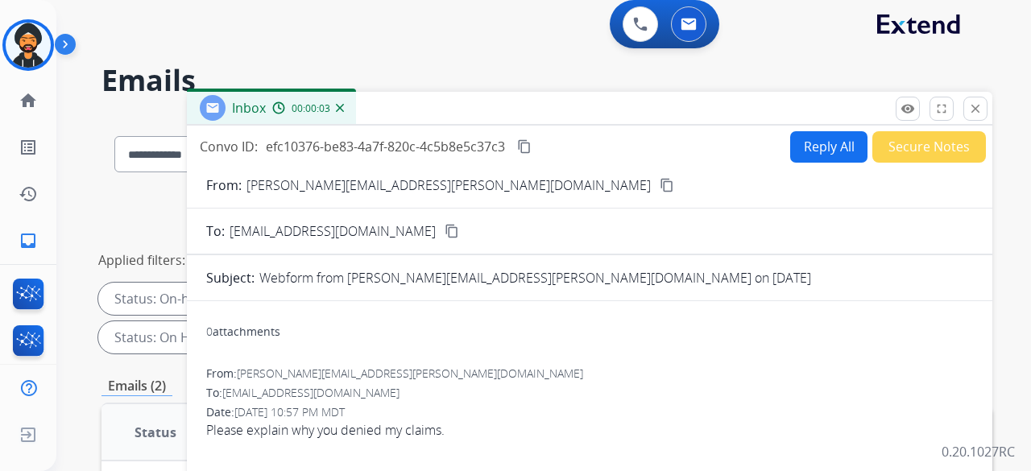
scroll to position [0, 0]
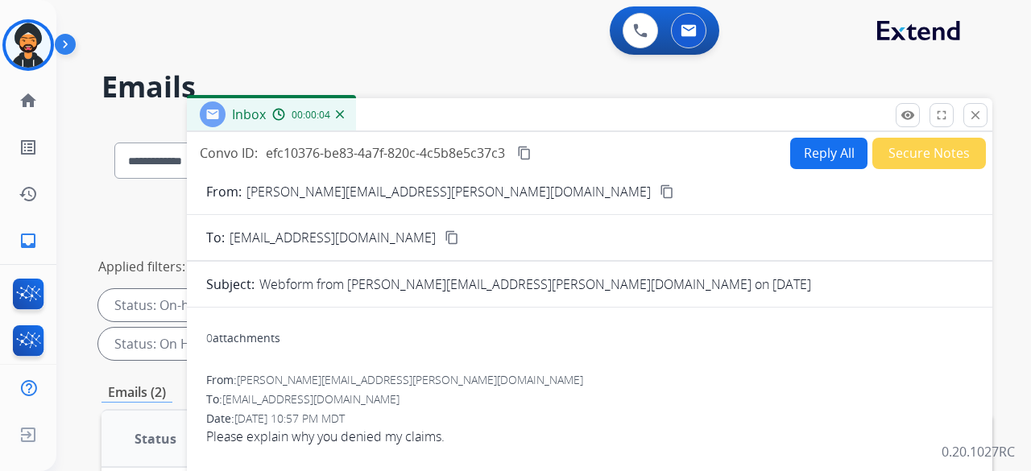
click at [790, 152] on button "Reply All" at bounding box center [828, 153] width 77 height 31
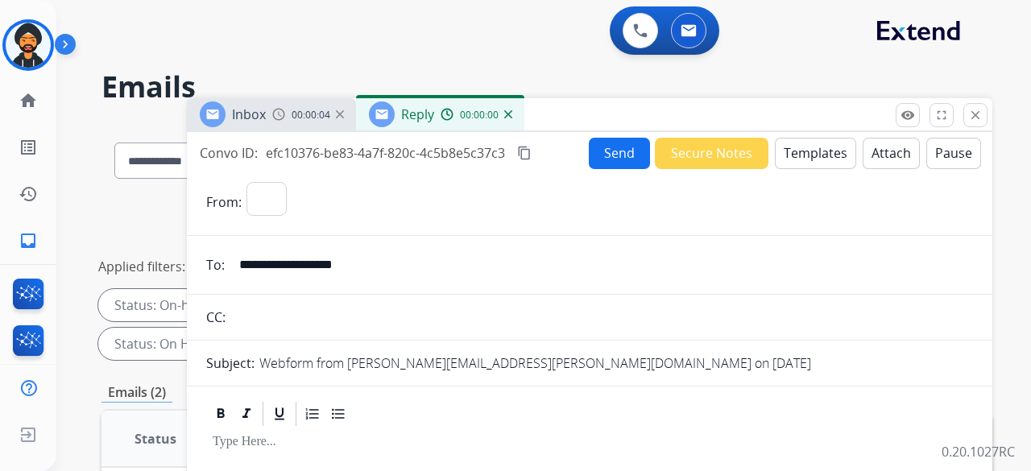
select select "**********"
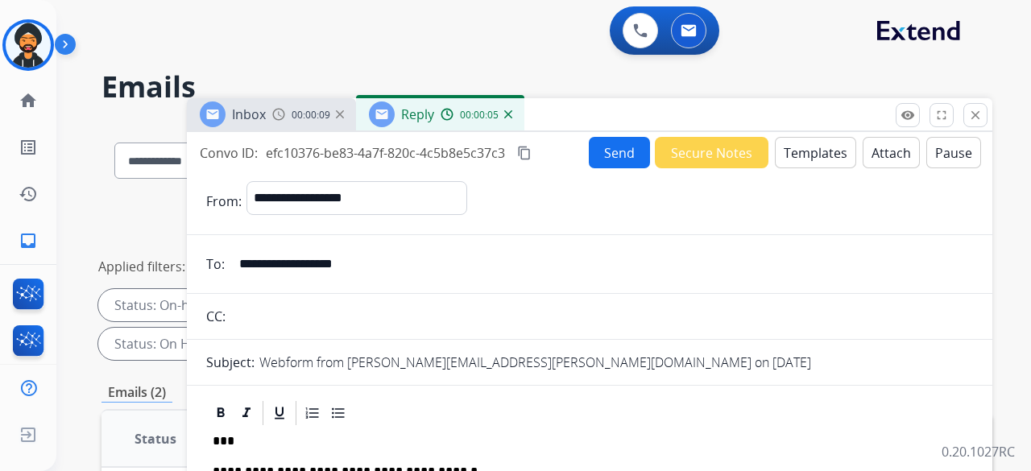
click at [620, 163] on button "Send" at bounding box center [619, 152] width 61 height 31
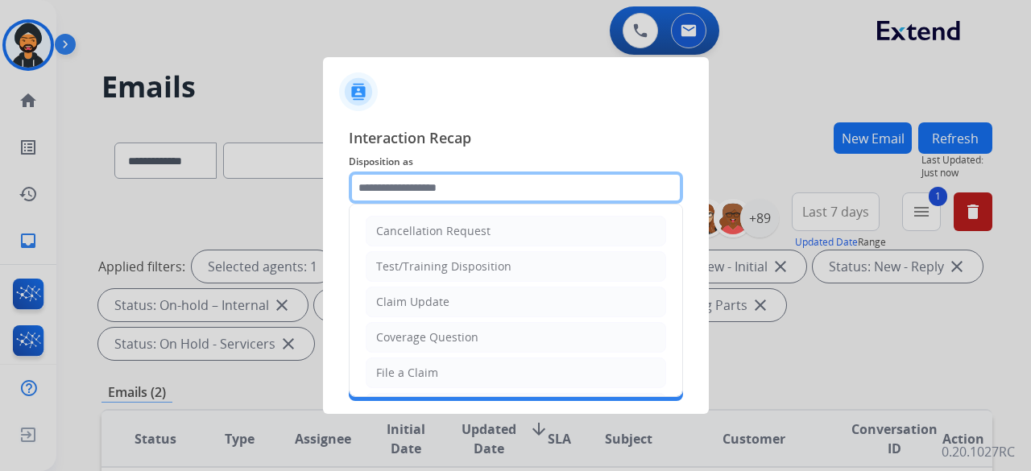
click at [516, 179] on input "text" at bounding box center [516, 188] width 334 height 32
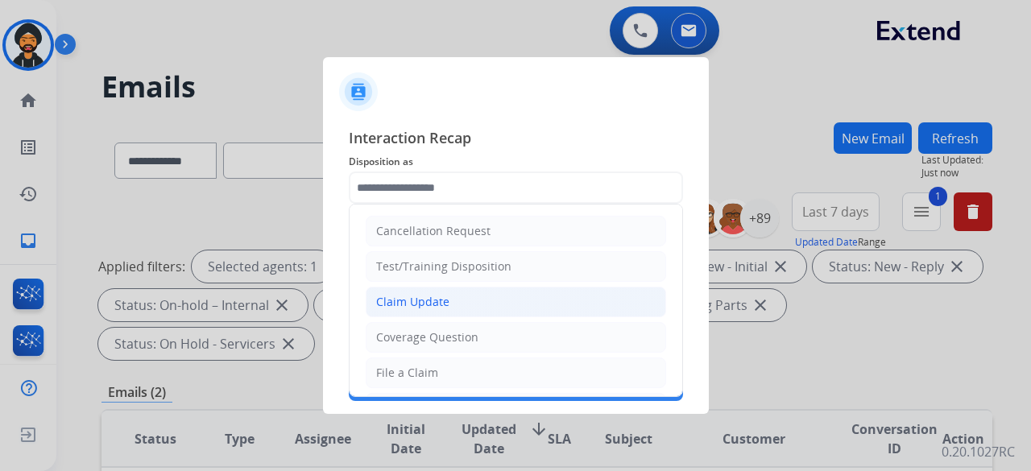
click at [429, 300] on div "Claim Update" at bounding box center [412, 302] width 73 height 16
type input "**********"
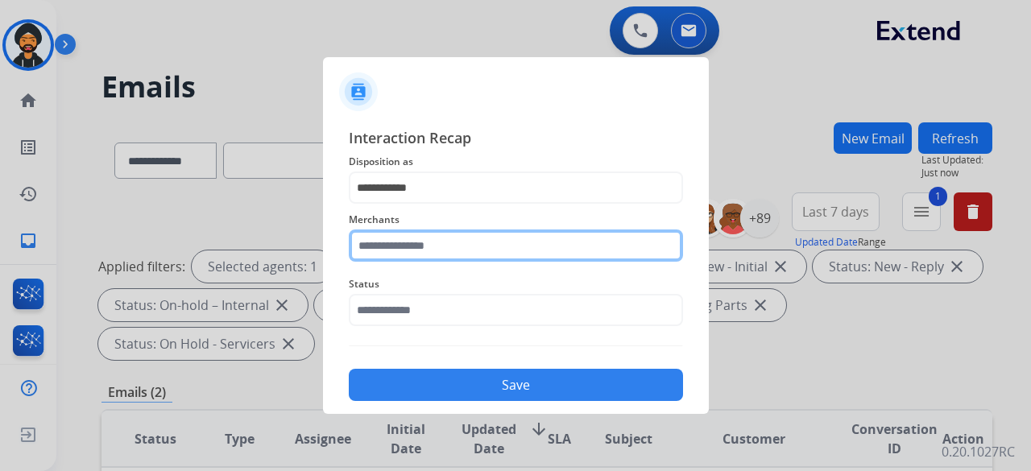
click at [423, 239] on input "text" at bounding box center [516, 246] width 334 height 32
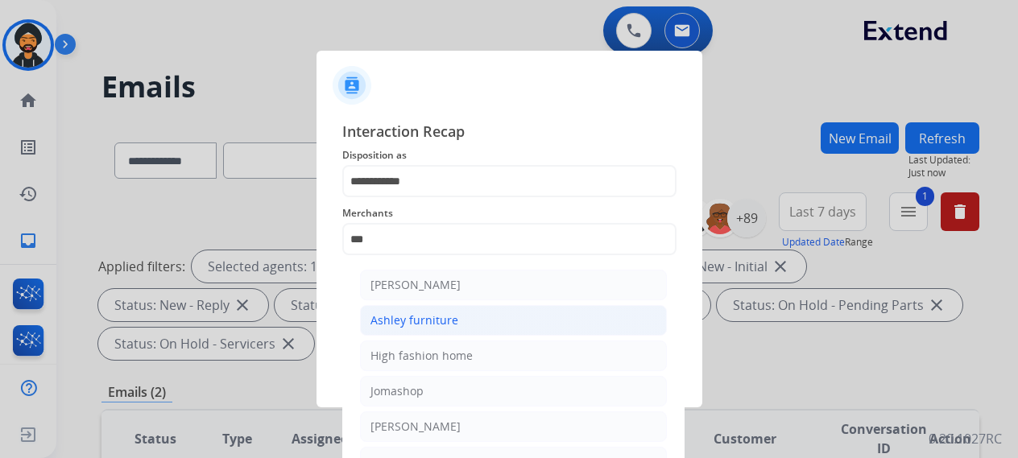
click at [451, 323] on div "Ashley furniture" at bounding box center [415, 321] width 88 height 16
type input "**********"
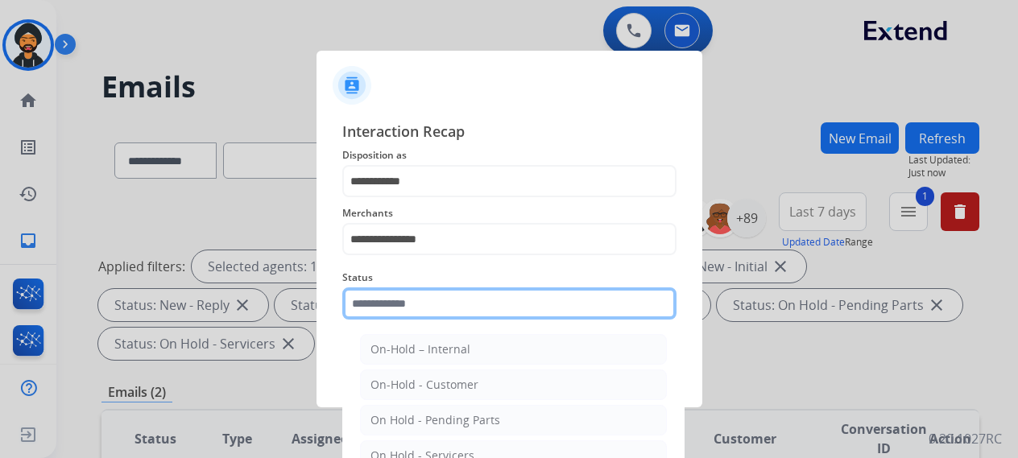
click at [422, 315] on input "text" at bounding box center [509, 304] width 334 height 32
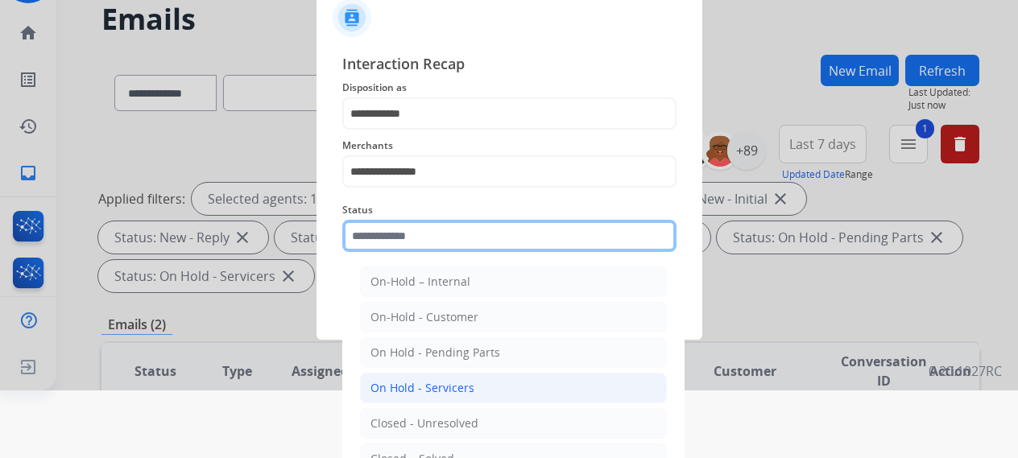
scroll to position [110, 0]
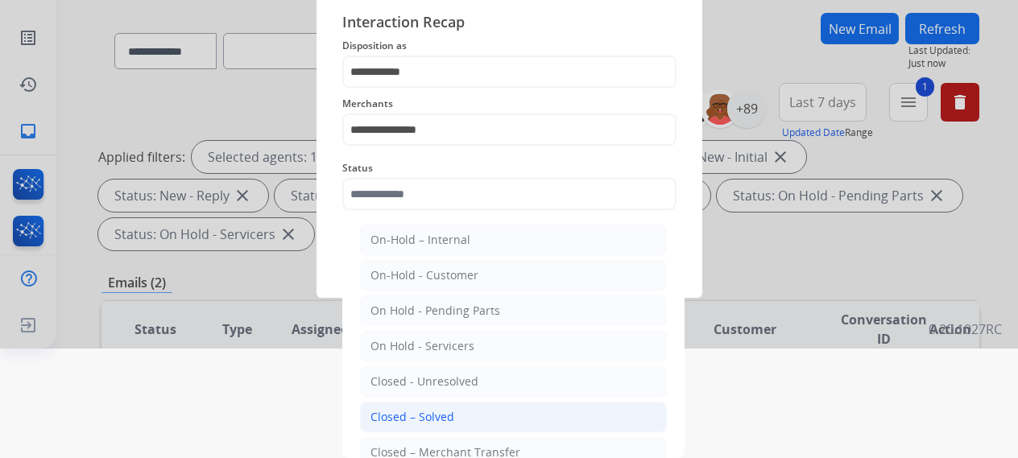
click at [431, 410] on div "Closed – Solved" at bounding box center [413, 417] width 84 height 16
type input "**********"
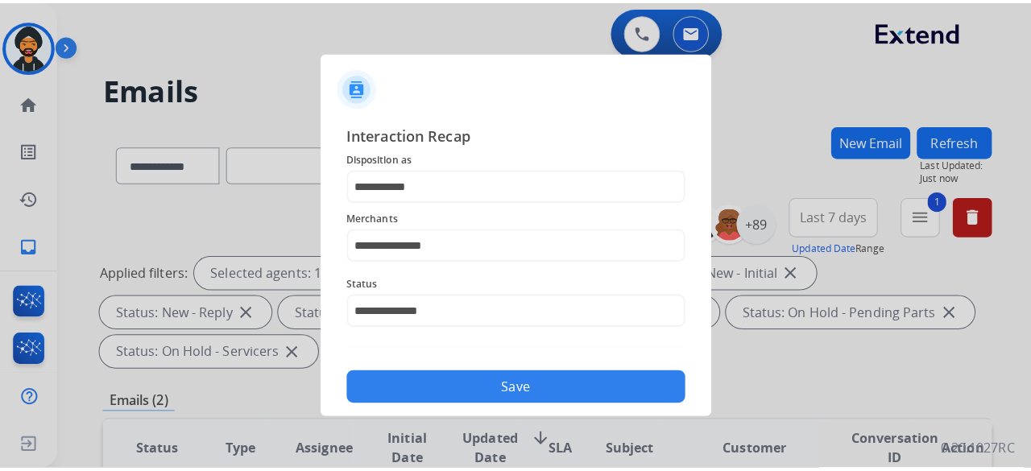
scroll to position [0, 0]
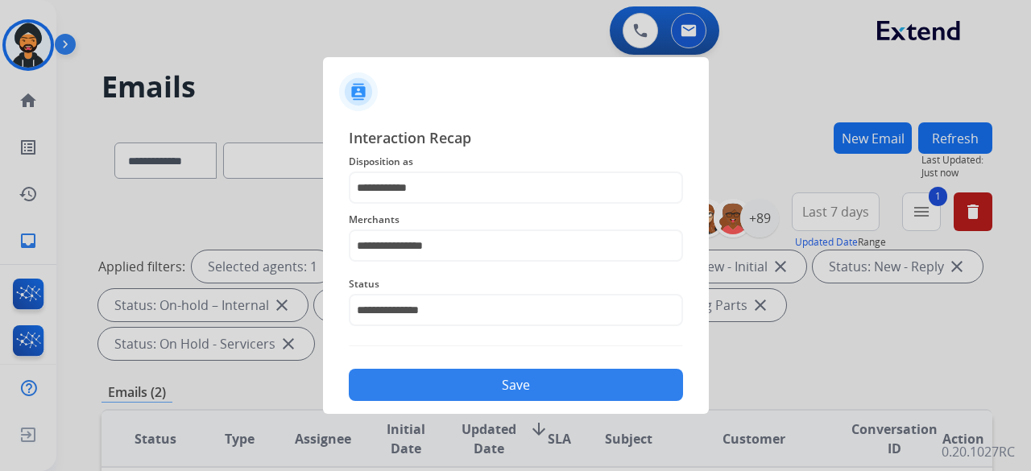
click at [447, 378] on button "Save" at bounding box center [516, 385] width 334 height 32
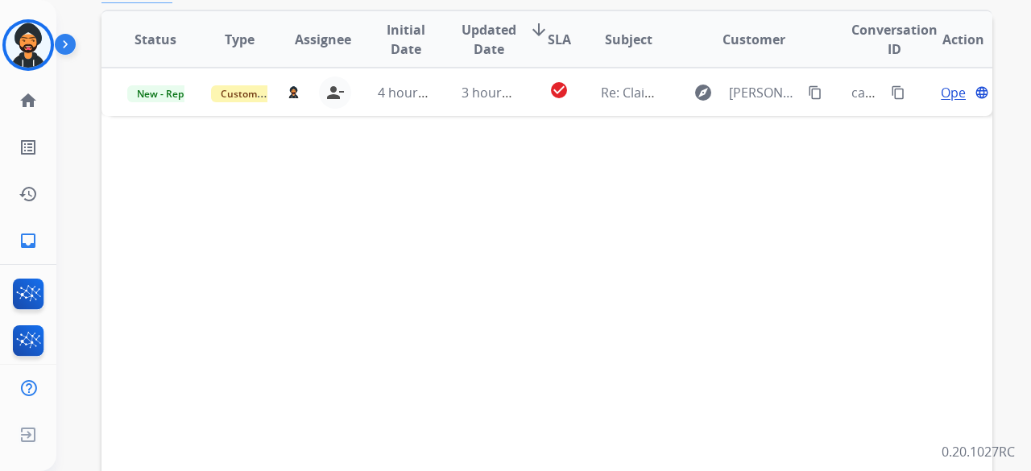
scroll to position [403, 0]
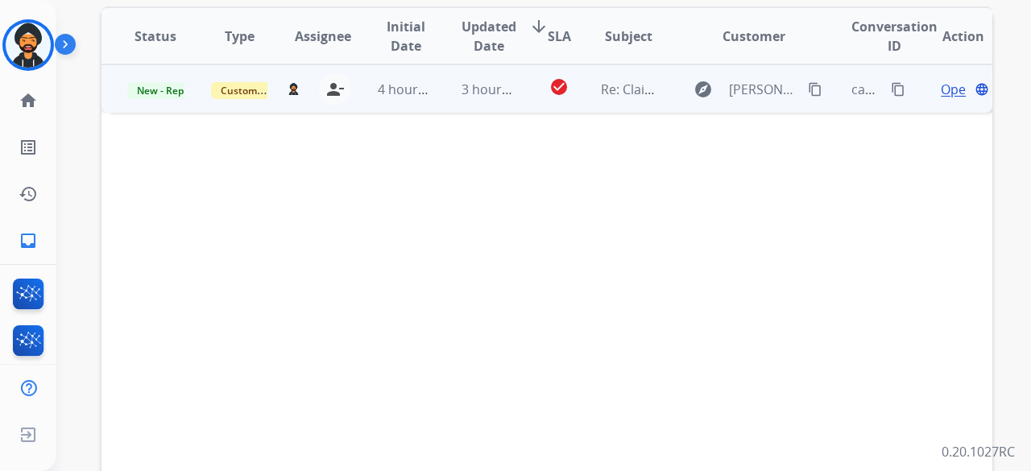
click at [941, 85] on span "Open" at bounding box center [957, 89] width 33 height 19
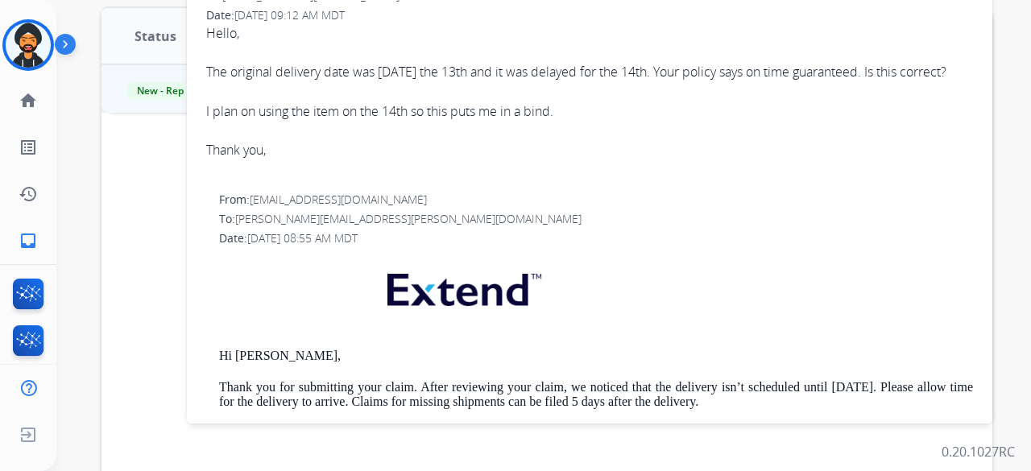
click at [147, 183] on div "Status Type Assignee Initial Date Updated Date arrow_downward SLA Subject Custo…" at bounding box center [546, 276] width 891 height 540
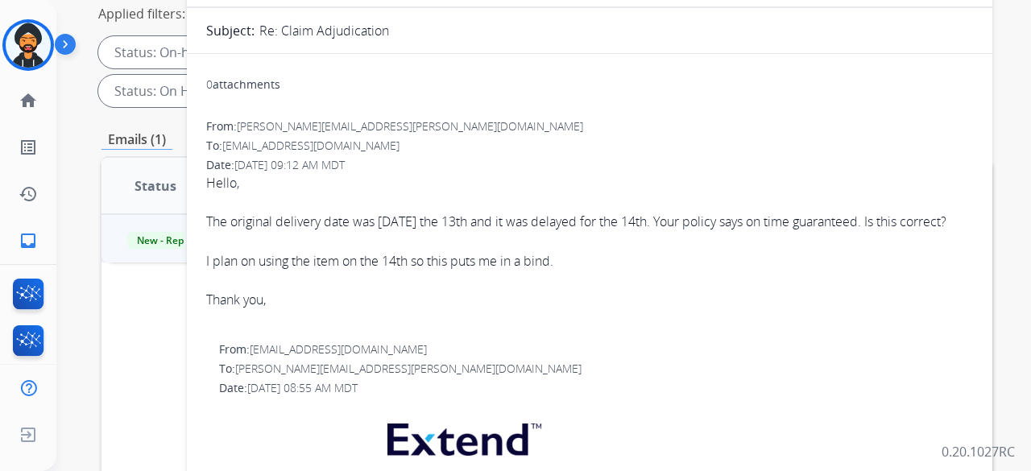
scroll to position [81, 0]
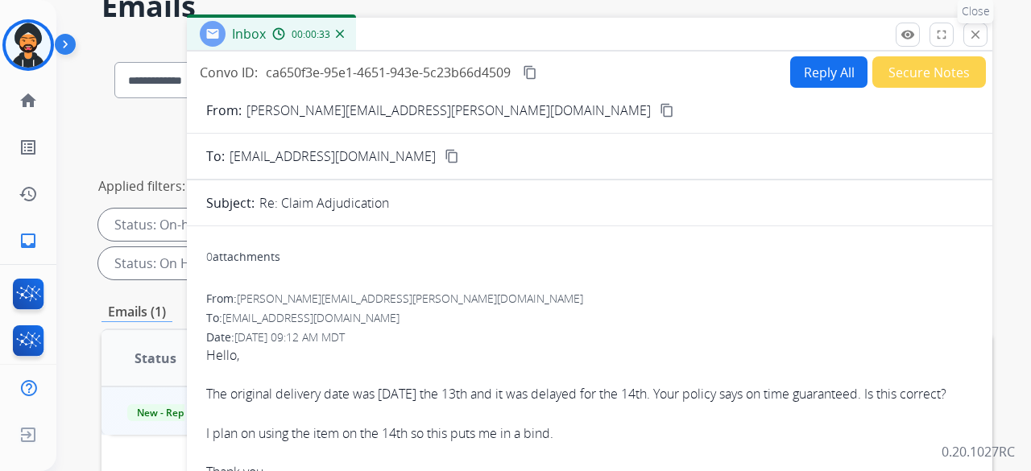
click at [976, 29] on mat-icon "close" at bounding box center [975, 34] width 14 height 14
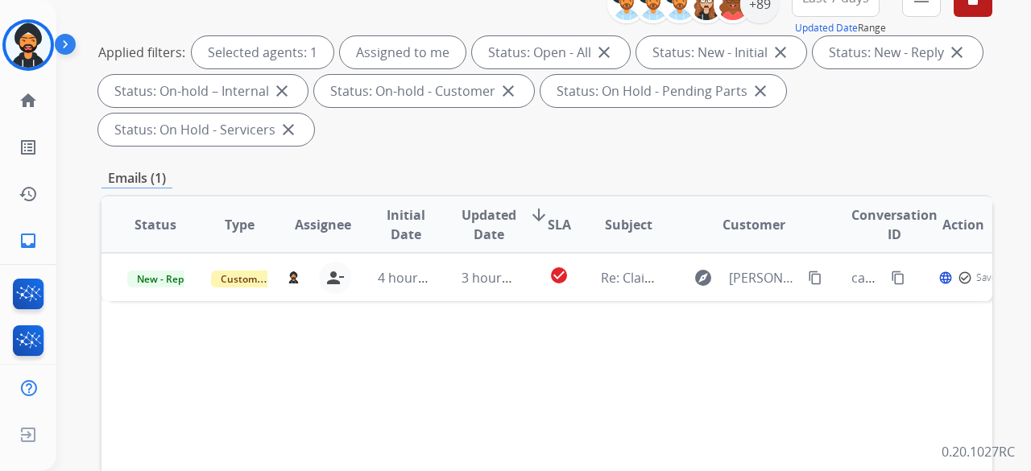
scroll to position [242, 0]
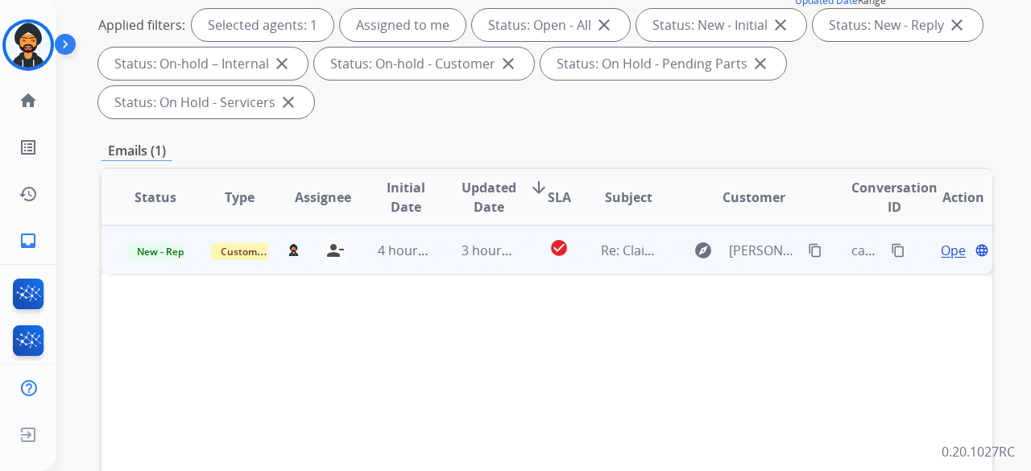
click at [941, 248] on span "Open" at bounding box center [957, 250] width 33 height 19
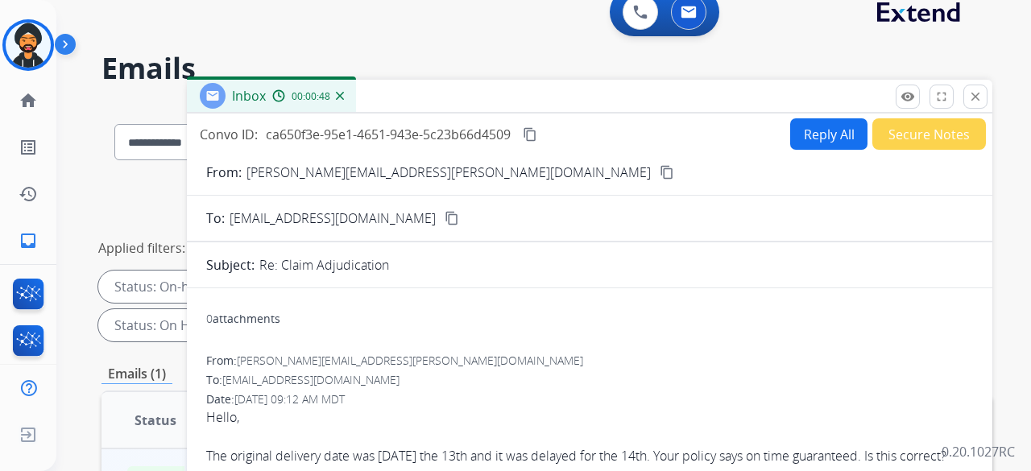
scroll to position [0, 0]
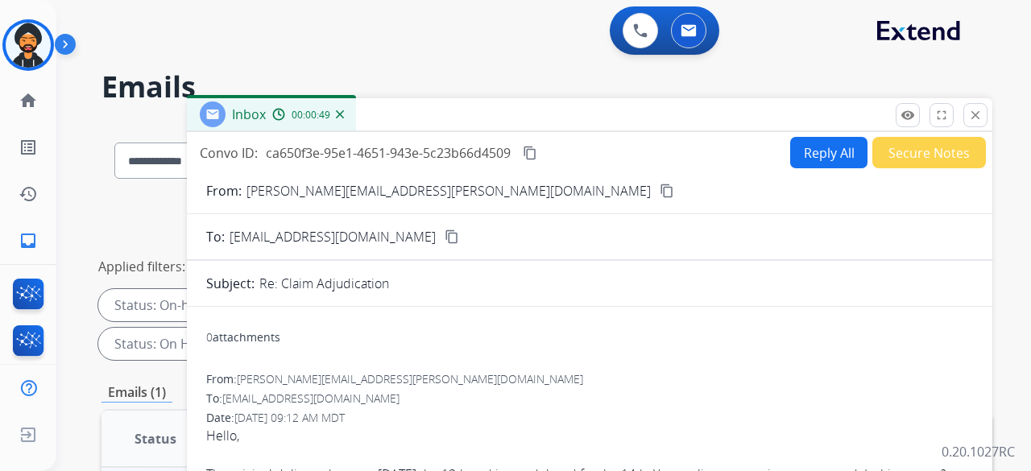
click at [814, 149] on button "Reply All" at bounding box center [828, 152] width 77 height 31
select select "**********"
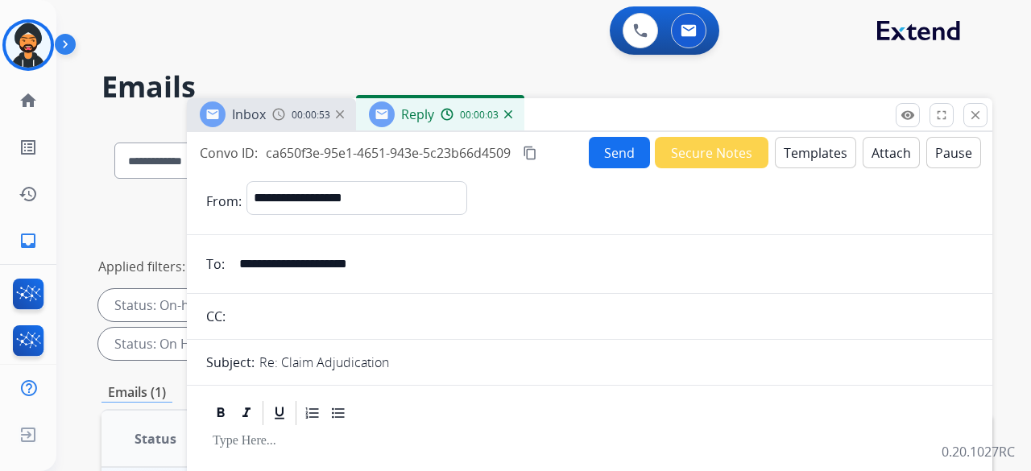
scroll to position [242, 0]
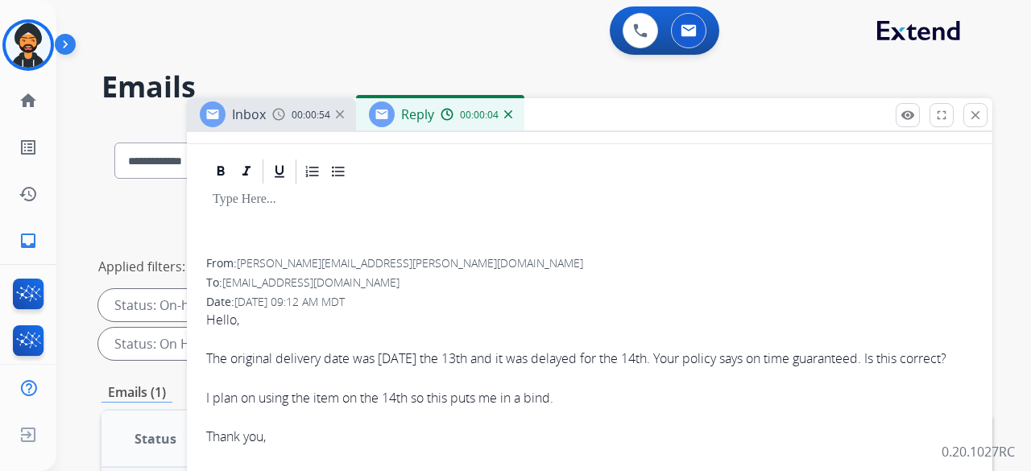
click at [256, 202] on p at bounding box center [590, 200] width 754 height 14
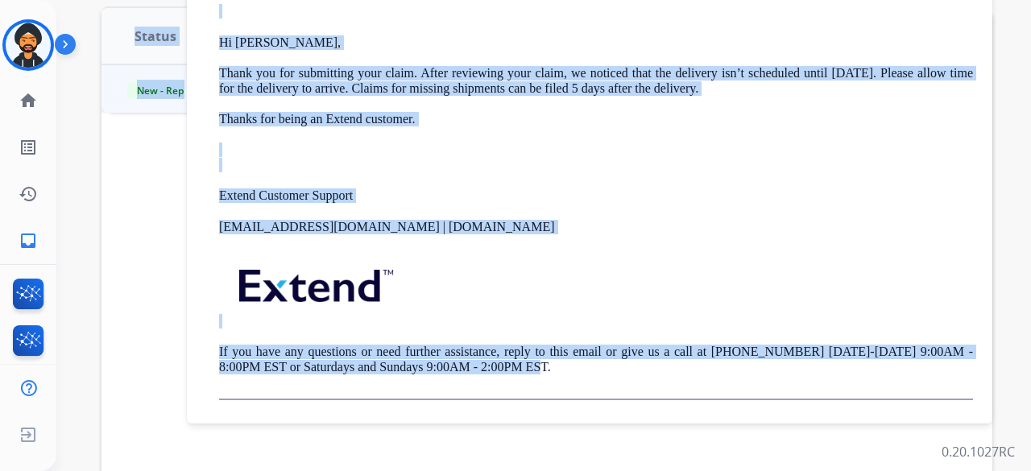
scroll to position [396, 0]
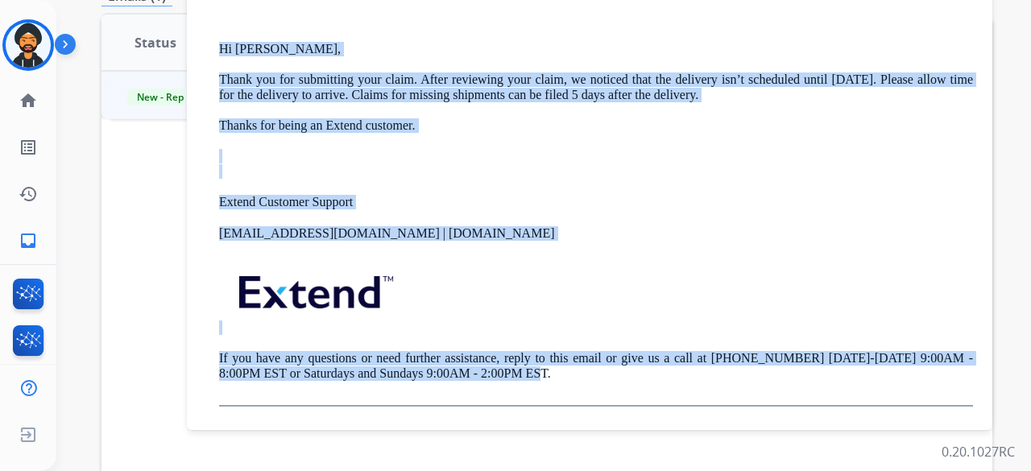
drag, startPoint x: 495, startPoint y: 368, endPoint x: 213, endPoint y: 40, distance: 432.4
click at [213, 40] on div "From: support@extend.com To: jacob.angier@gmail.com Date: 08/13/2025 - 08:55 AM…" at bounding box center [589, 145] width 767 height 523
copy div "Hi Jacob, Thank you for submitting your claim. After reviewing your claim, we n…"
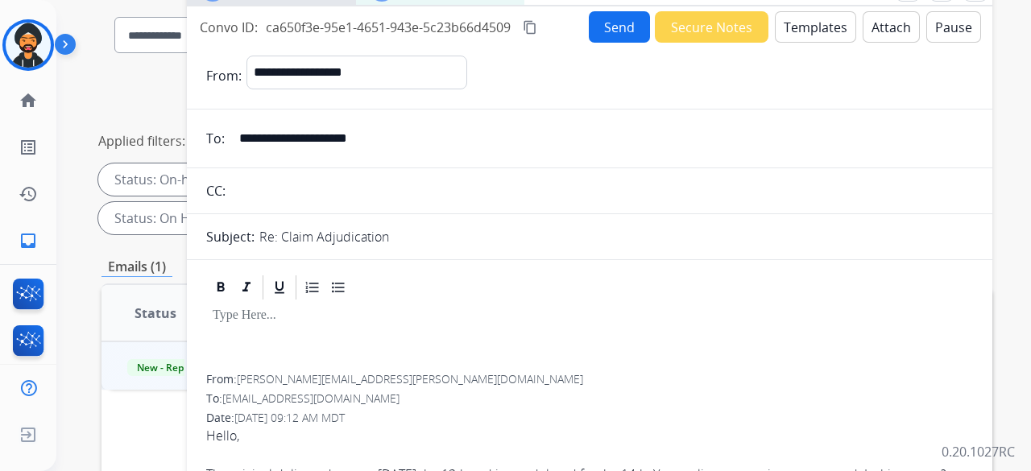
scroll to position [0, 0]
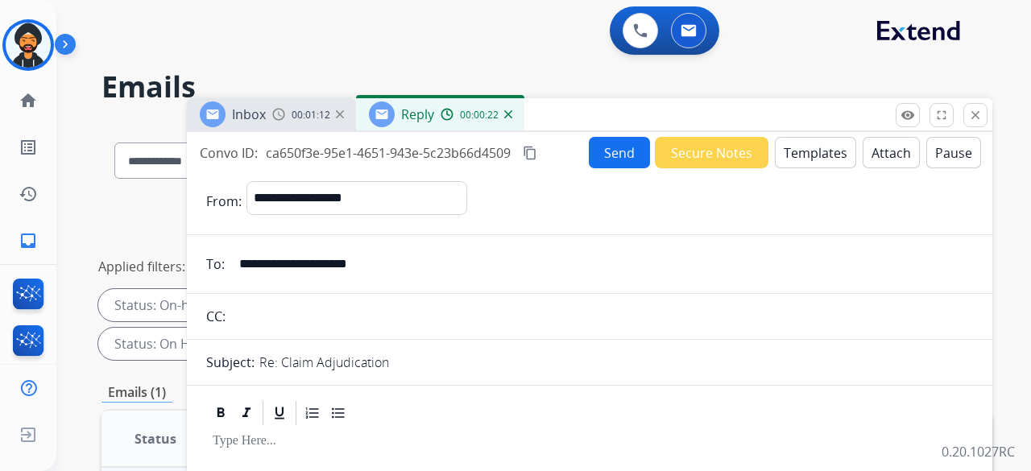
click at [606, 157] on button "Send" at bounding box center [619, 152] width 61 height 31
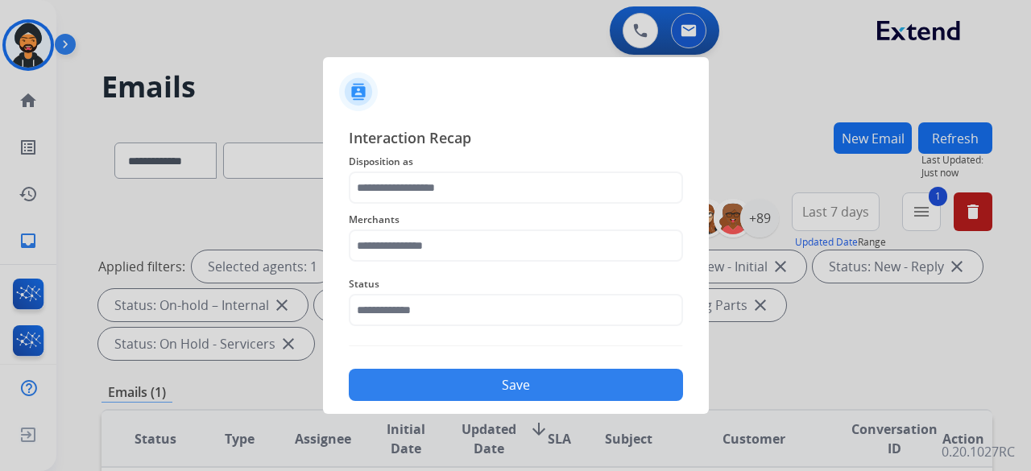
click at [785, 61] on div at bounding box center [515, 235] width 1031 height 471
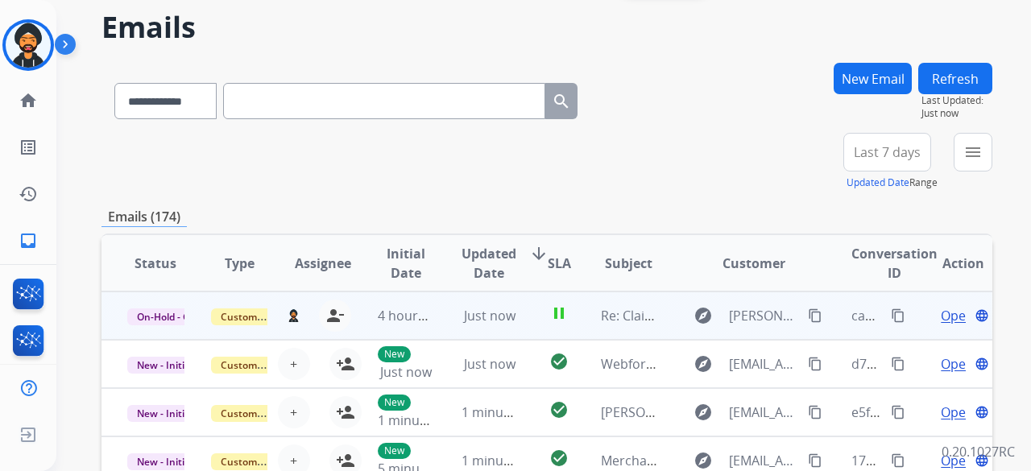
scroll to position [81, 0]
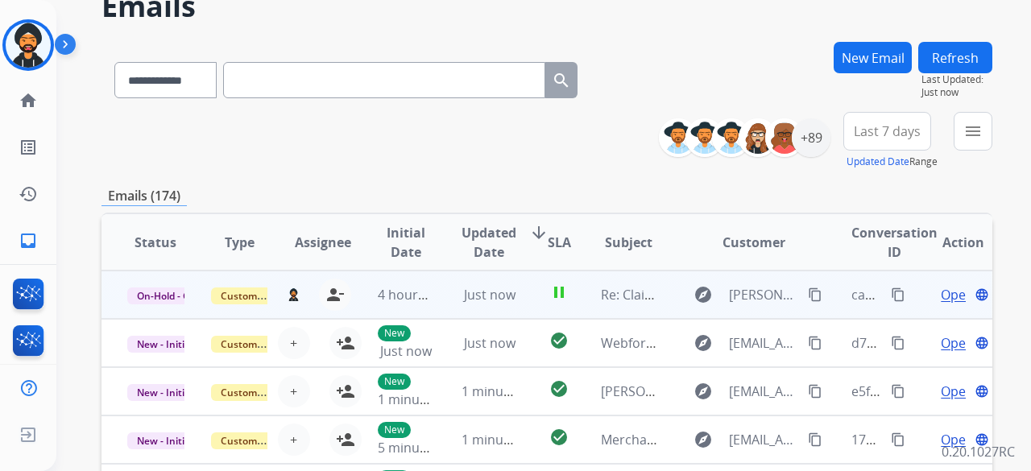
click at [941, 292] on span "Open" at bounding box center [957, 294] width 33 height 19
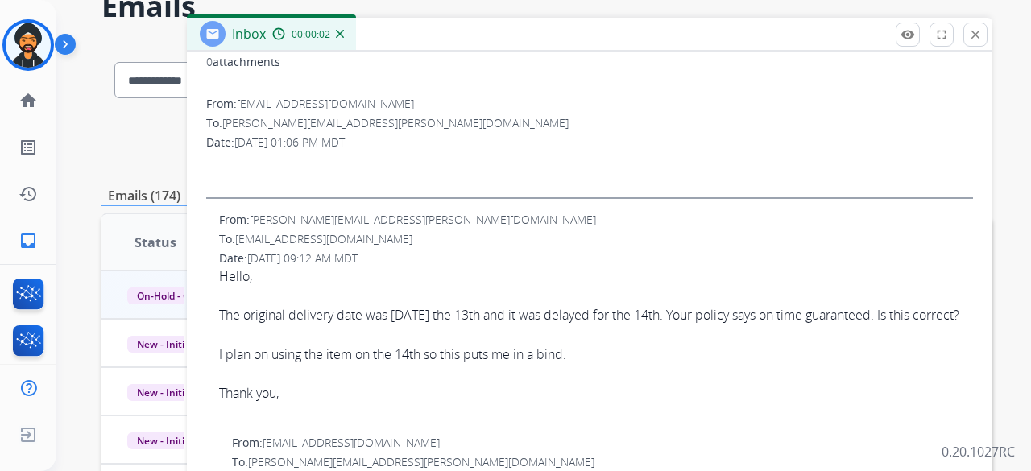
scroll to position [0, 0]
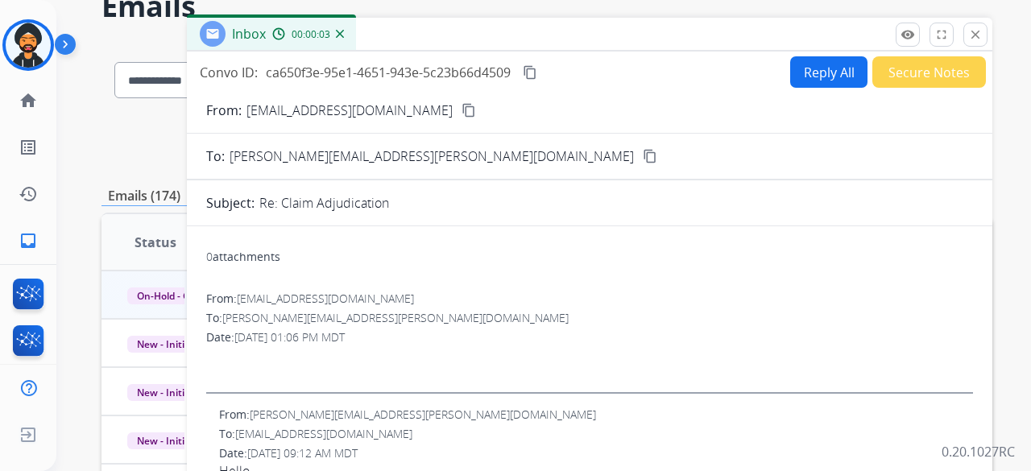
click at [806, 80] on button "Reply All" at bounding box center [828, 71] width 77 height 31
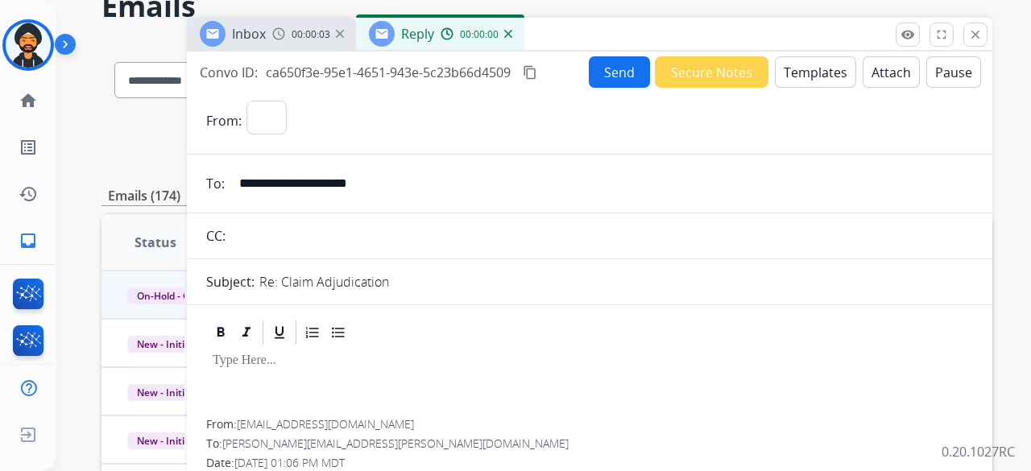
select select "**********"
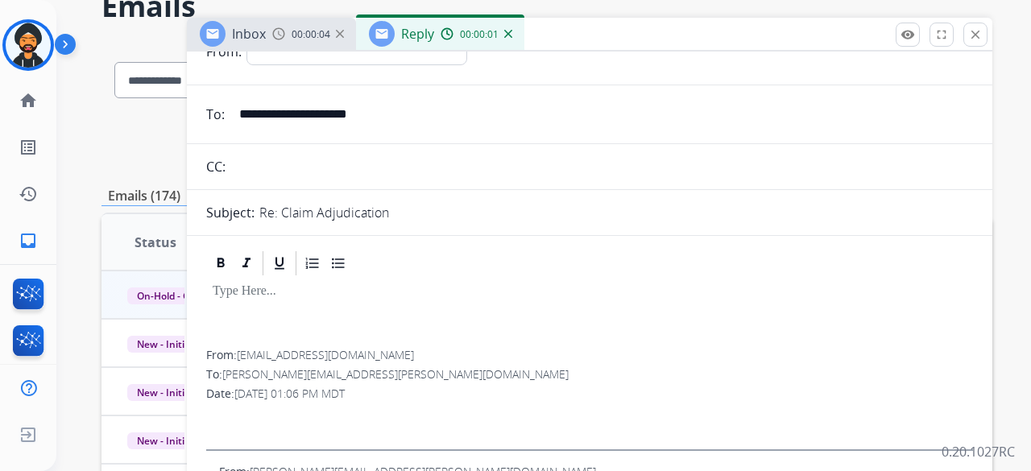
scroll to position [161, 0]
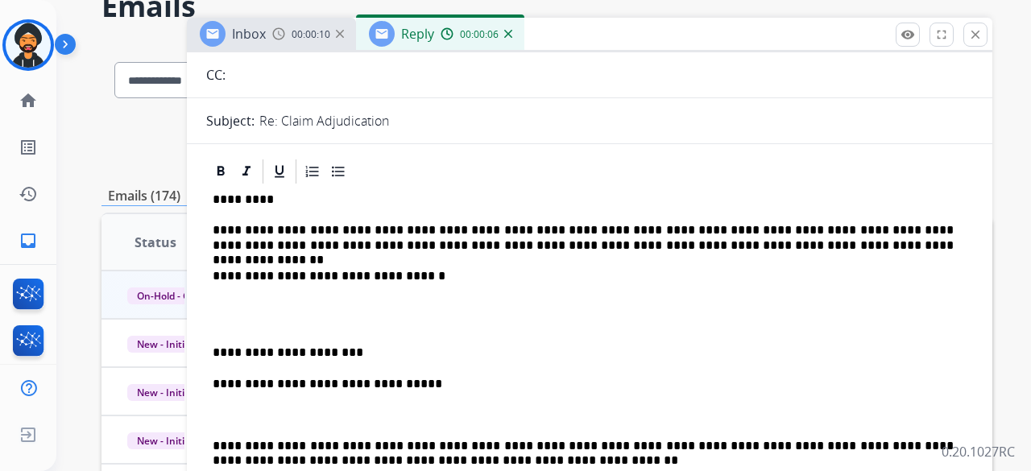
click at [783, 245] on p "**********" at bounding box center [583, 238] width 741 height 30
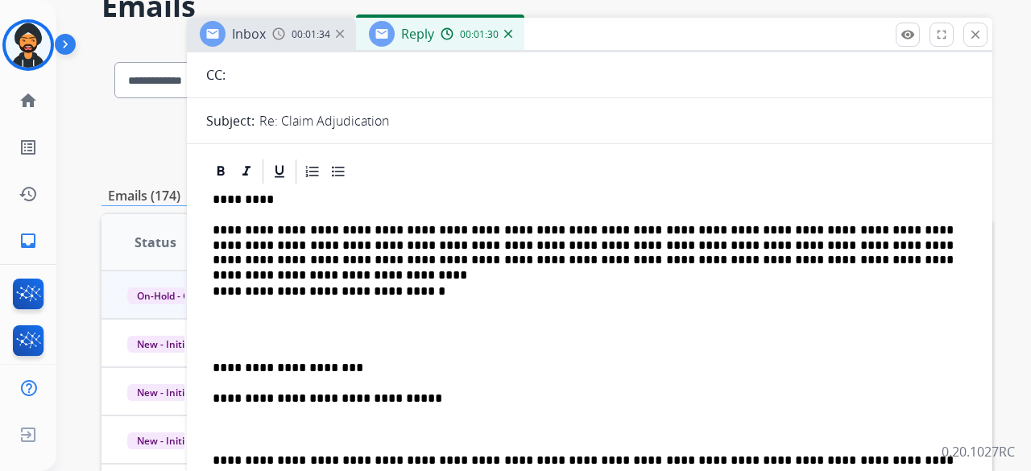
click at [725, 263] on p "**********" at bounding box center [583, 245] width 741 height 44
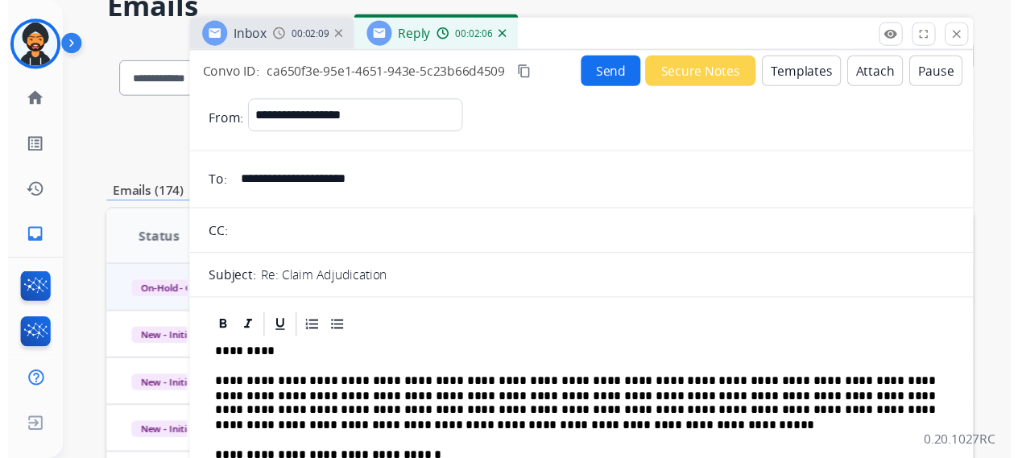
scroll to position [0, 0]
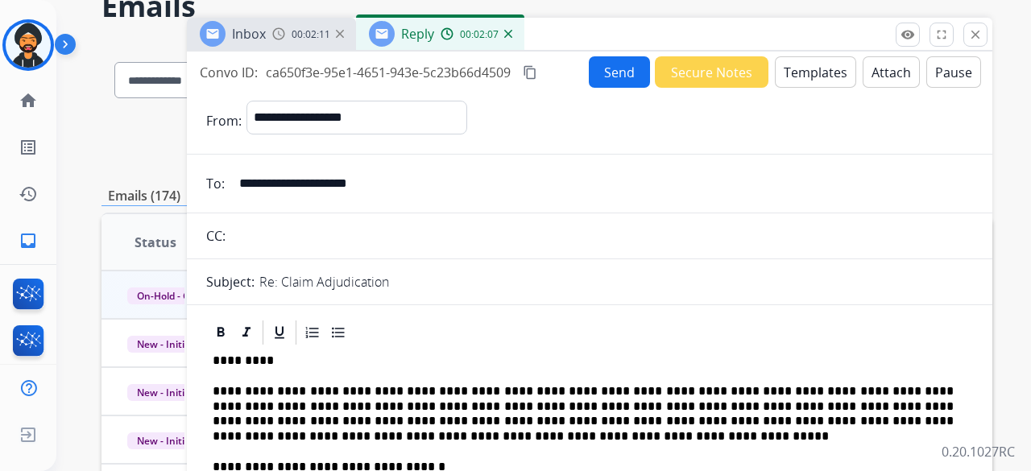
click at [610, 75] on button "Send" at bounding box center [619, 71] width 61 height 31
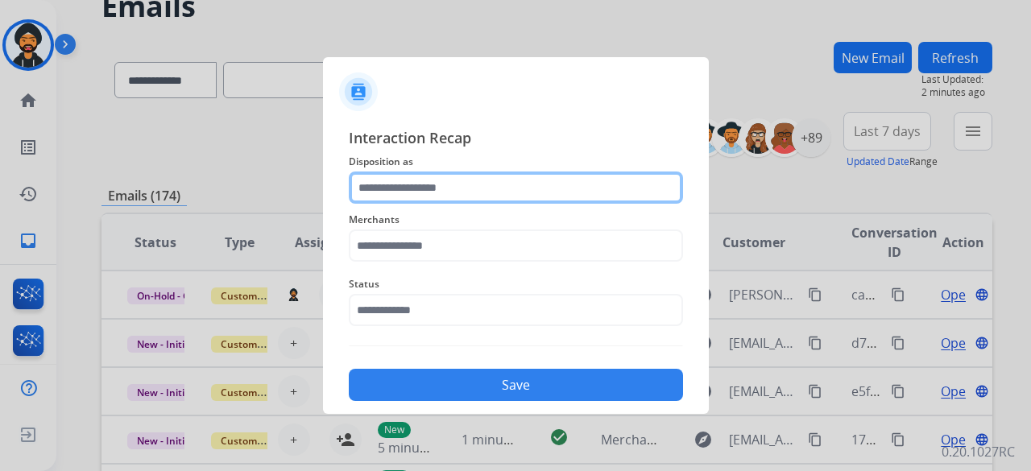
click at [528, 201] on input "text" at bounding box center [516, 188] width 334 height 32
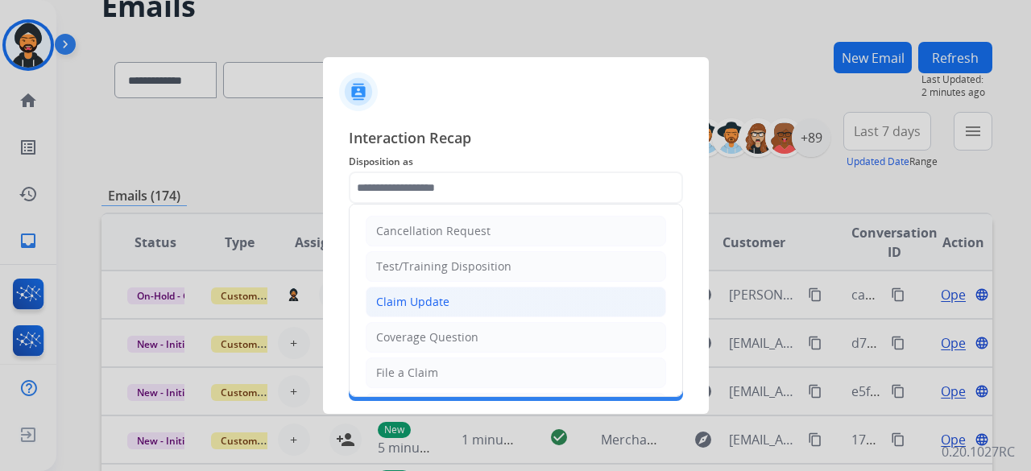
click at [414, 300] on div "Claim Update" at bounding box center [412, 302] width 73 height 16
type input "**********"
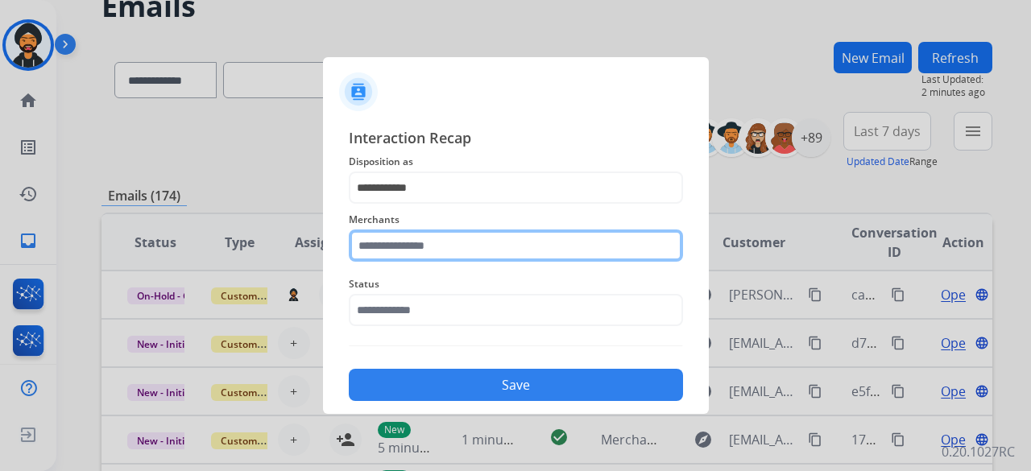
click at [415, 252] on input "text" at bounding box center [516, 246] width 334 height 32
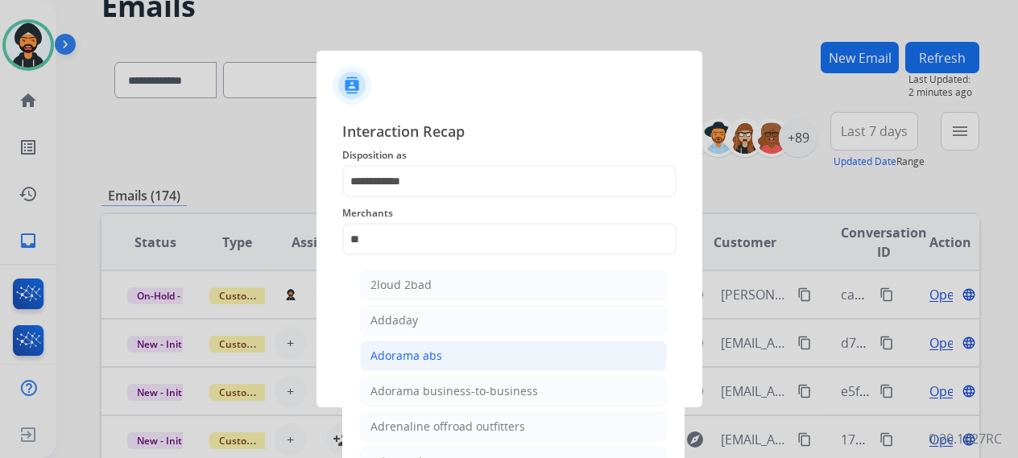
click at [428, 354] on div "Adorama abs" at bounding box center [407, 356] width 72 height 16
type input "**********"
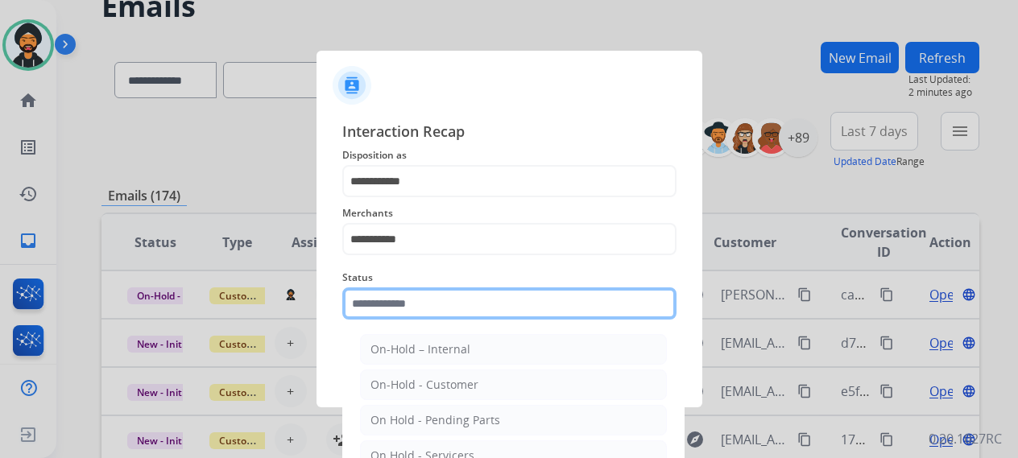
drag, startPoint x: 374, startPoint y: 300, endPoint x: 372, endPoint y: 312, distance: 11.4
click at [373, 304] on input "text" at bounding box center [509, 304] width 334 height 32
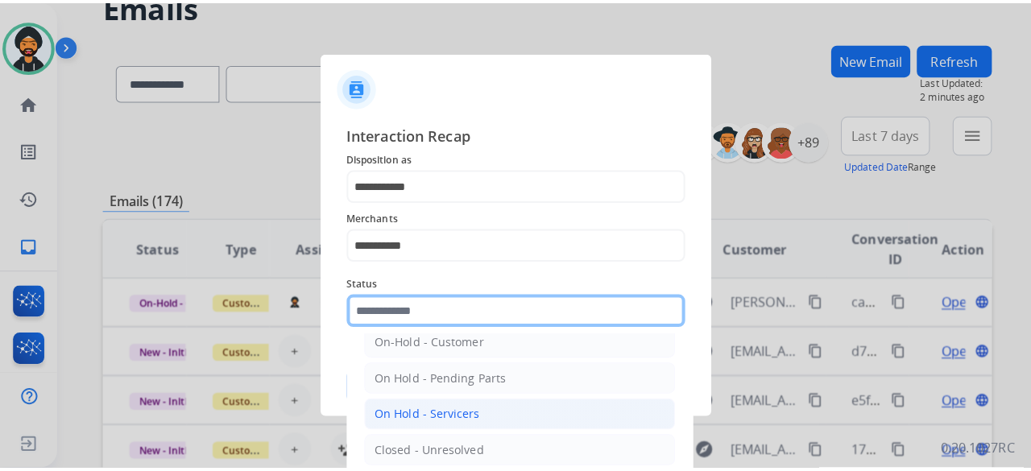
scroll to position [92, 0]
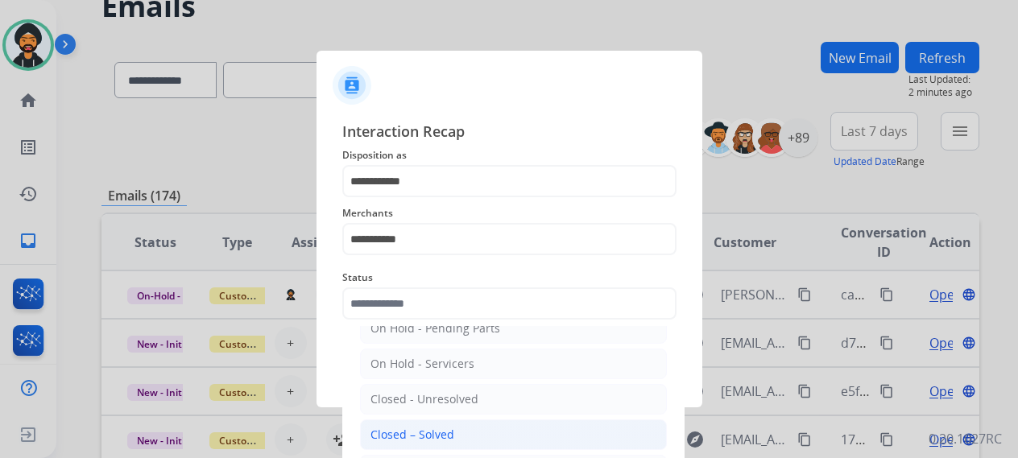
click at [435, 437] on div "Closed – Solved" at bounding box center [413, 435] width 84 height 16
type input "**********"
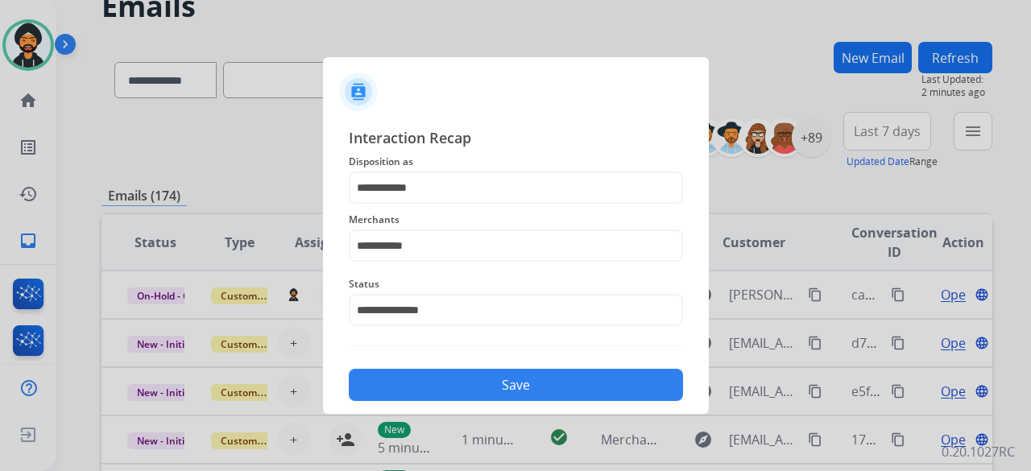
click at [453, 420] on div at bounding box center [515, 235] width 1031 height 471
click at [454, 400] on button "Save" at bounding box center [516, 385] width 334 height 32
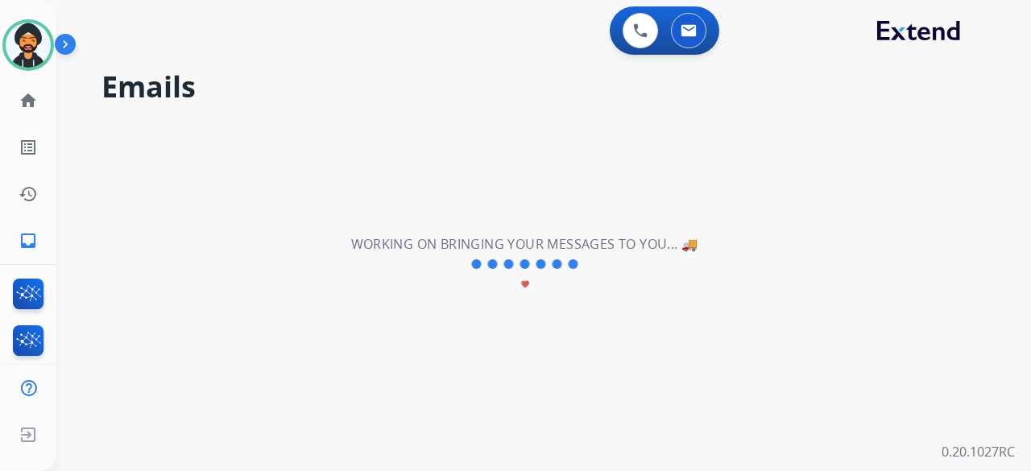
scroll to position [0, 0]
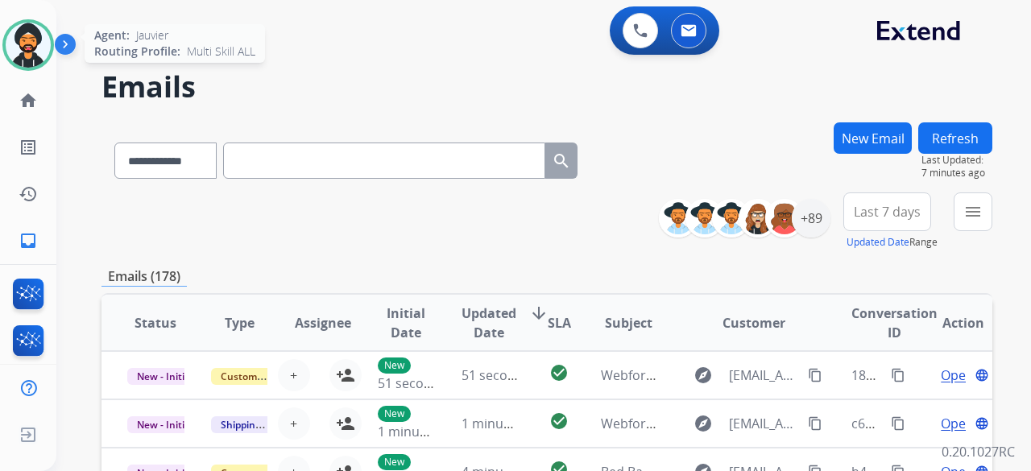
click at [14, 38] on img at bounding box center [28, 45] width 45 height 45
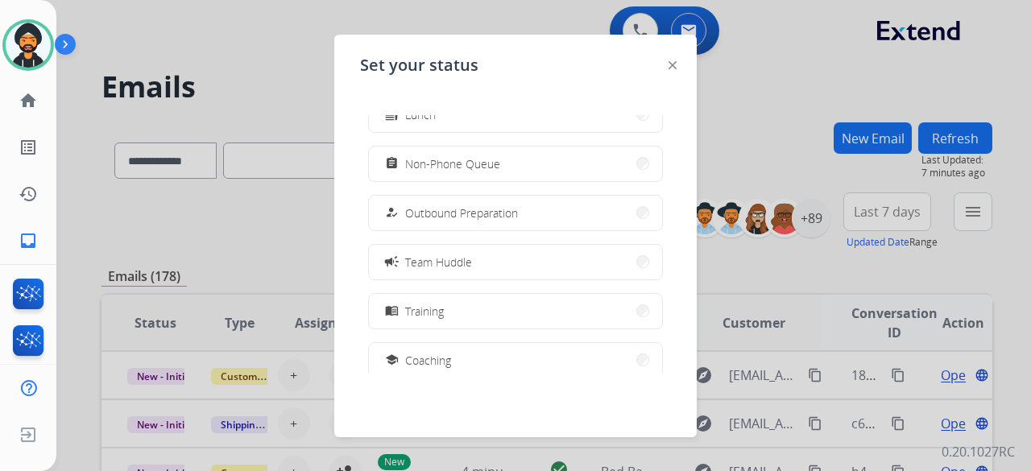
scroll to position [304, 0]
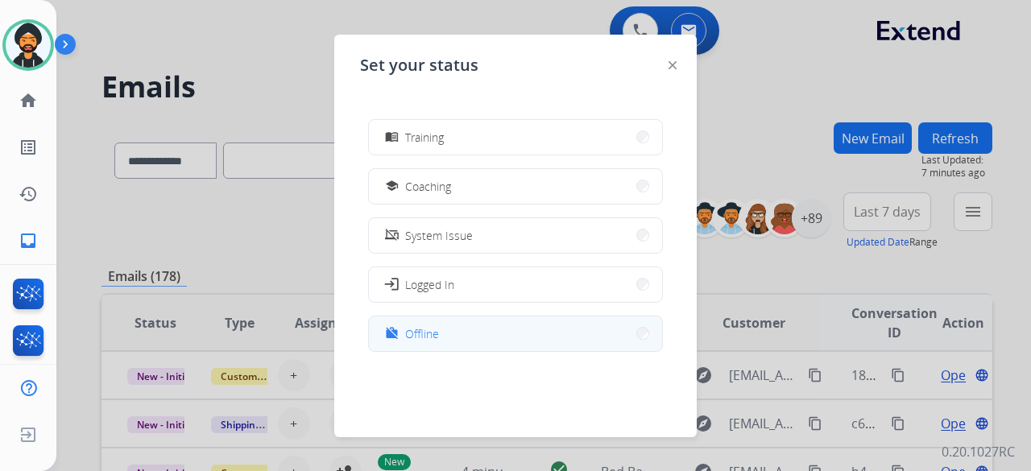
click at [433, 328] on span "Offline" at bounding box center [422, 333] width 34 height 17
